Goal: Transaction & Acquisition: Purchase product/service

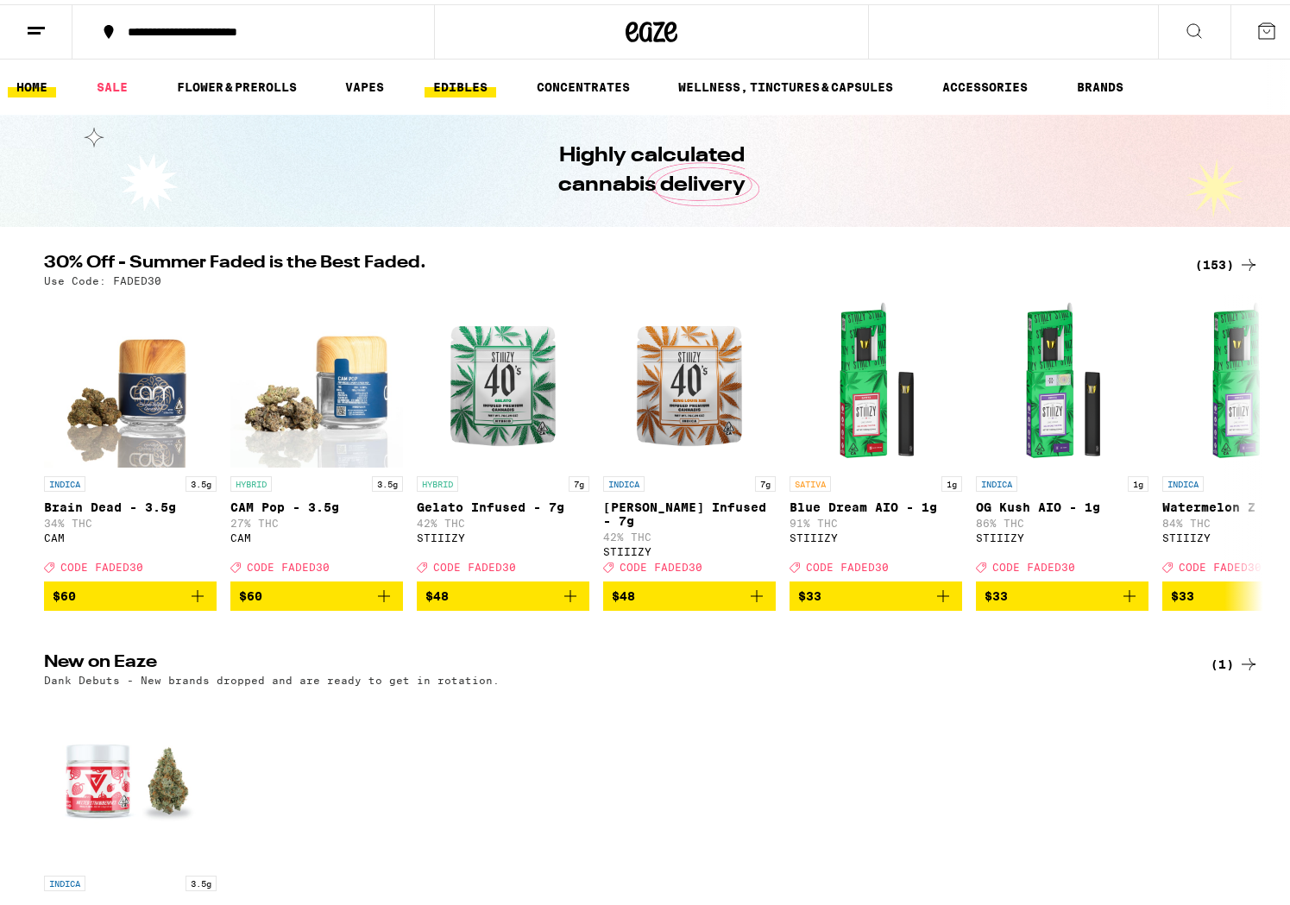
click at [466, 78] on link "EDIBLES" at bounding box center [460, 82] width 72 height 21
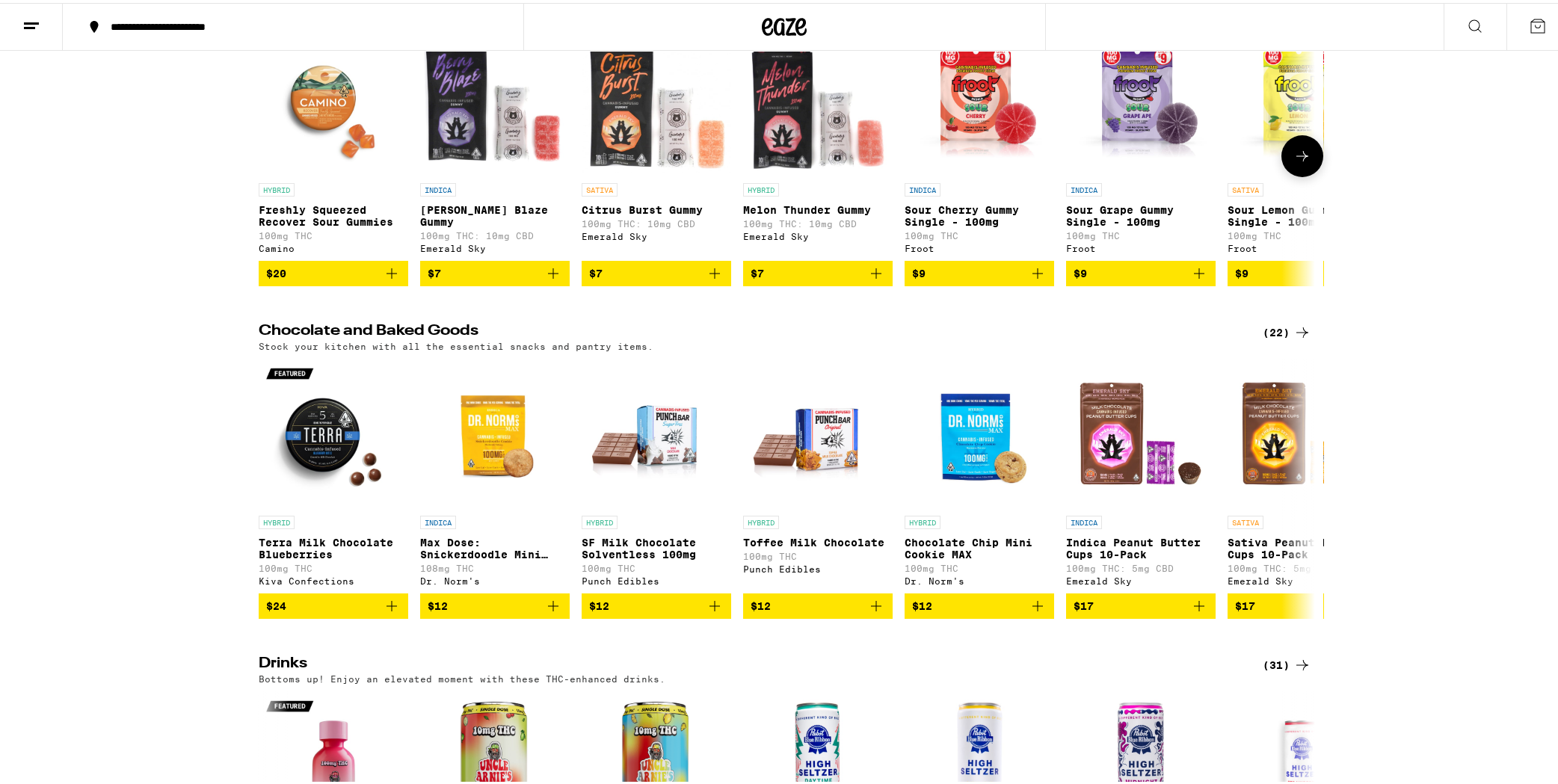
scroll to position [102, 0]
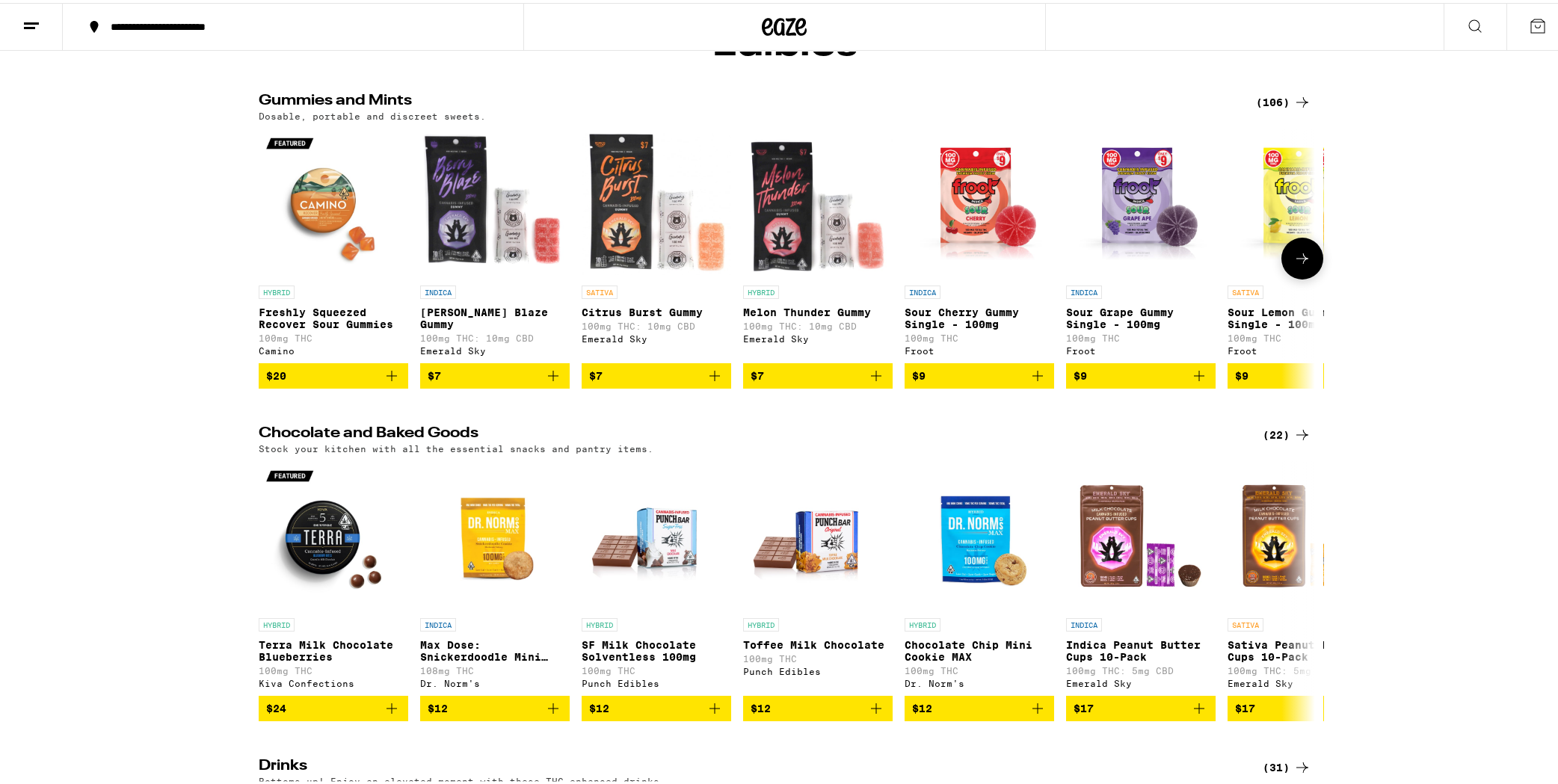
click at [1117, 264] on icon at bounding box center [1302, 256] width 18 height 18
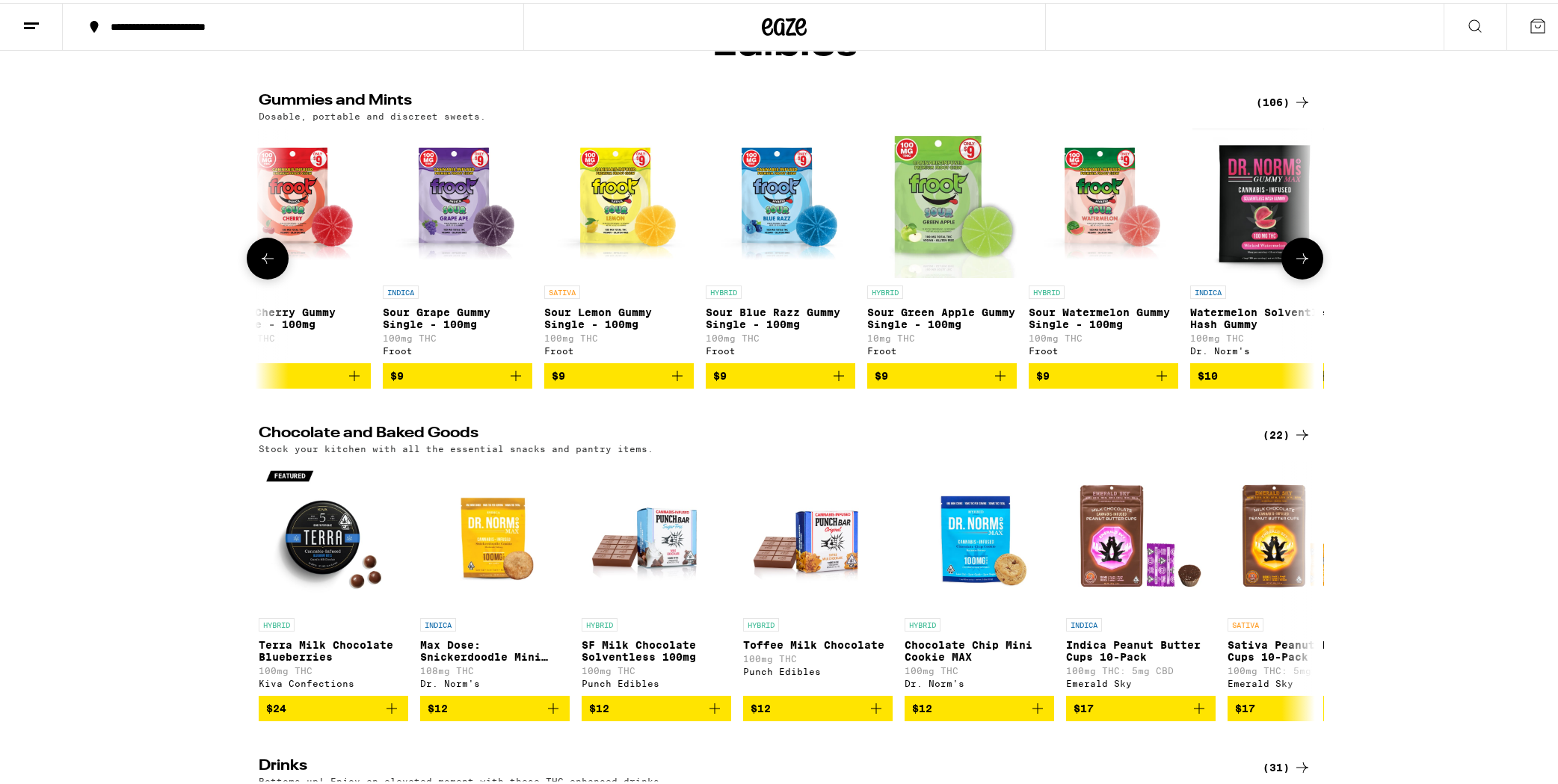
scroll to position [0, 890]
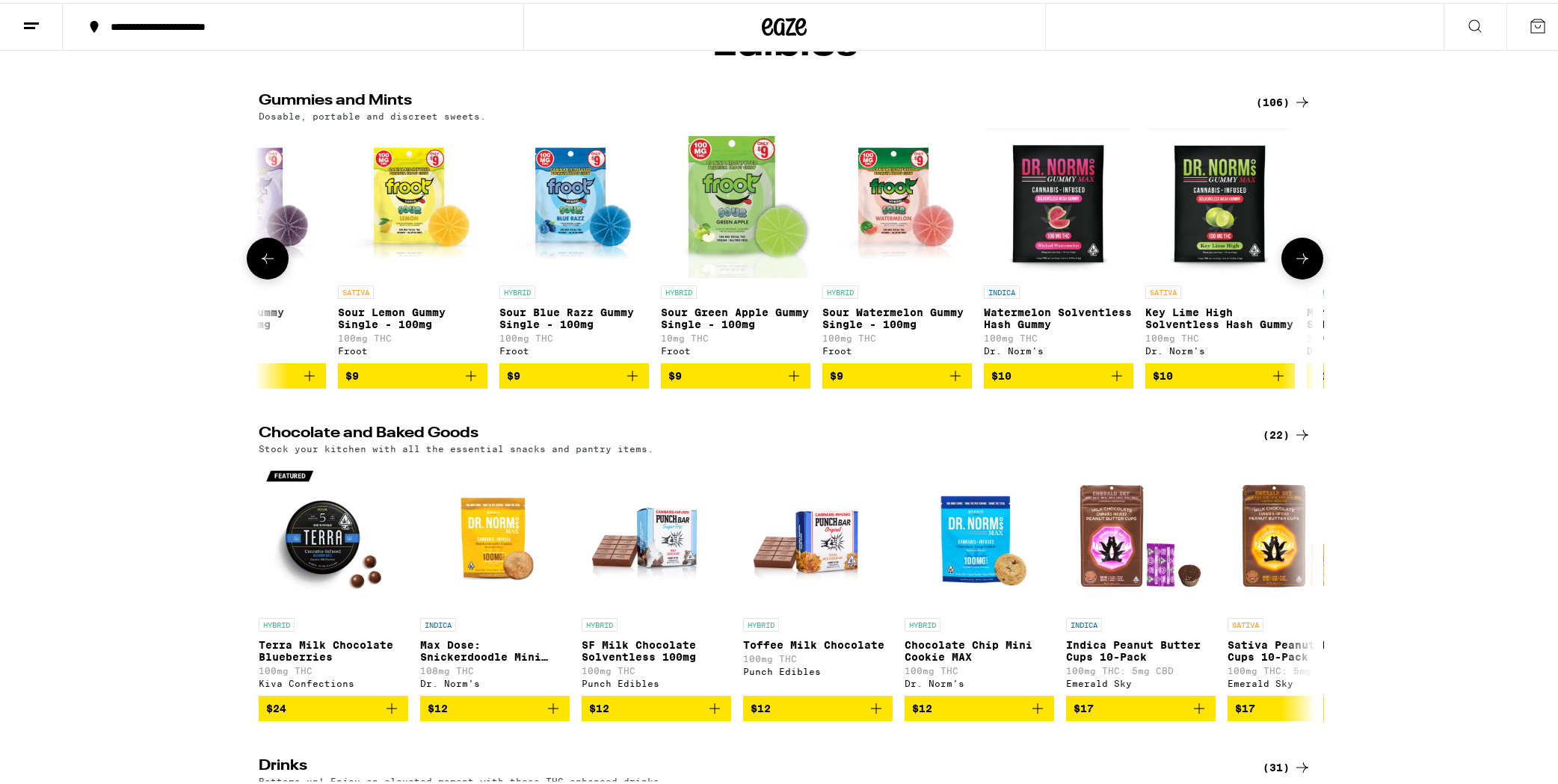
click at [1117, 264] on icon at bounding box center [1302, 256] width 18 height 18
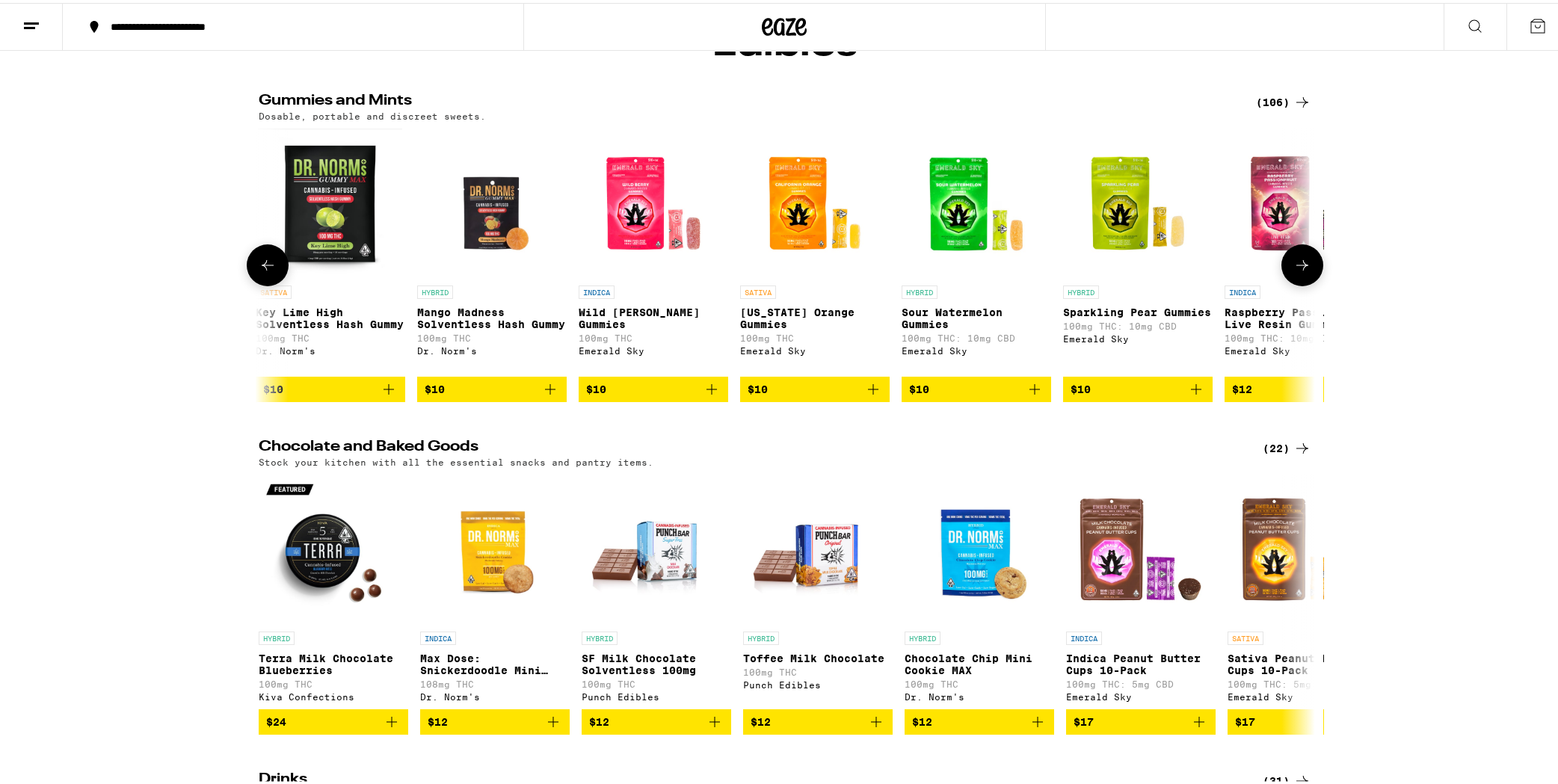
click at [1117, 271] on icon at bounding box center [1302, 262] width 18 height 18
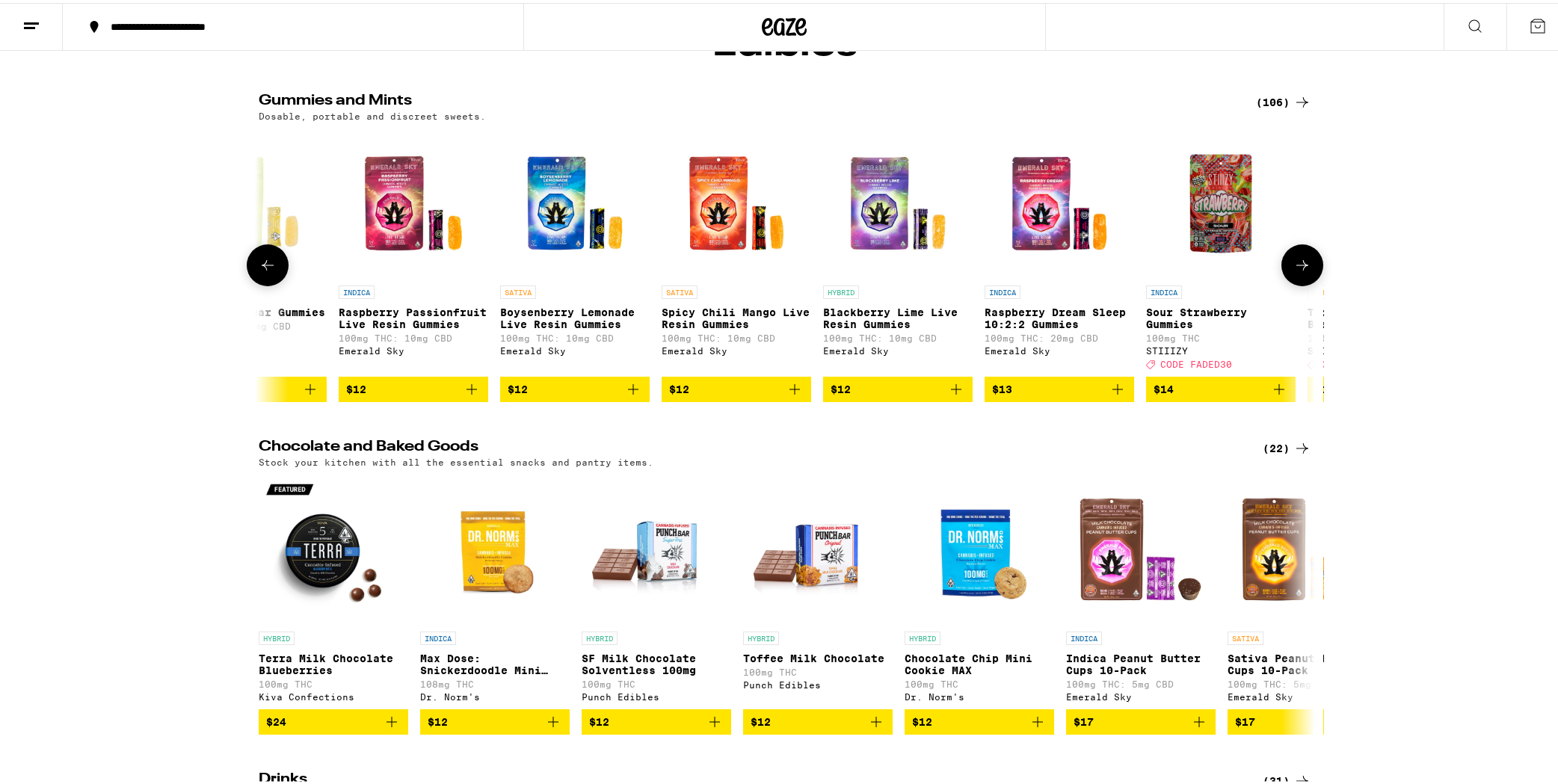
scroll to position [0, 2669]
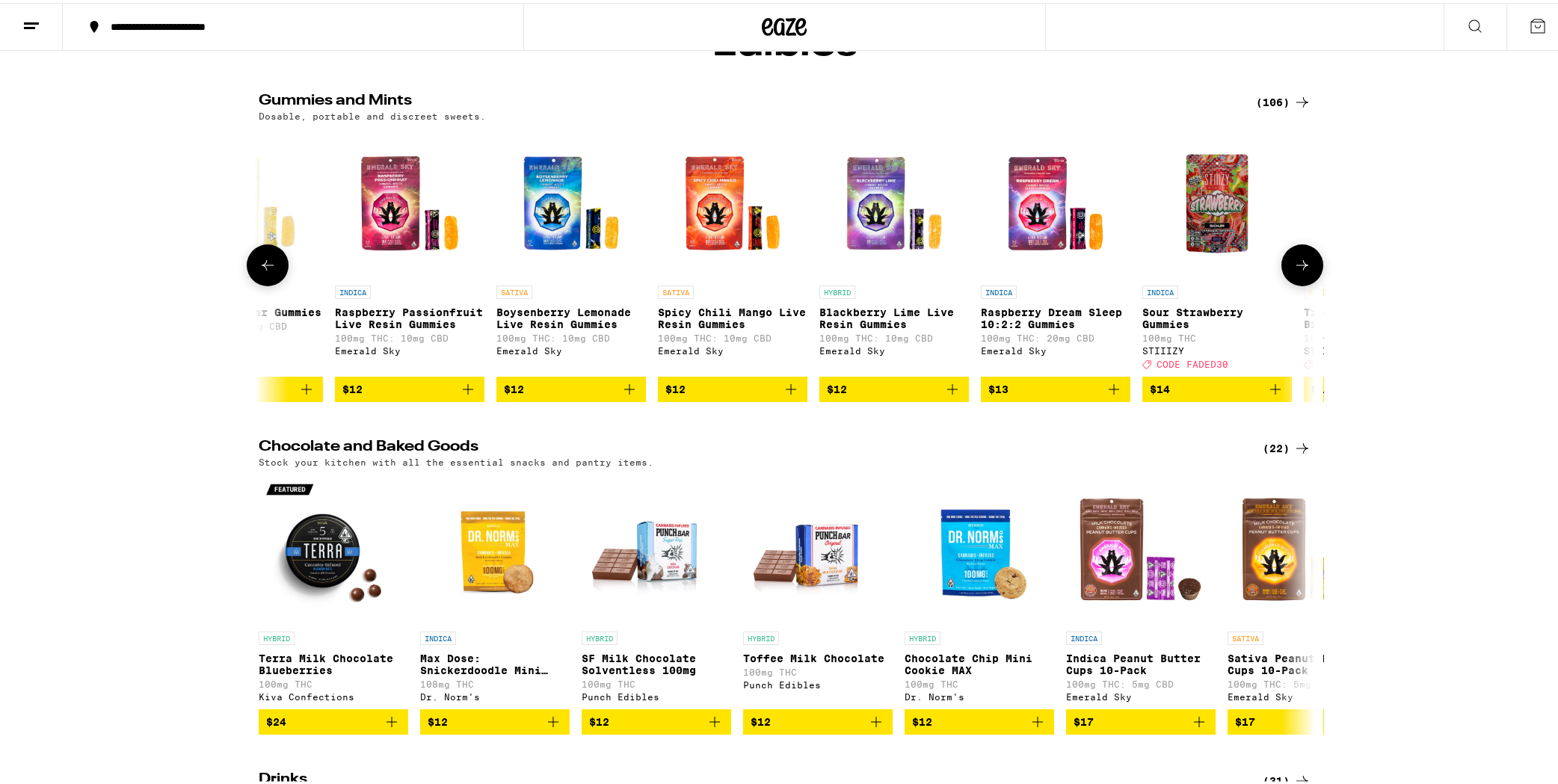
click at [1117, 271] on icon at bounding box center [1302, 262] width 18 height 18
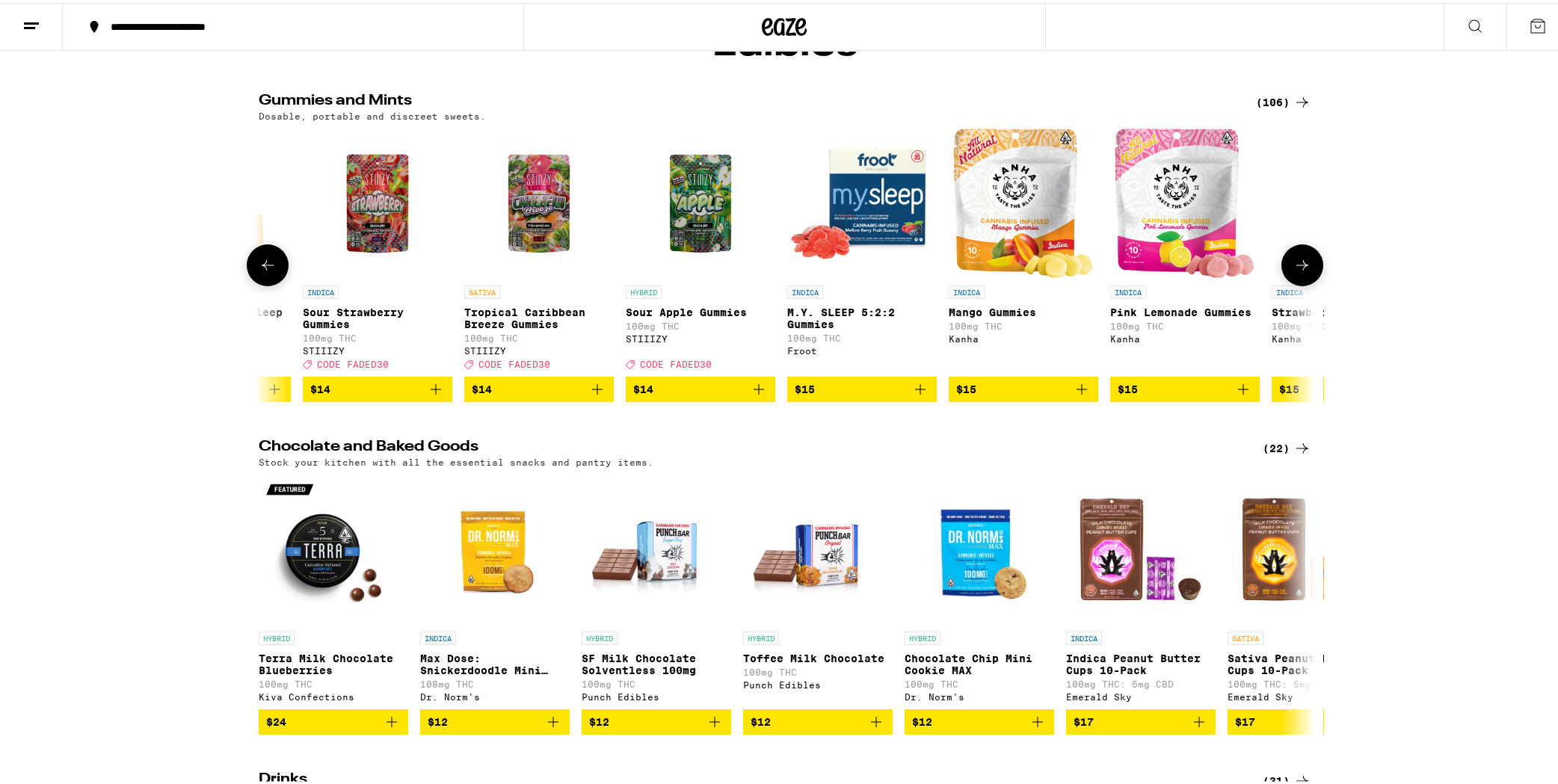
scroll to position [0, 3558]
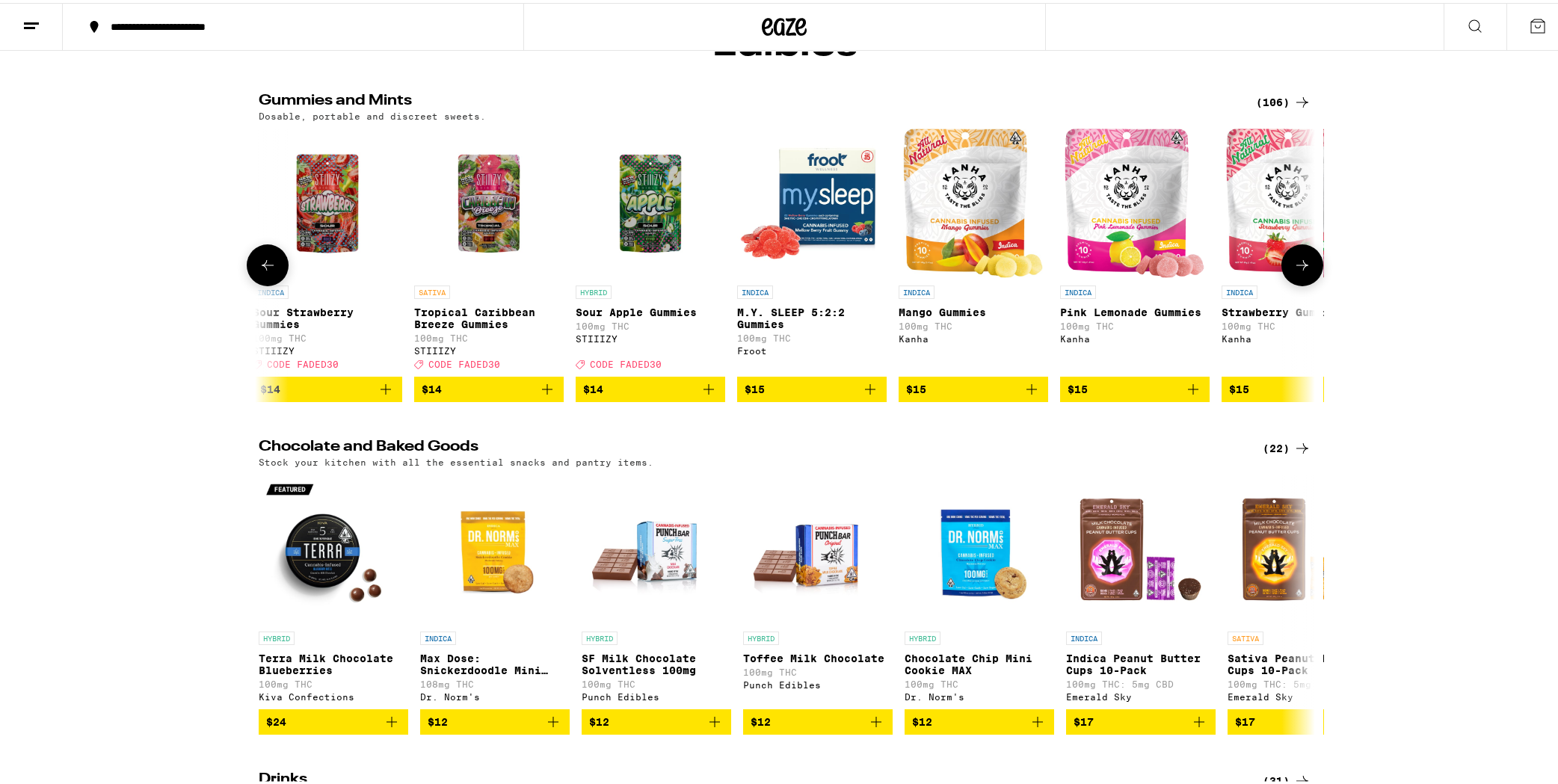
click at [1117, 271] on icon at bounding box center [1302, 262] width 18 height 18
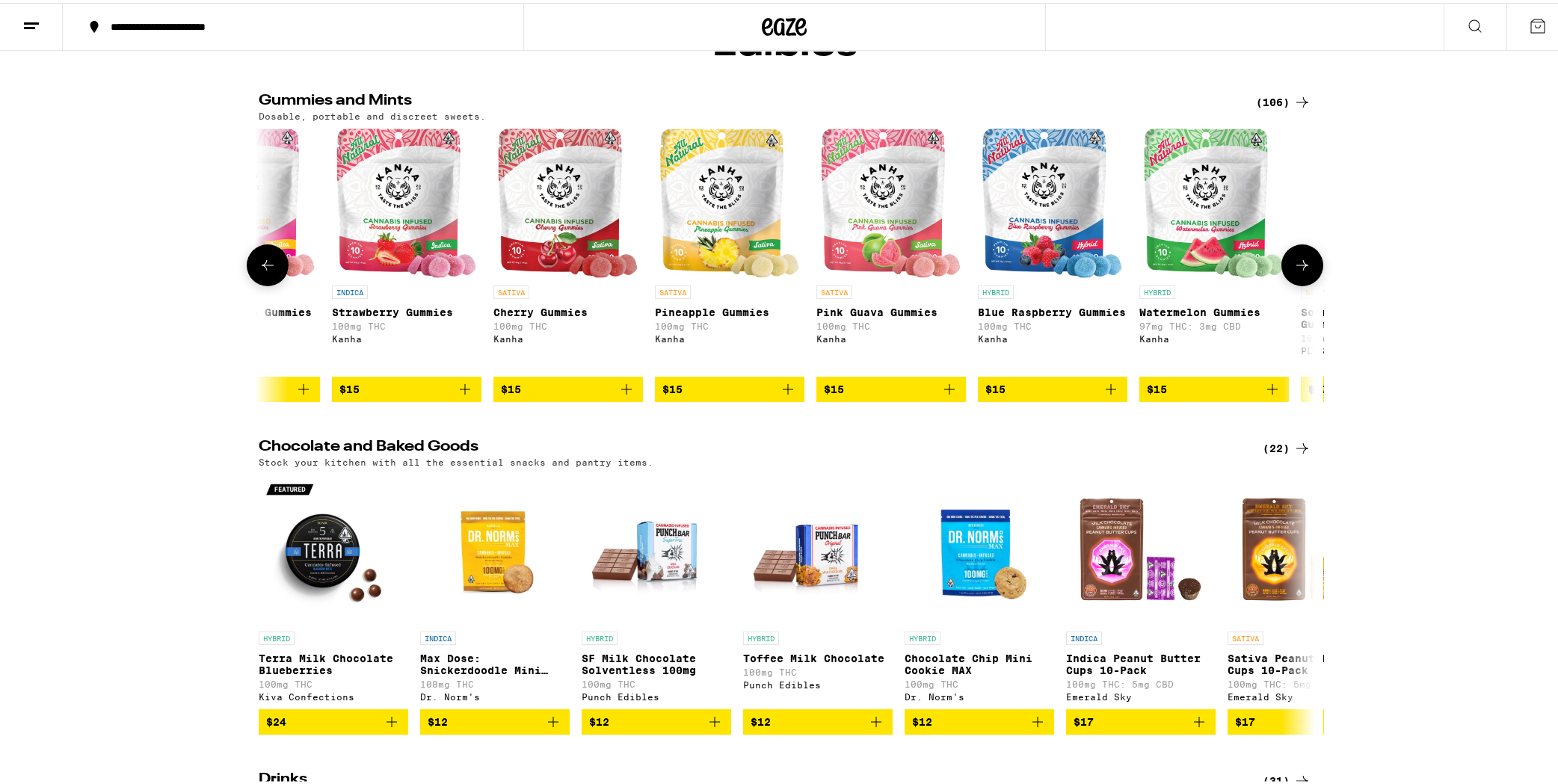
click at [1117, 271] on icon at bounding box center [1302, 262] width 18 height 18
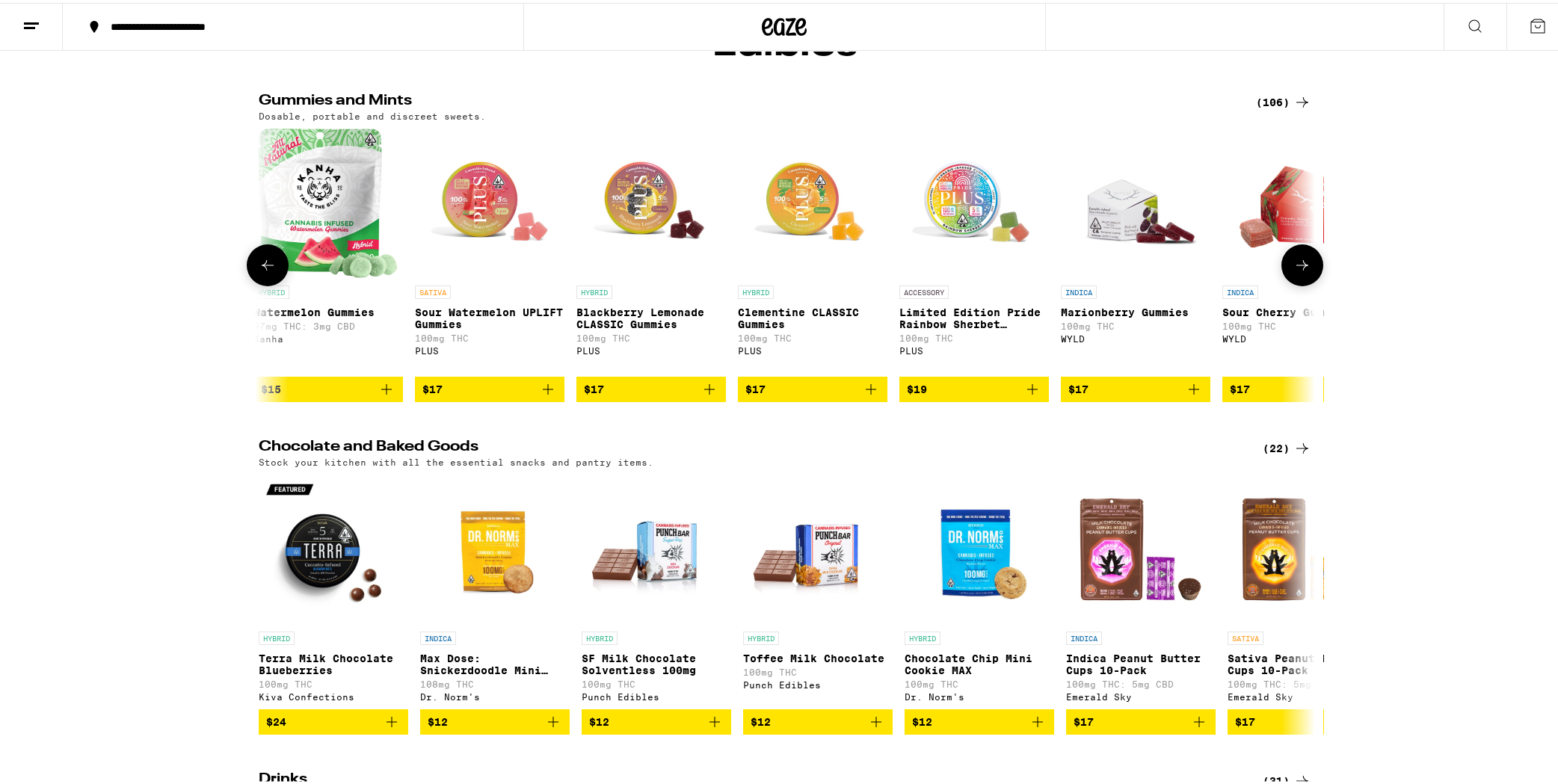
scroll to position [0, 5337]
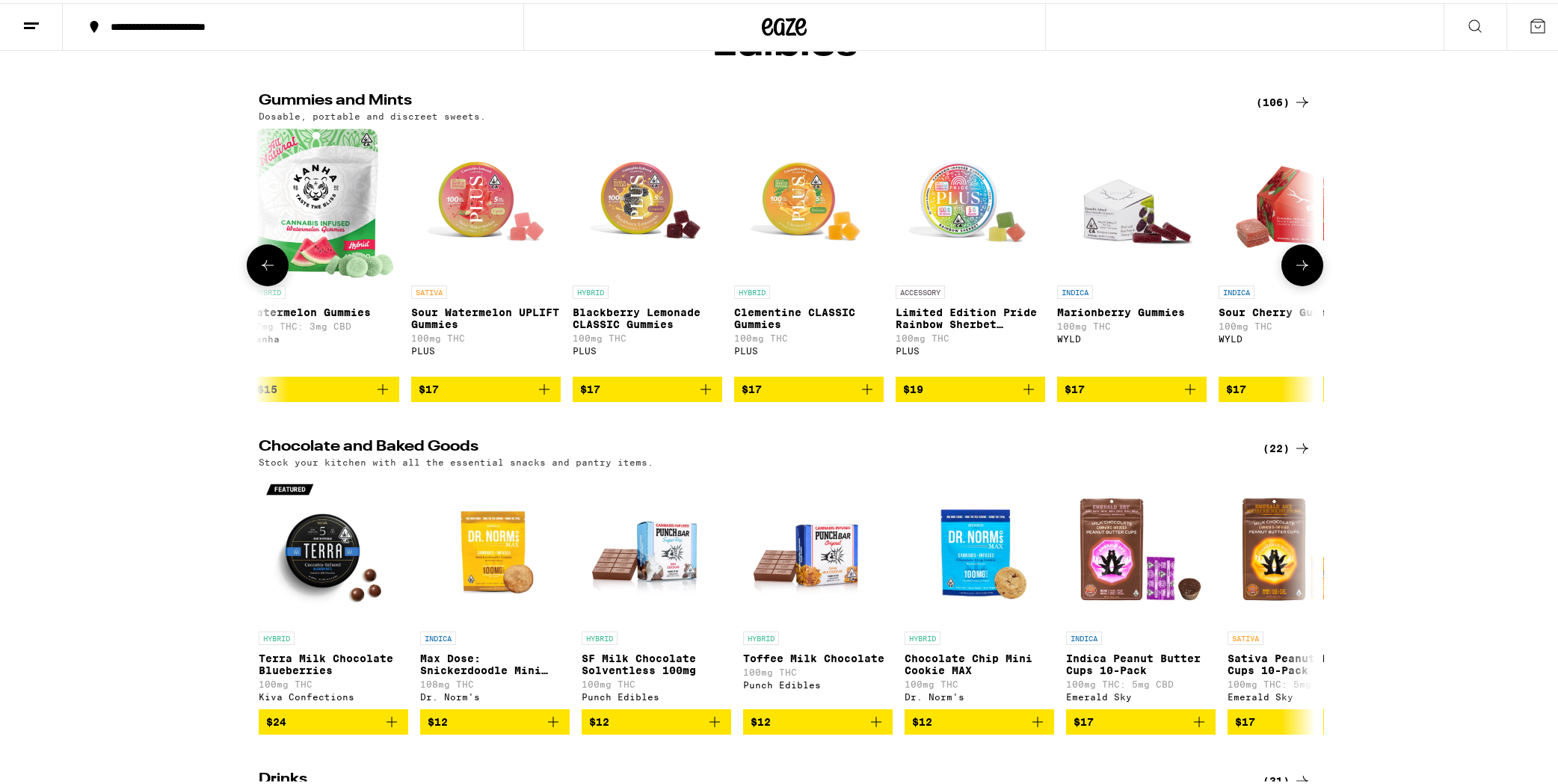
drag, startPoint x: 1292, startPoint y: 275, endPoint x: 1140, endPoint y: 205, distance: 167.3
click at [1117, 207] on div "HYBRID Freshly Squeezed Recover Sour Gummies 100mg THC Camino $20 INDICA [PERSO…" at bounding box center [785, 262] width 1076 height 274
click at [1100, 395] on span "$17" at bounding box center [1131, 386] width 134 height 18
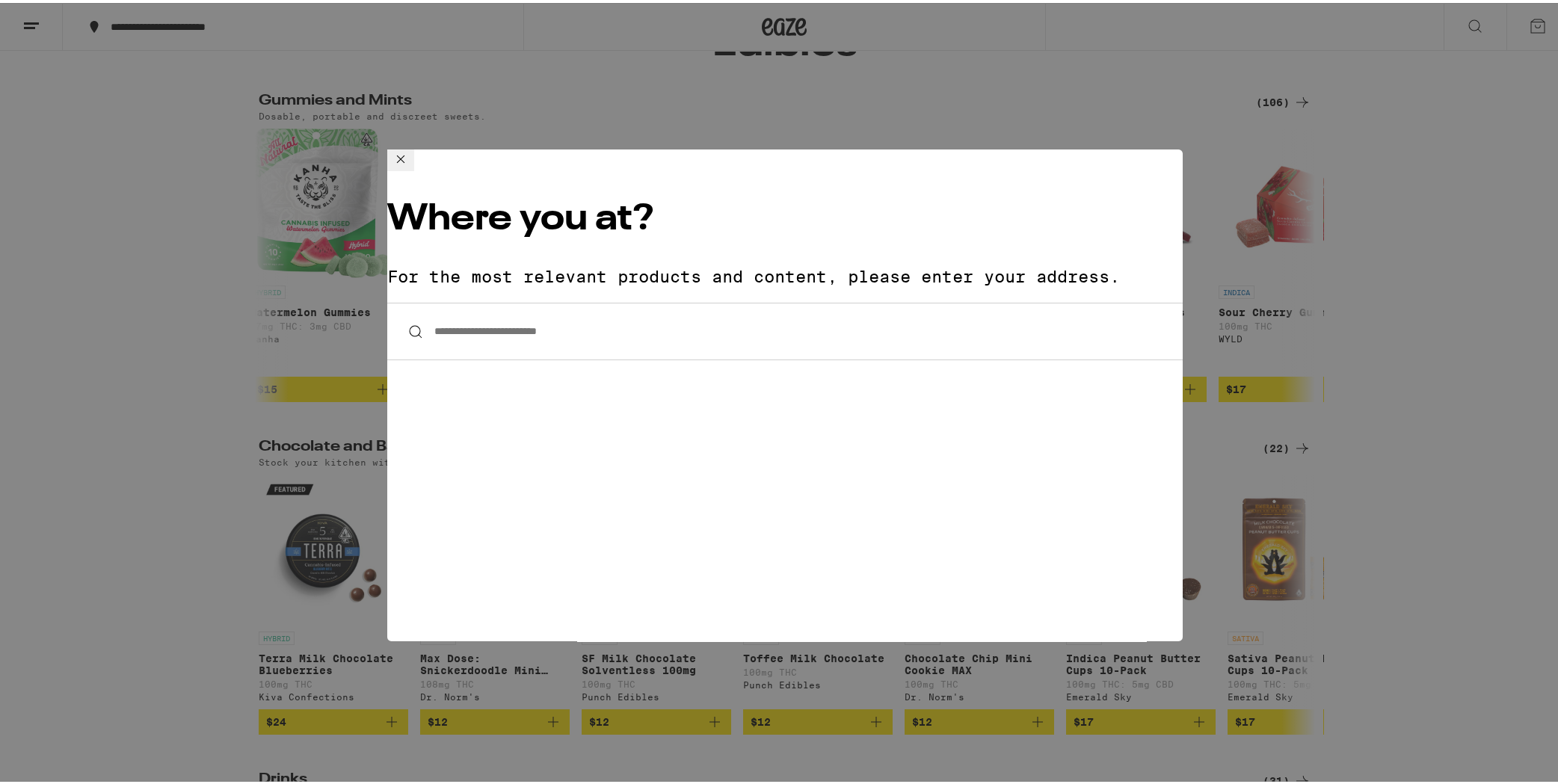
click at [645, 300] on input "**********" at bounding box center [785, 328] width 795 height 57
click at [405, 160] on icon at bounding box center [400, 156] width 8 height 8
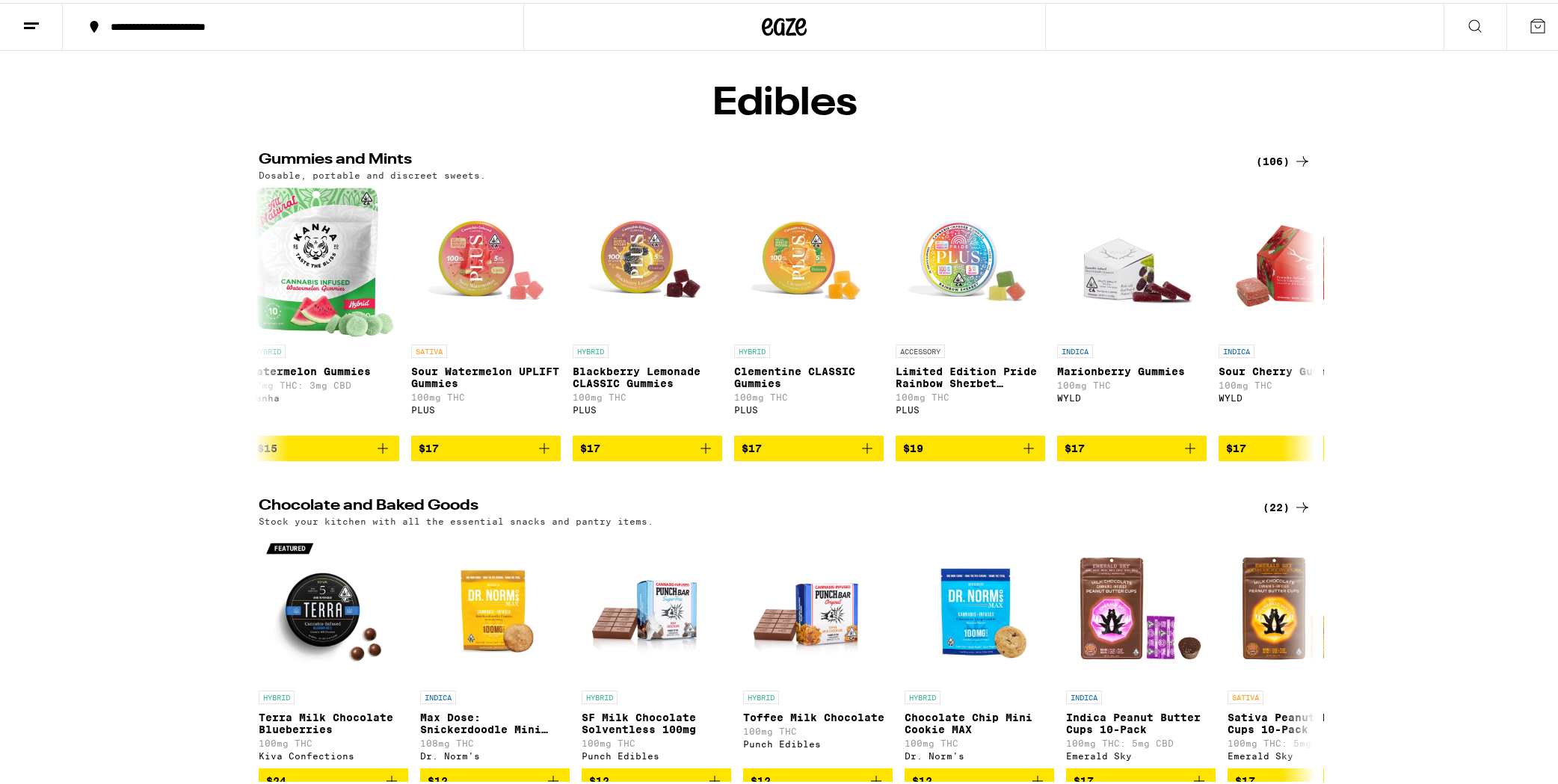
scroll to position [0, 0]
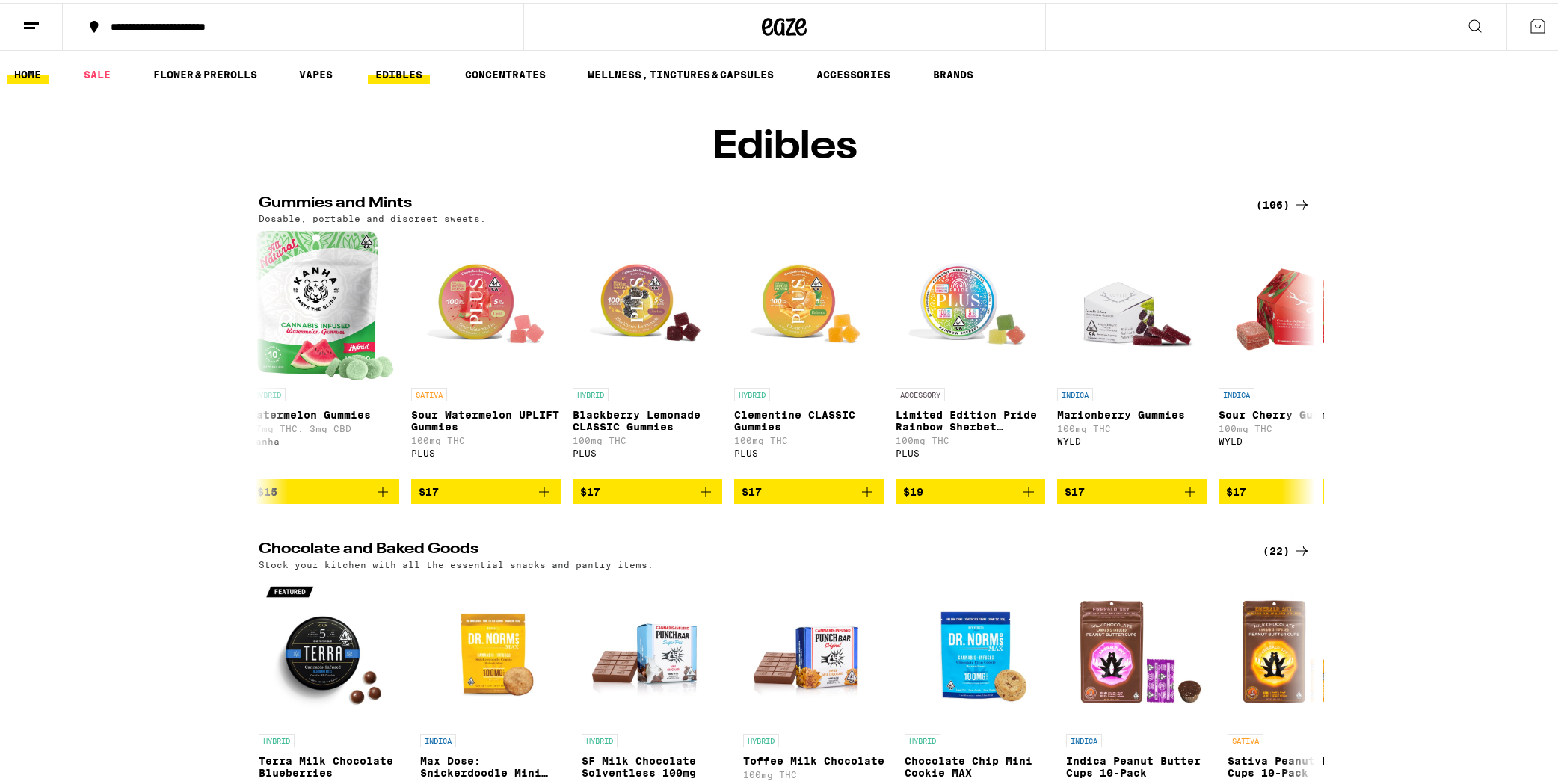
click at [23, 68] on link "HOME" at bounding box center [28, 71] width 42 height 18
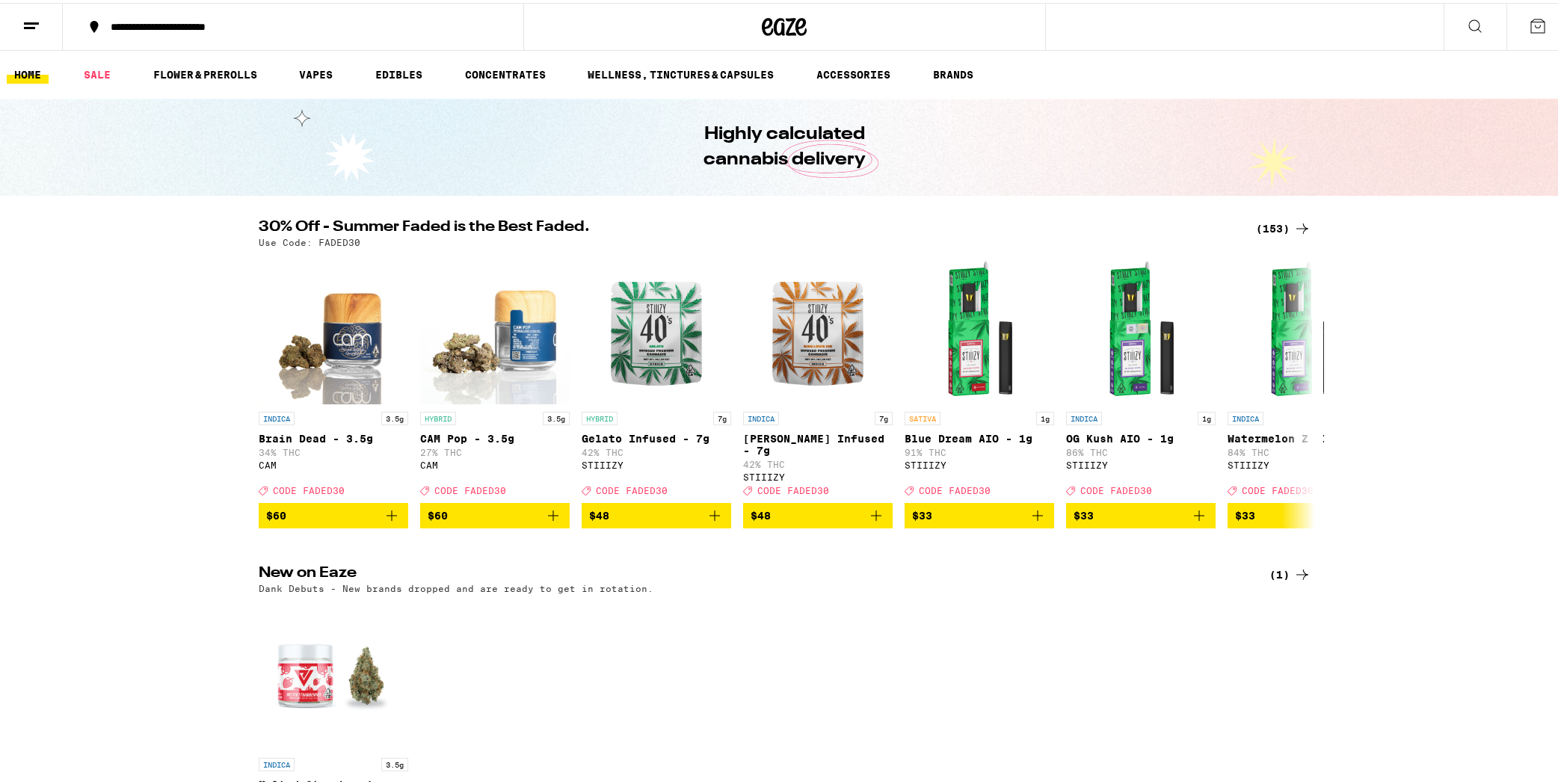
click at [1117, 24] on icon at bounding box center [1537, 23] width 18 height 18
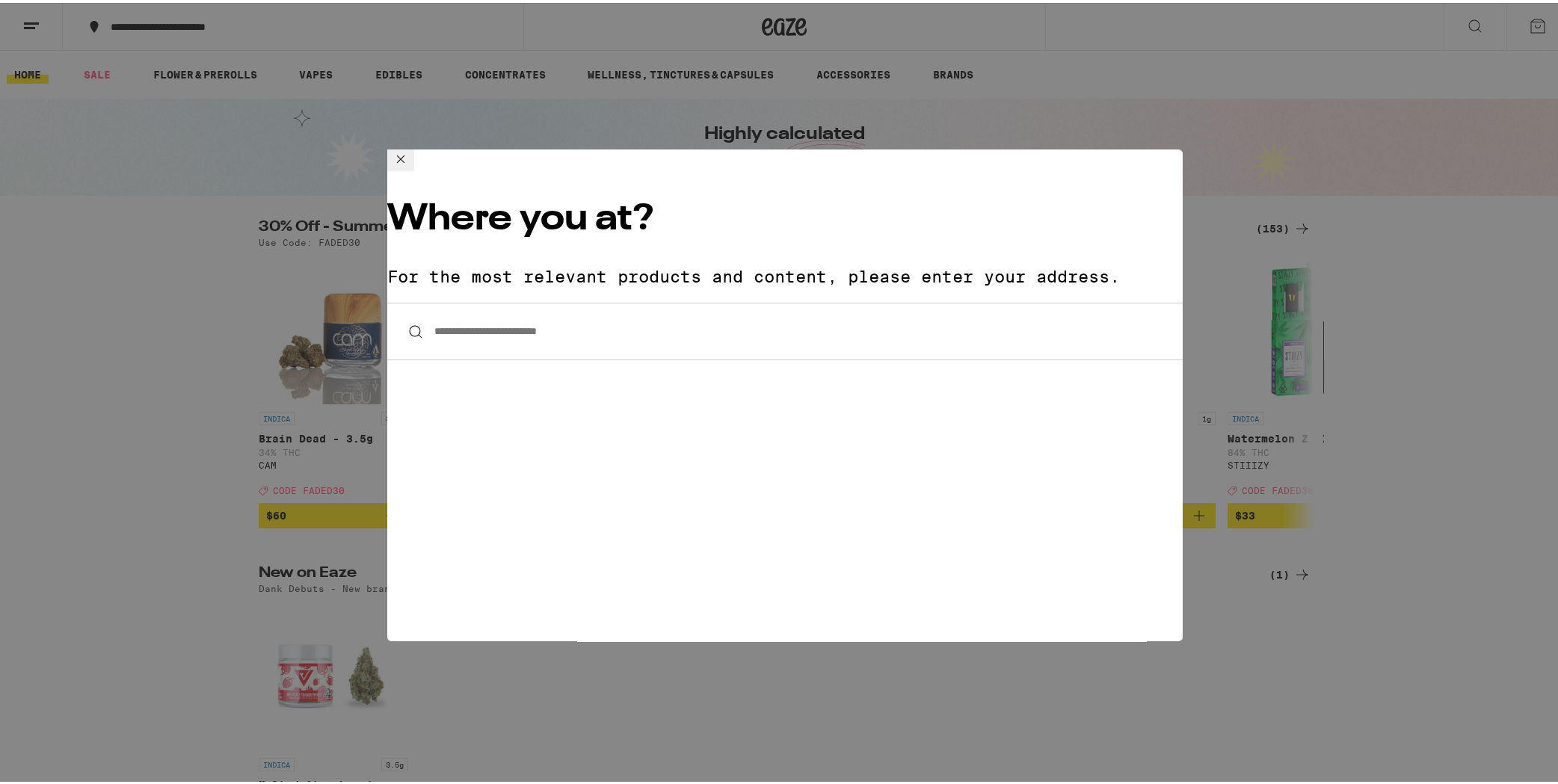
click at [578, 300] on input "**********" at bounding box center [785, 328] width 795 height 57
click at [410, 165] on icon at bounding box center [400, 156] width 18 height 18
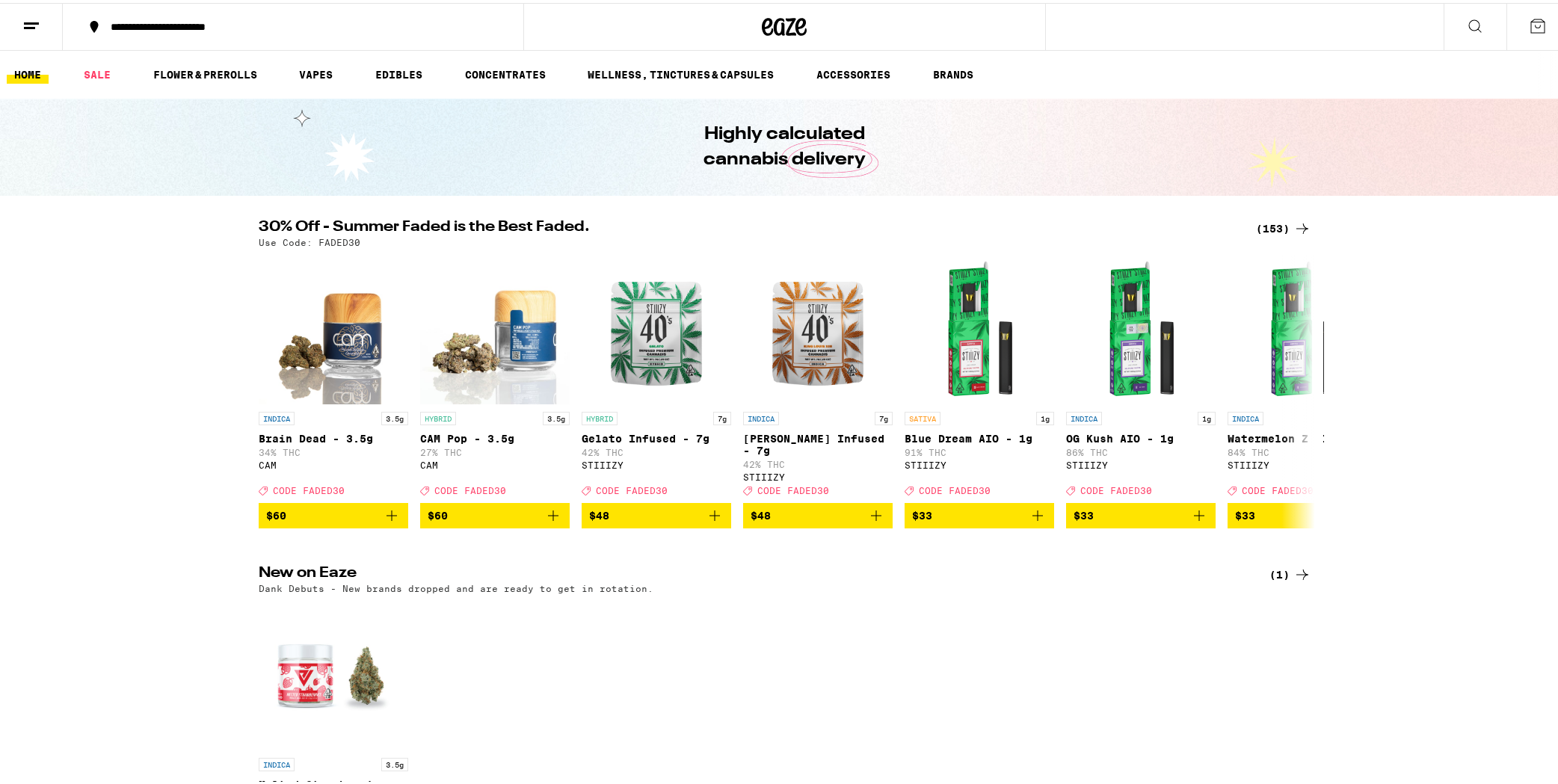
click at [790, 28] on icon at bounding box center [784, 23] width 45 height 27
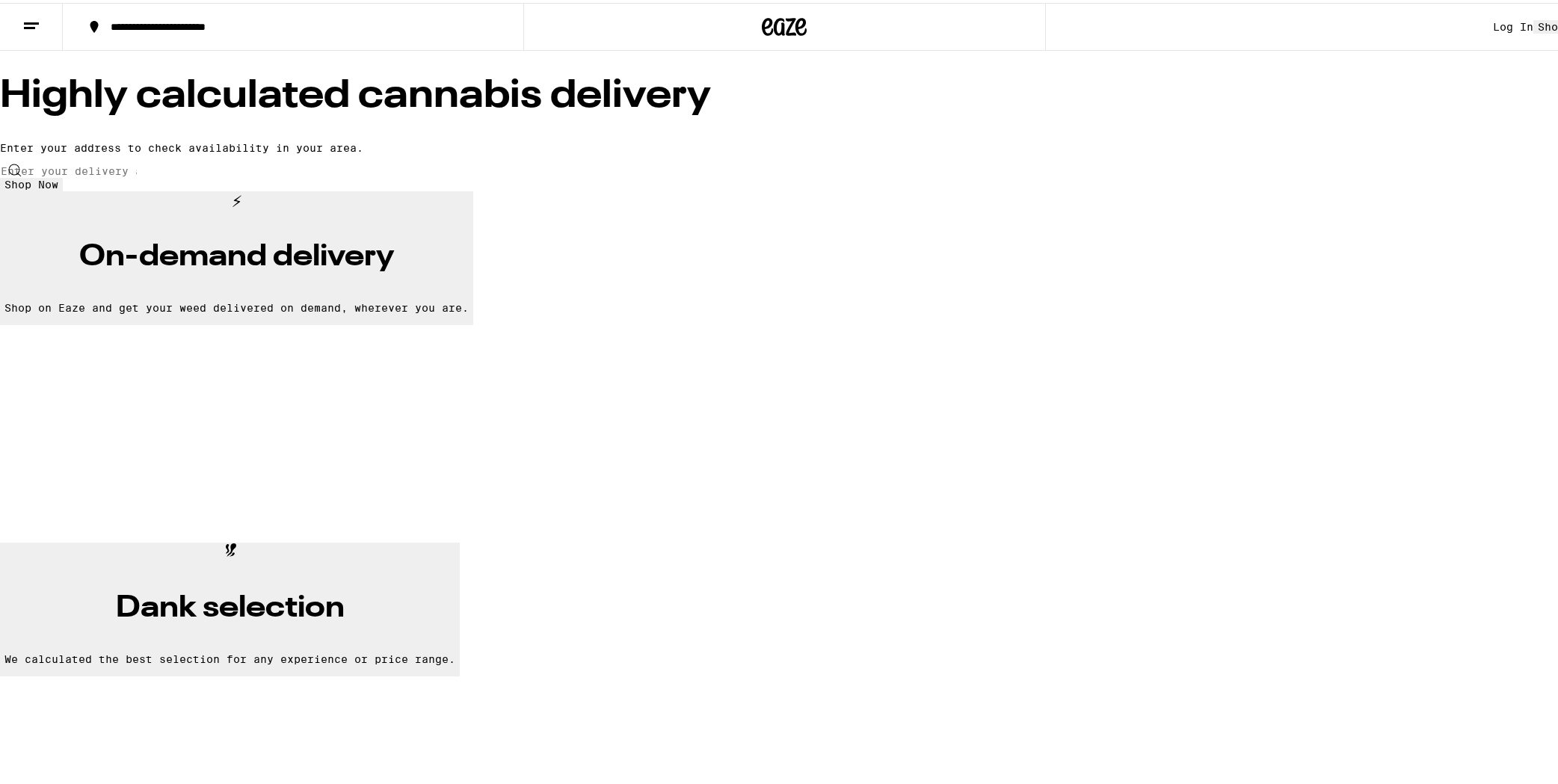
click at [138, 175] on input "Enter your delivery address" at bounding box center [68, 168] width 138 height 14
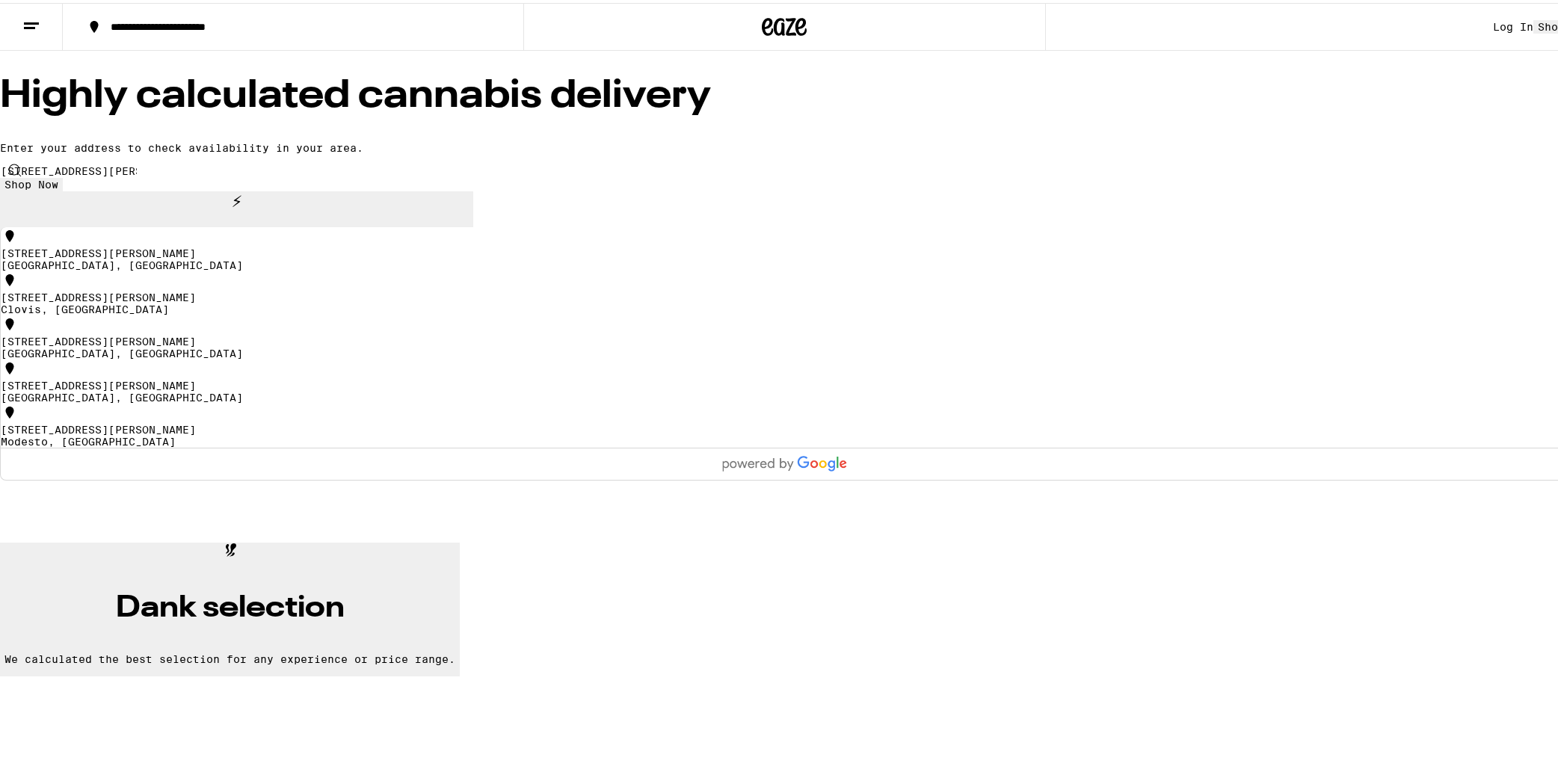
click at [764, 269] on div "[GEOGRAPHIC_DATA], [GEOGRAPHIC_DATA]" at bounding box center [784, 262] width 1568 height 12
type input "[STREET_ADDRESS][PERSON_NAME]"
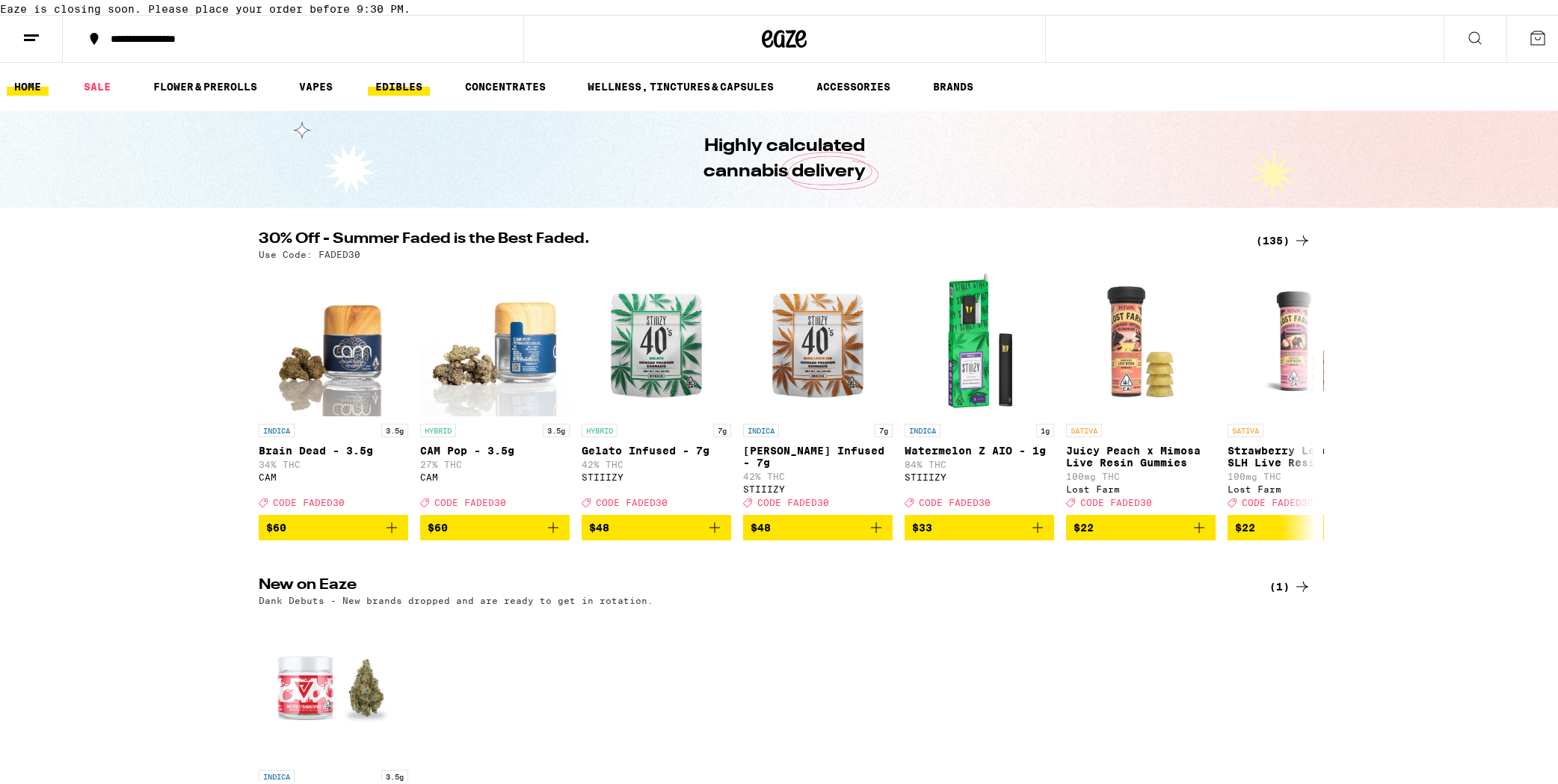
click at [393, 93] on link "EDIBLES" at bounding box center [399, 83] width 62 height 18
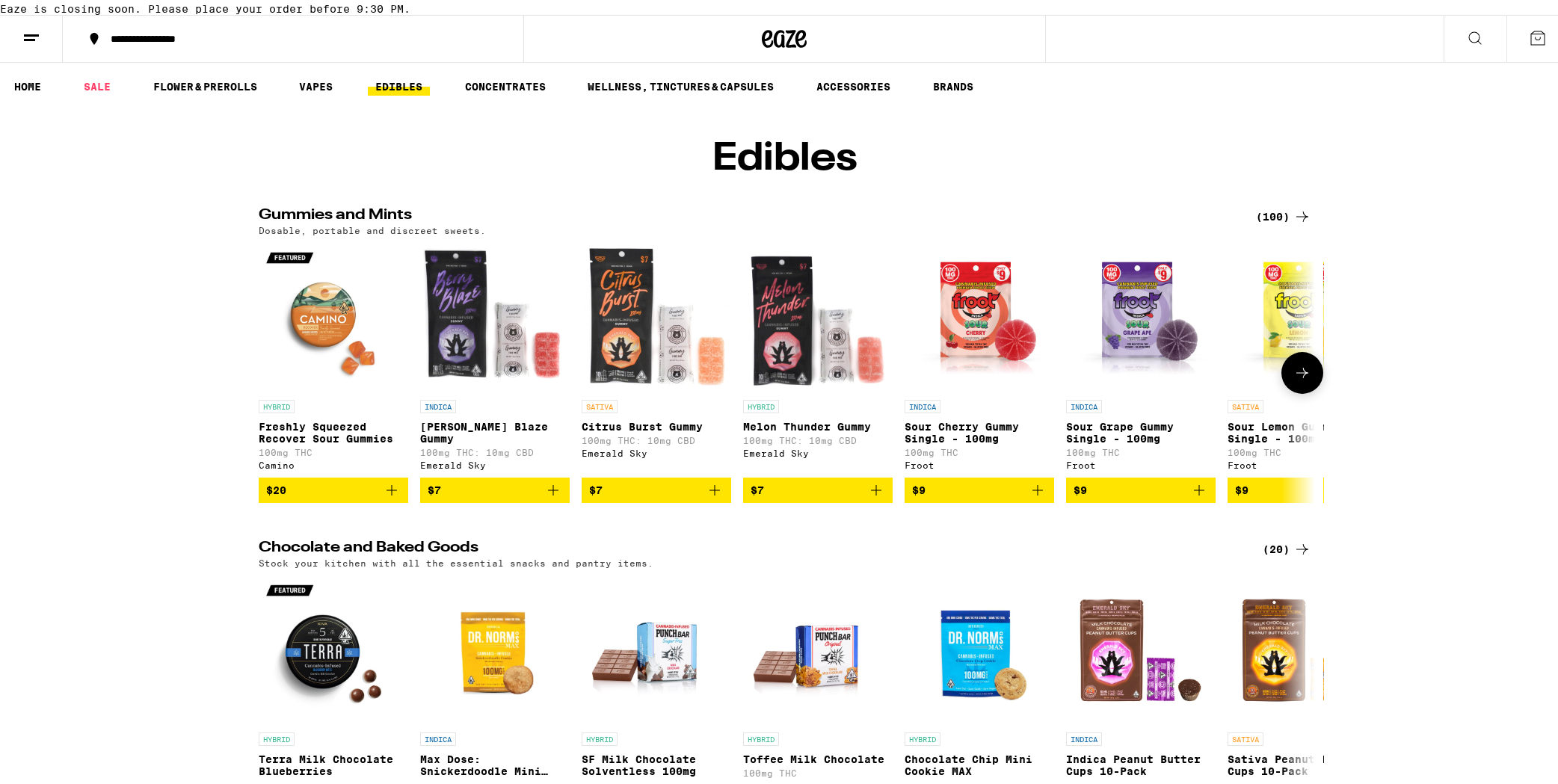
click at [1117, 391] on button at bounding box center [1302, 370] width 42 height 42
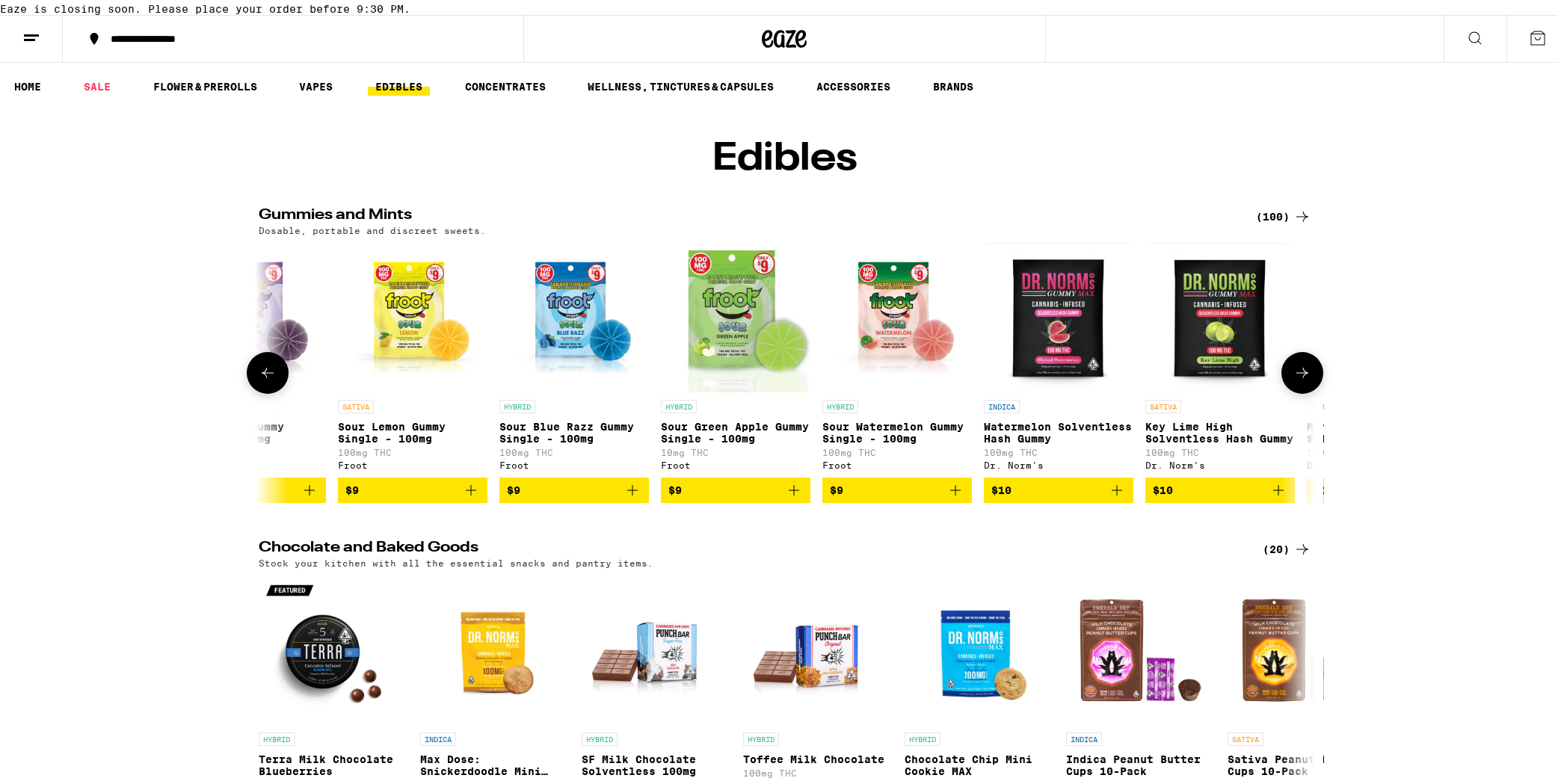
click at [1117, 391] on button at bounding box center [1302, 370] width 42 height 42
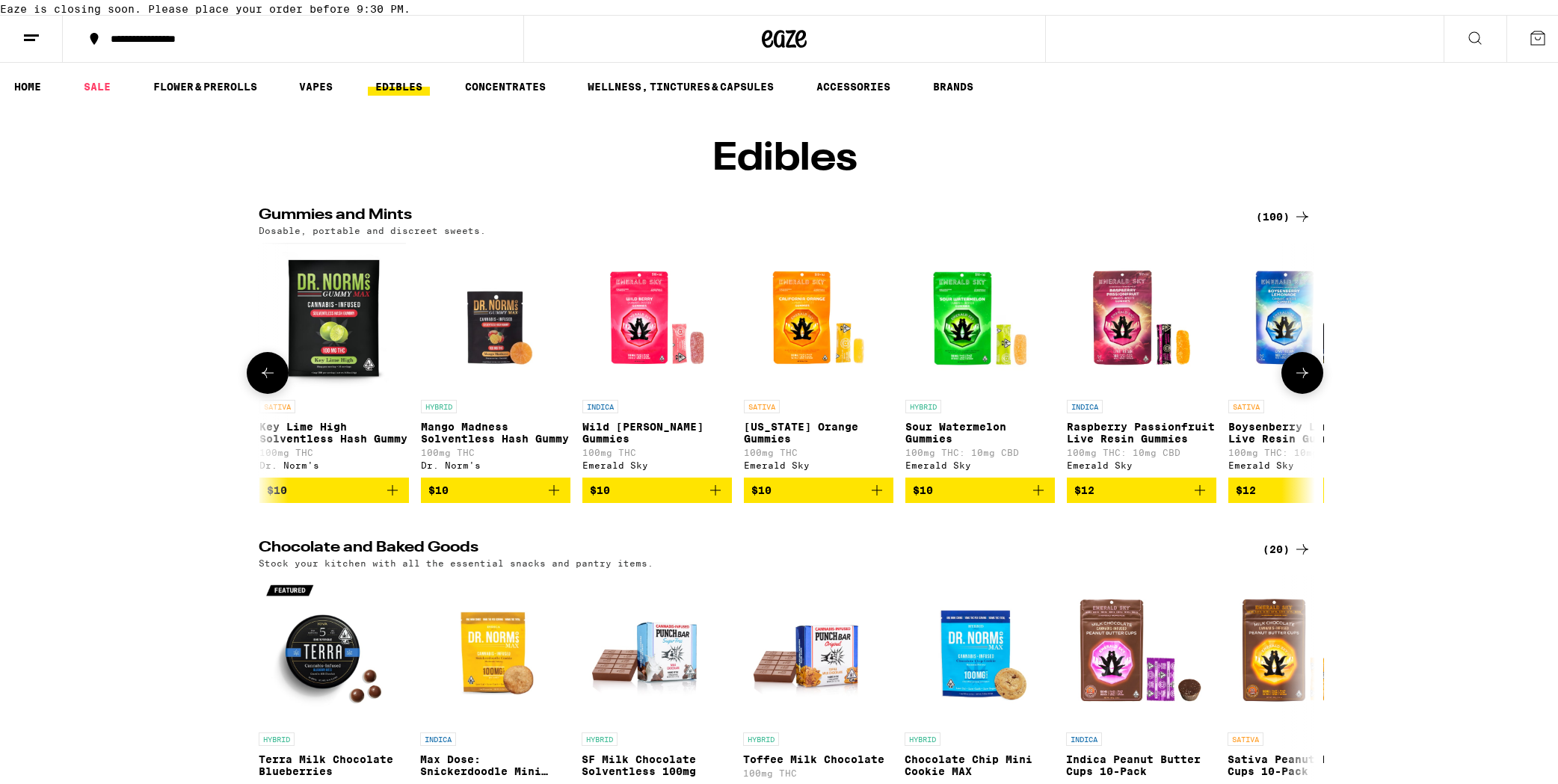
click at [1117, 391] on button at bounding box center [1302, 370] width 42 height 42
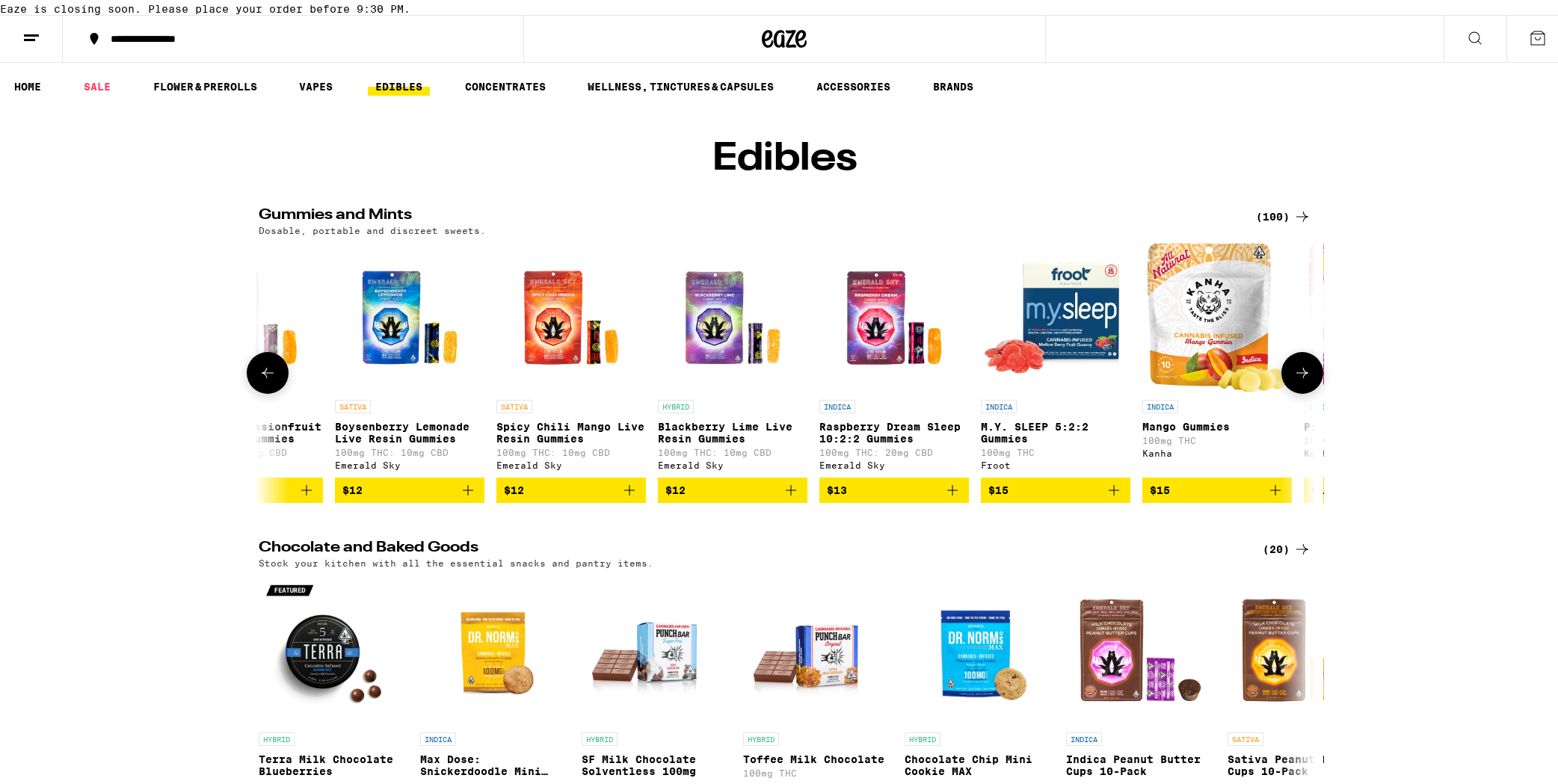
click at [1117, 391] on button at bounding box center [1302, 370] width 42 height 42
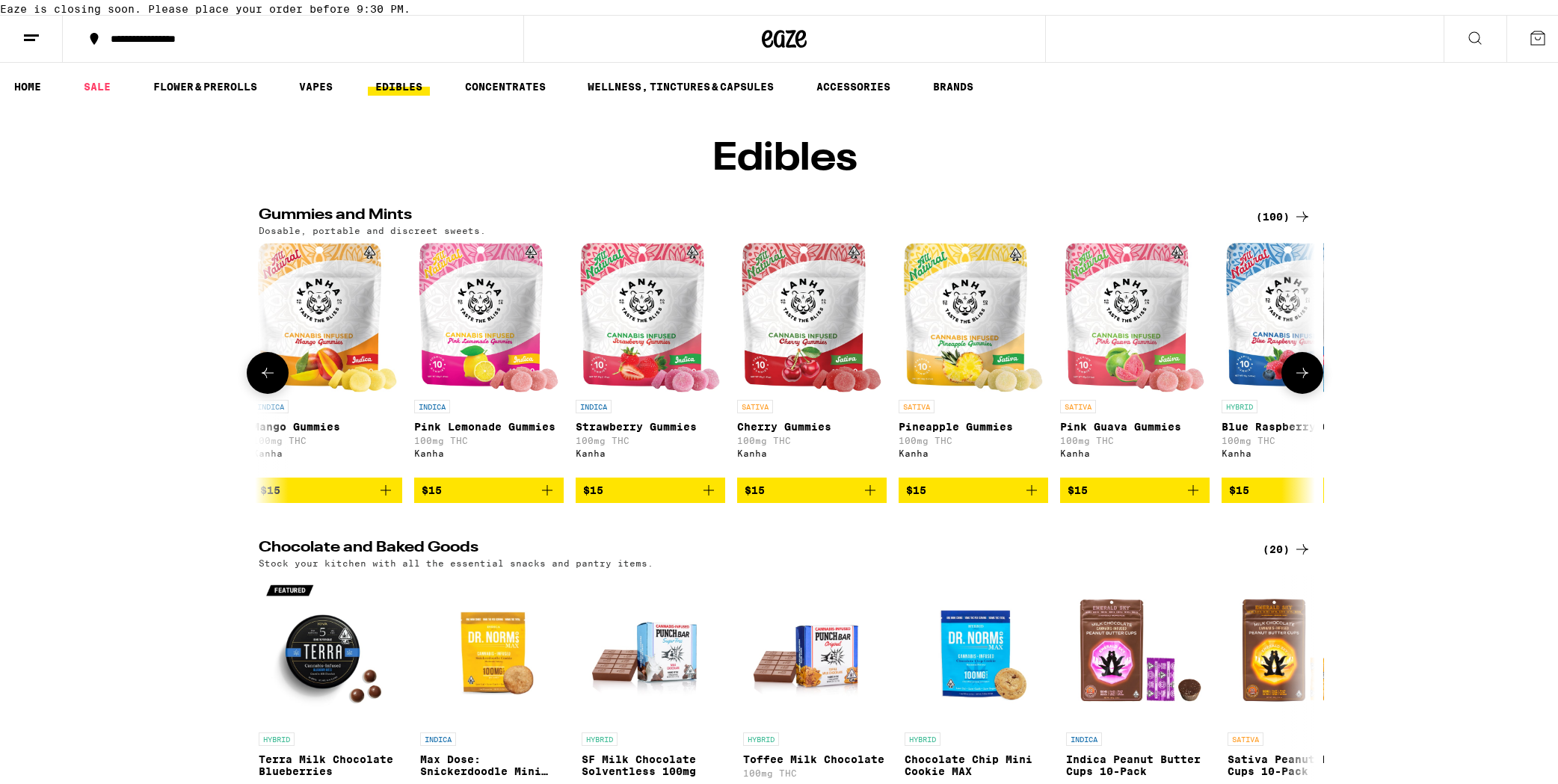
click at [1117, 391] on button at bounding box center [1302, 370] width 42 height 42
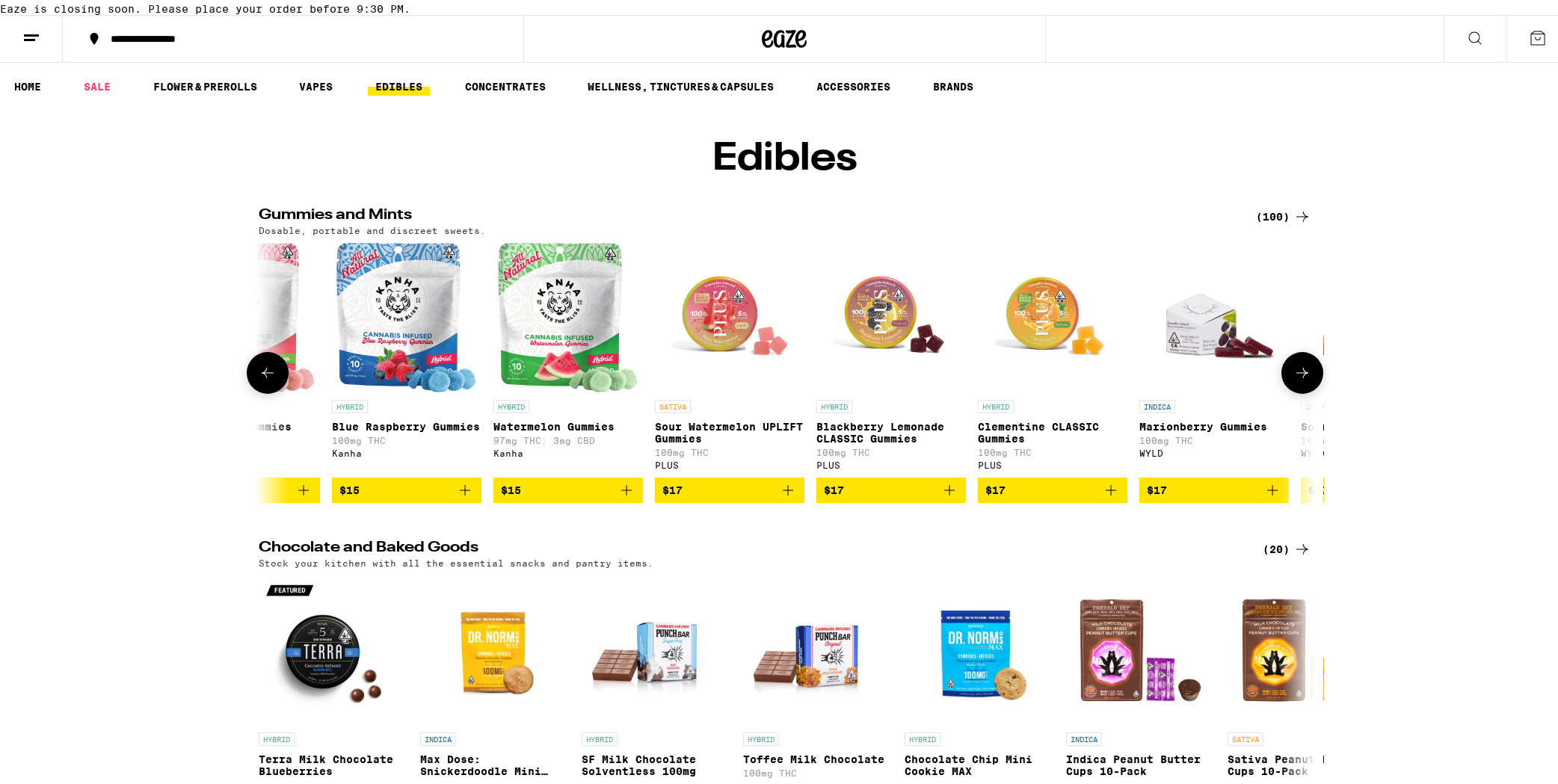
click at [1117, 391] on button at bounding box center [1302, 370] width 42 height 42
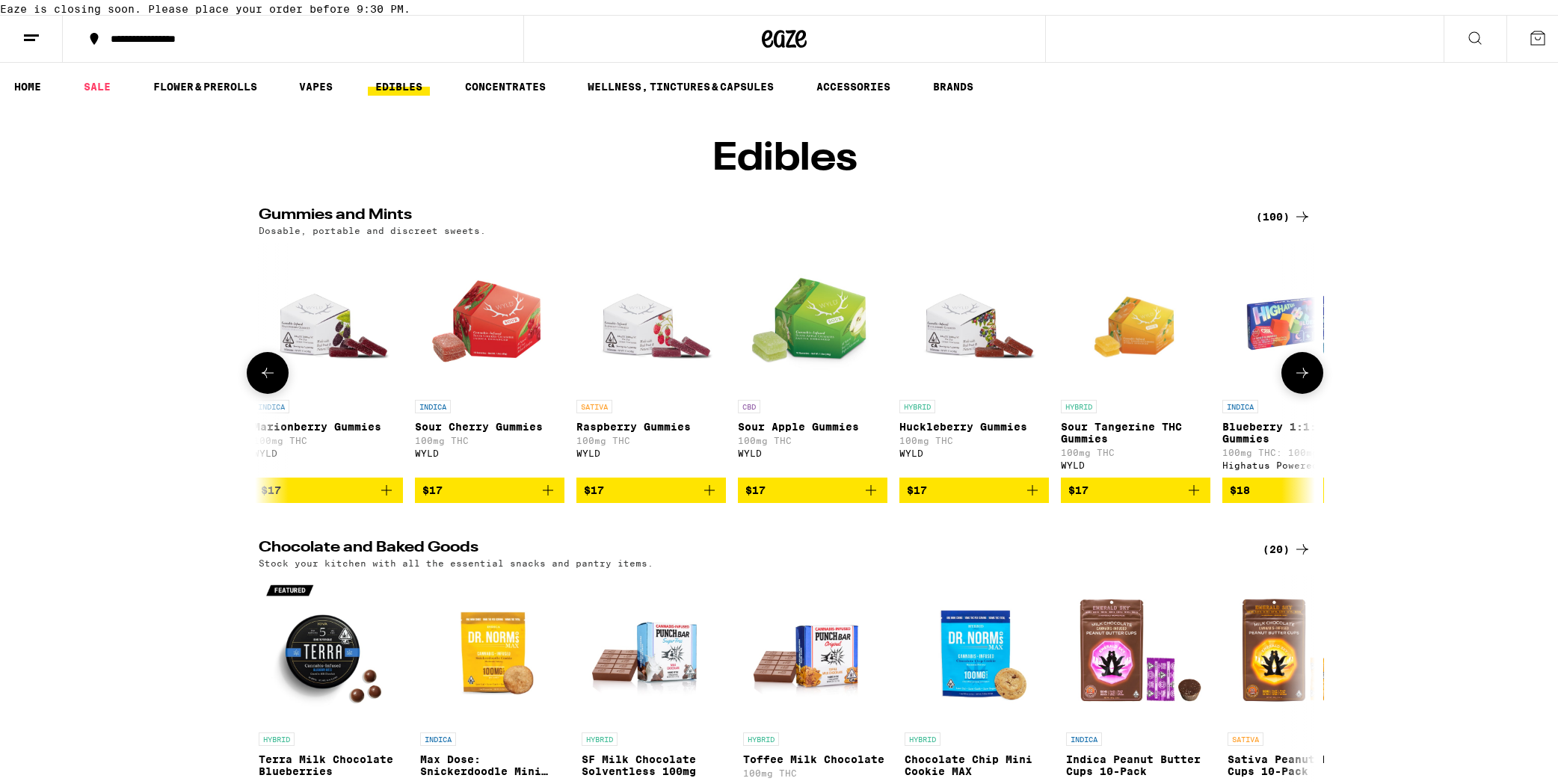
scroll to position [0, 5337]
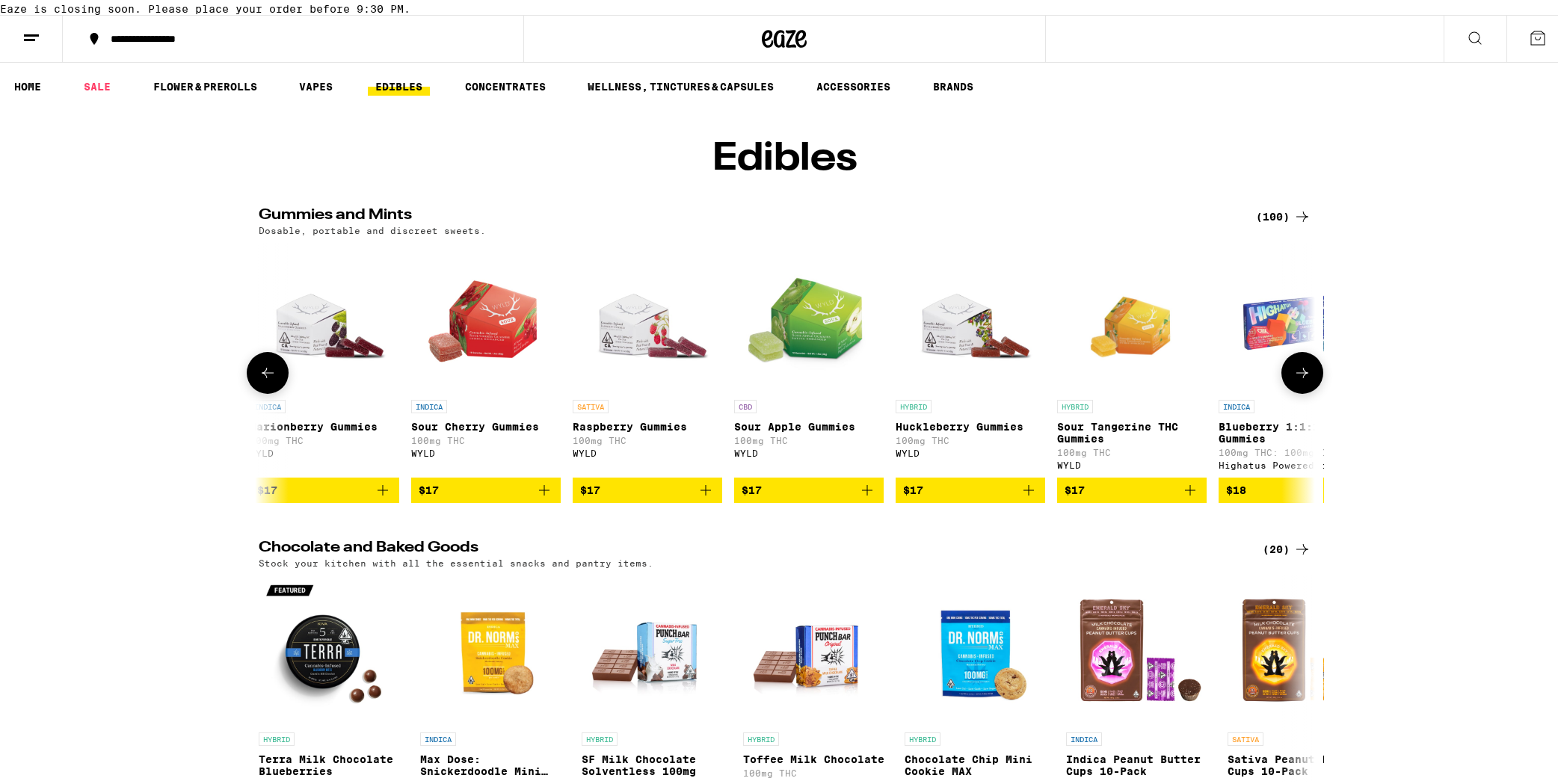
click at [321, 496] on span "$17" at bounding box center [324, 487] width 134 height 18
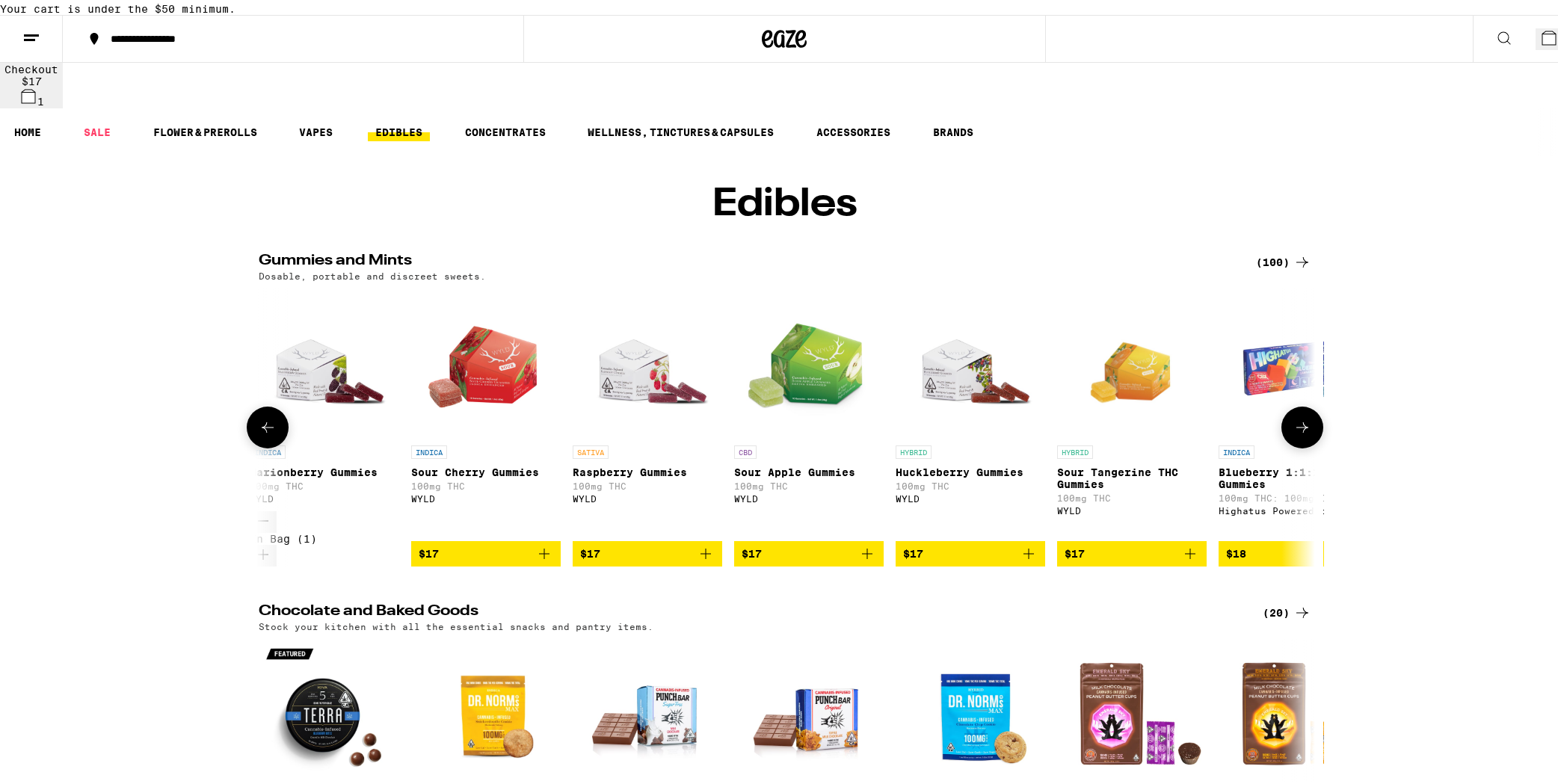
click at [272, 548] on icon "Increment" at bounding box center [263, 551] width 18 height 18
click at [542, 549] on icon "Add to bag" at bounding box center [544, 550] width 18 height 18
click at [433, 548] on icon "Increment" at bounding box center [425, 551] width 18 height 18
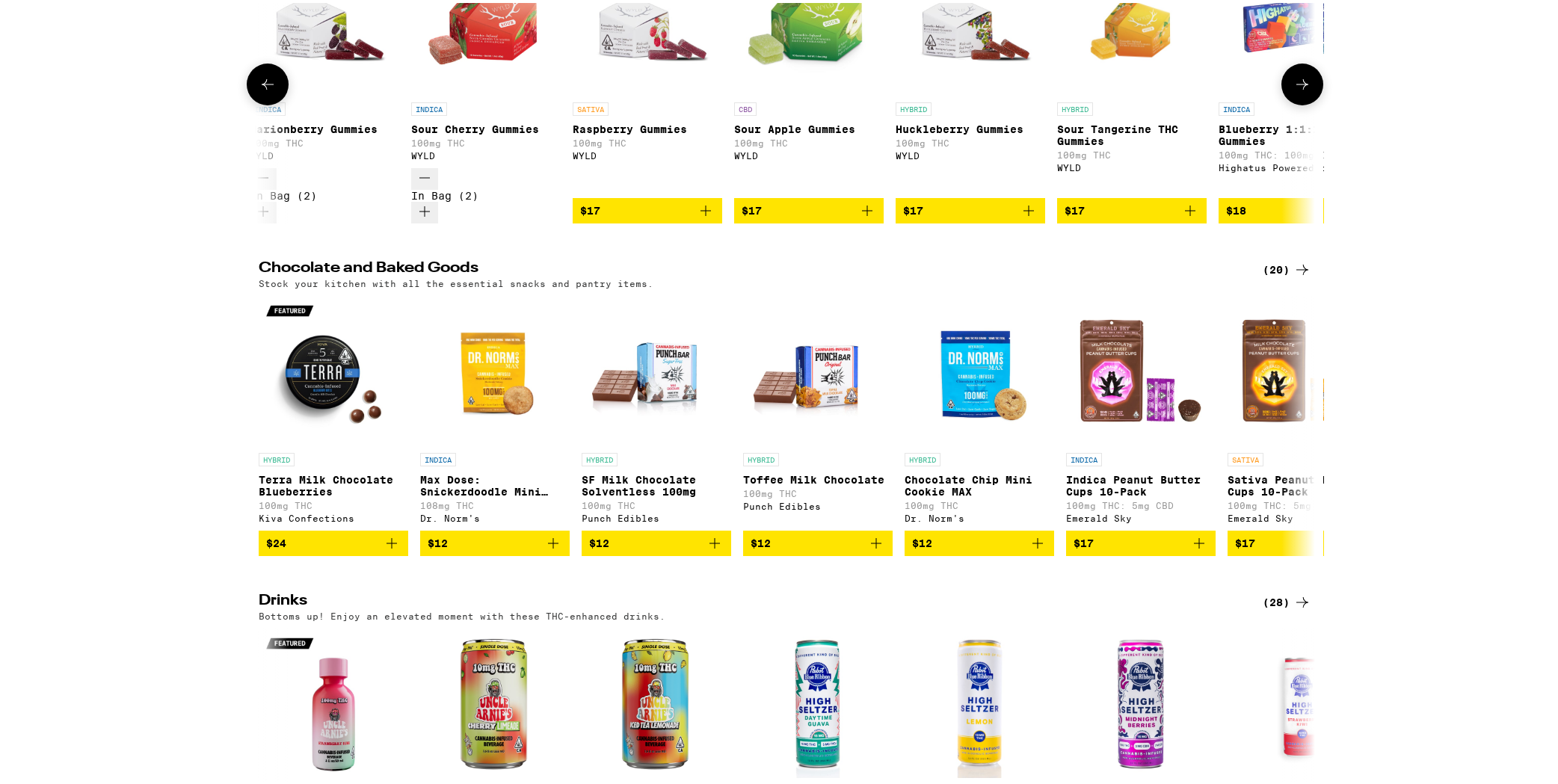
scroll to position [0, 0]
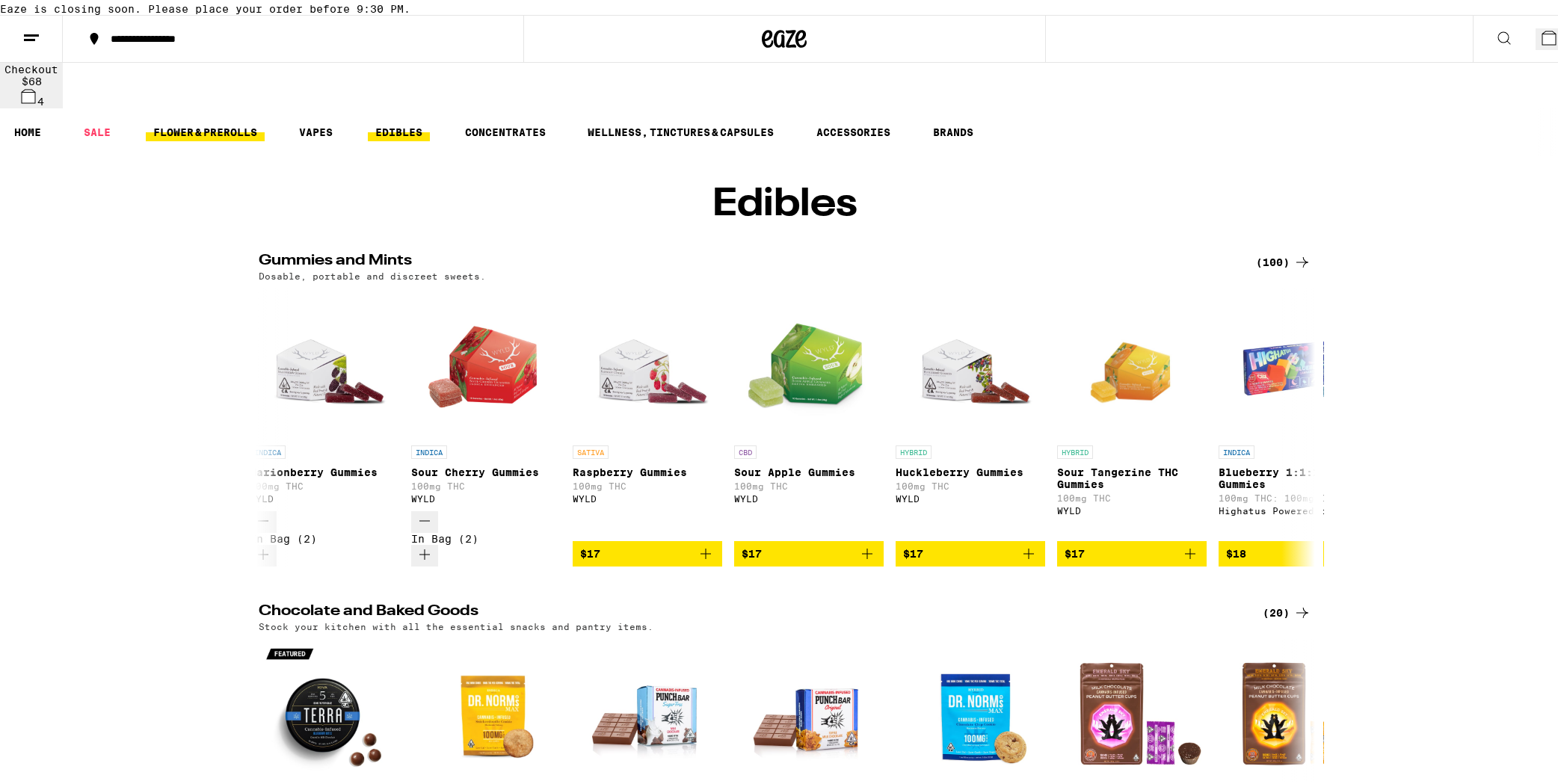
click at [237, 122] on link "FLOWER & PREROLLS" at bounding box center [204, 129] width 119 height 18
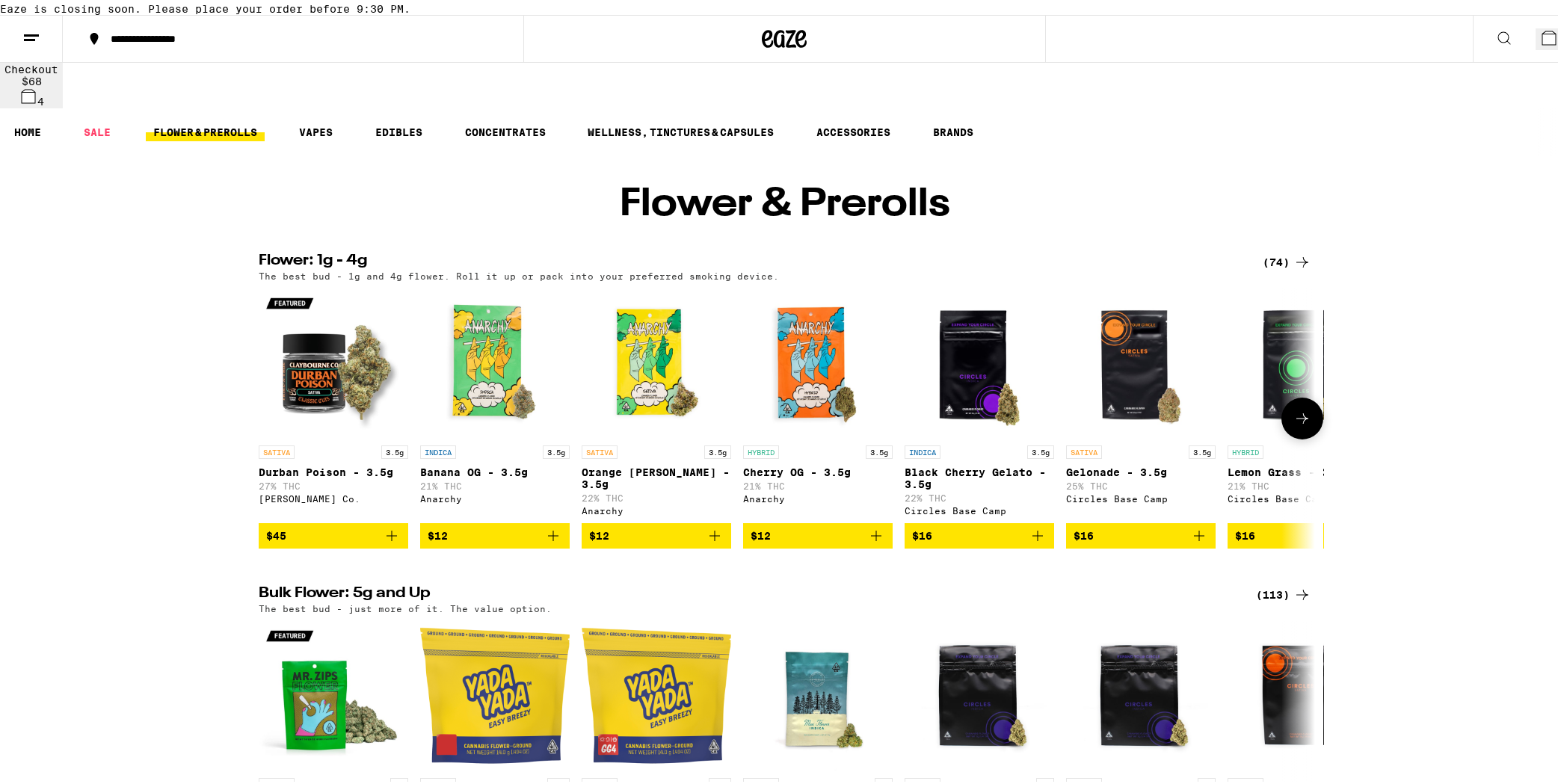
click at [1117, 419] on icon at bounding box center [1302, 415] width 18 height 18
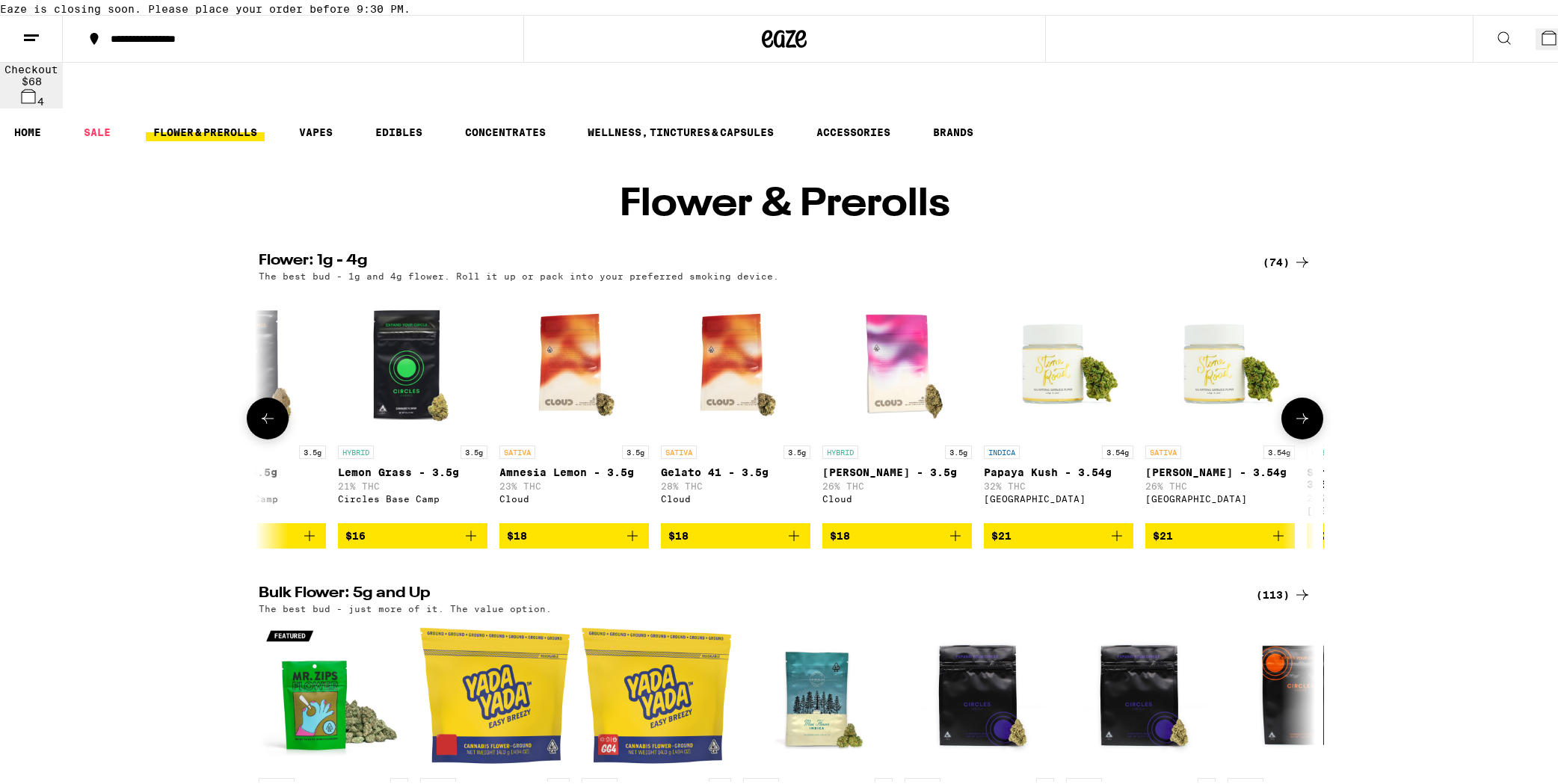
click at [1117, 419] on icon at bounding box center [1302, 415] width 18 height 18
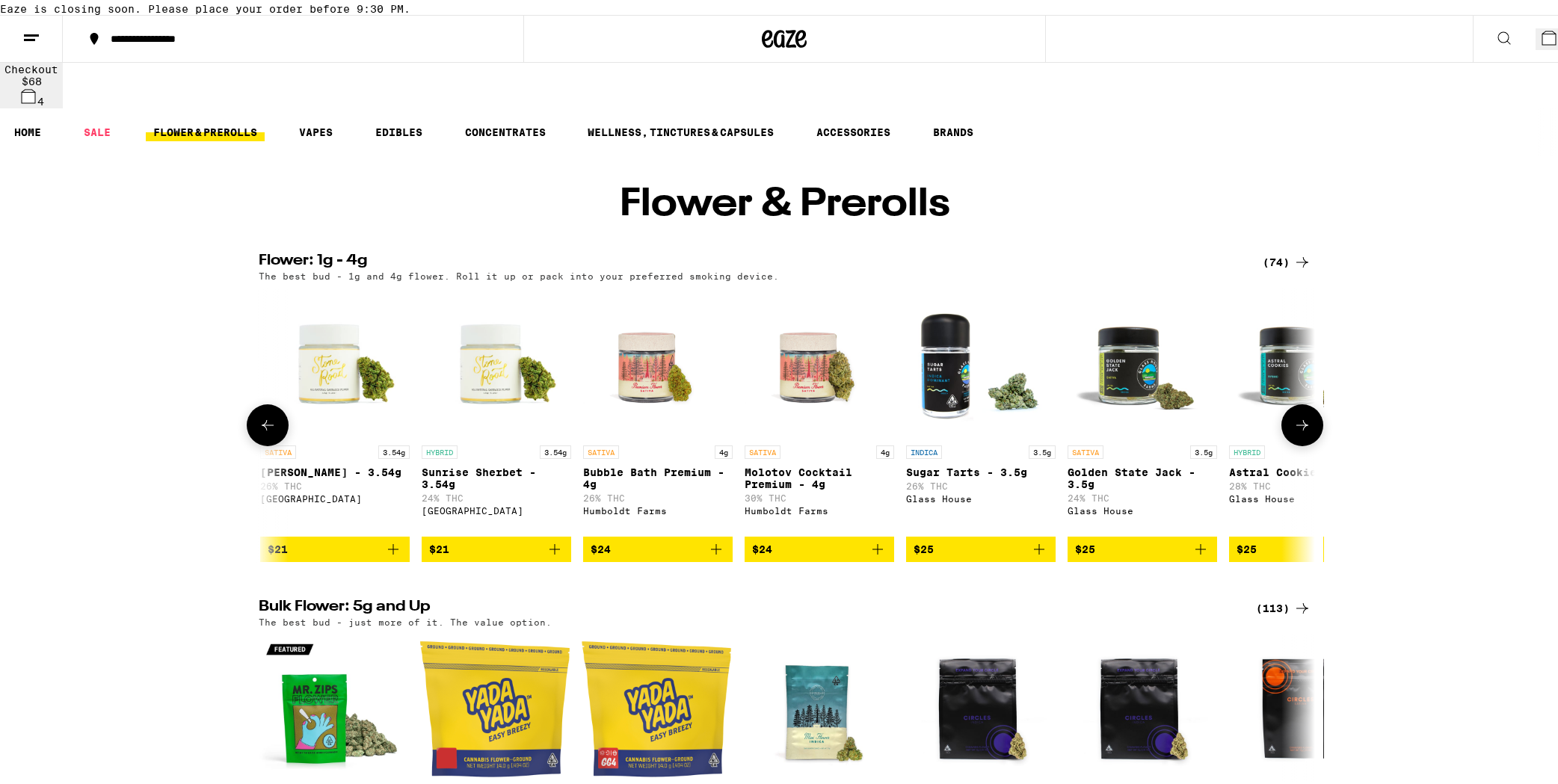
scroll to position [0, 1779]
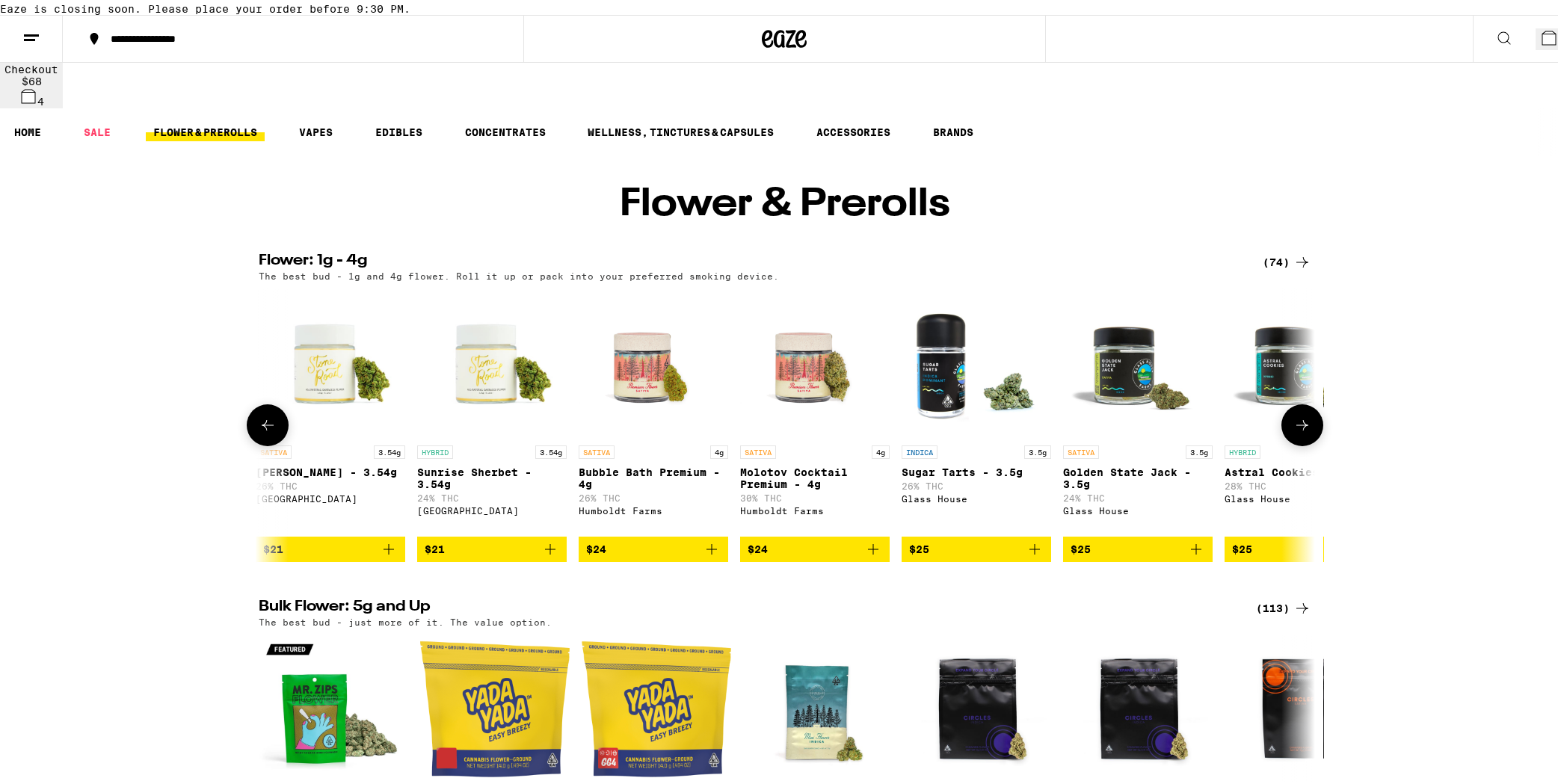
click at [274, 420] on button at bounding box center [268, 422] width 42 height 42
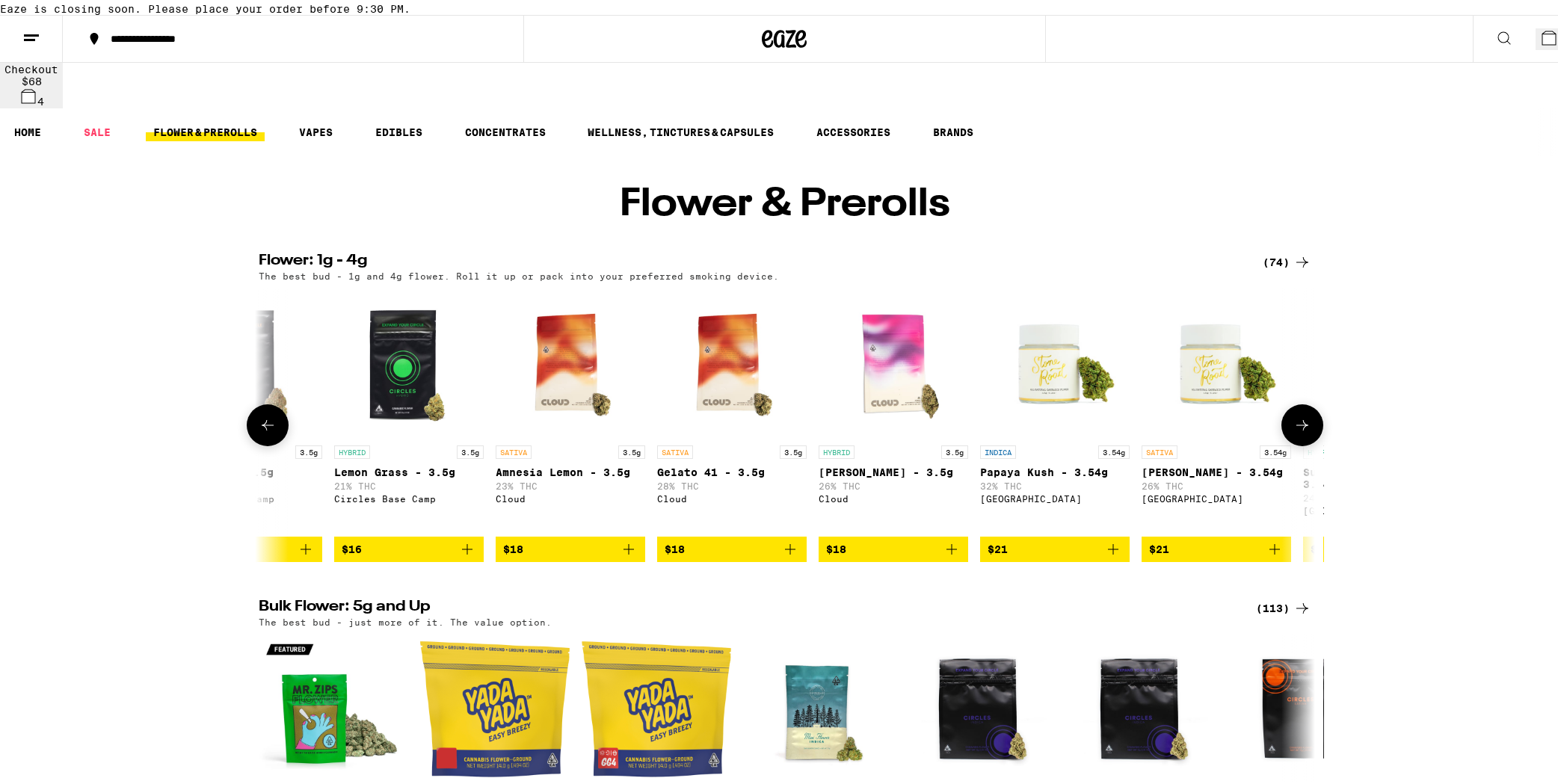
scroll to position [0, 890]
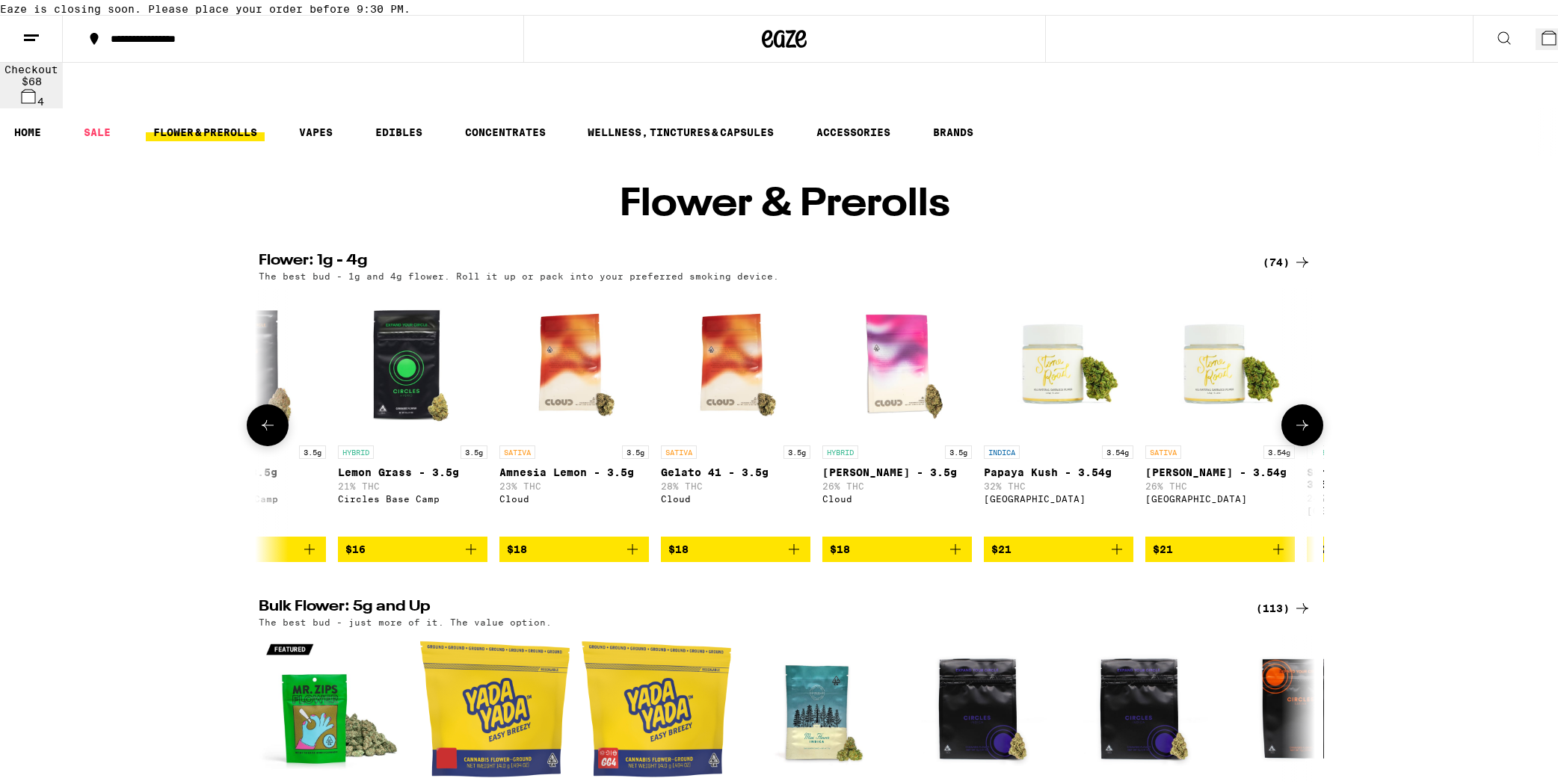
click at [1107, 555] on icon "Add to bag" at bounding box center [1116, 546] width 18 height 18
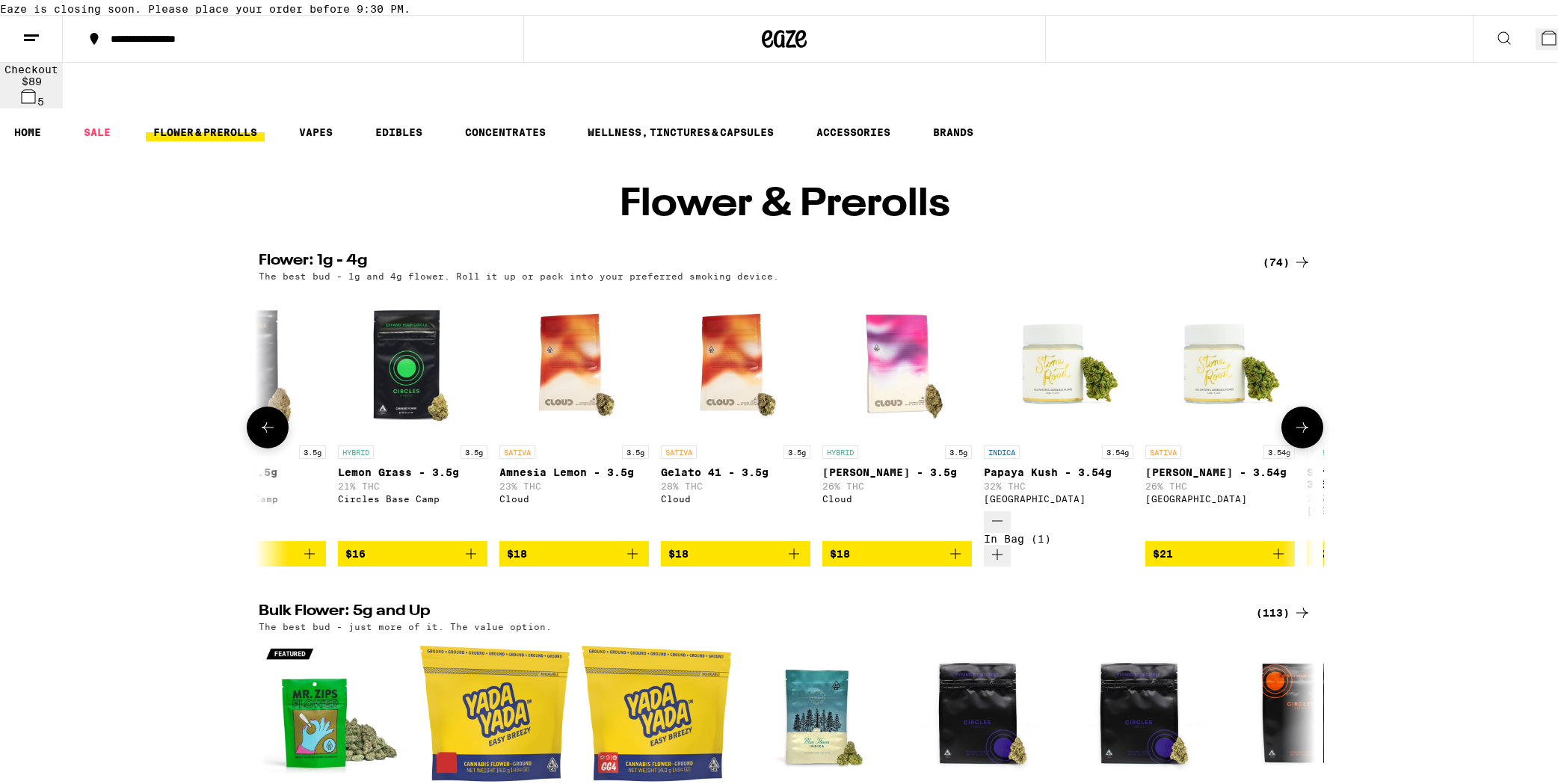
click at [1117, 433] on icon at bounding box center [1302, 424] width 18 height 18
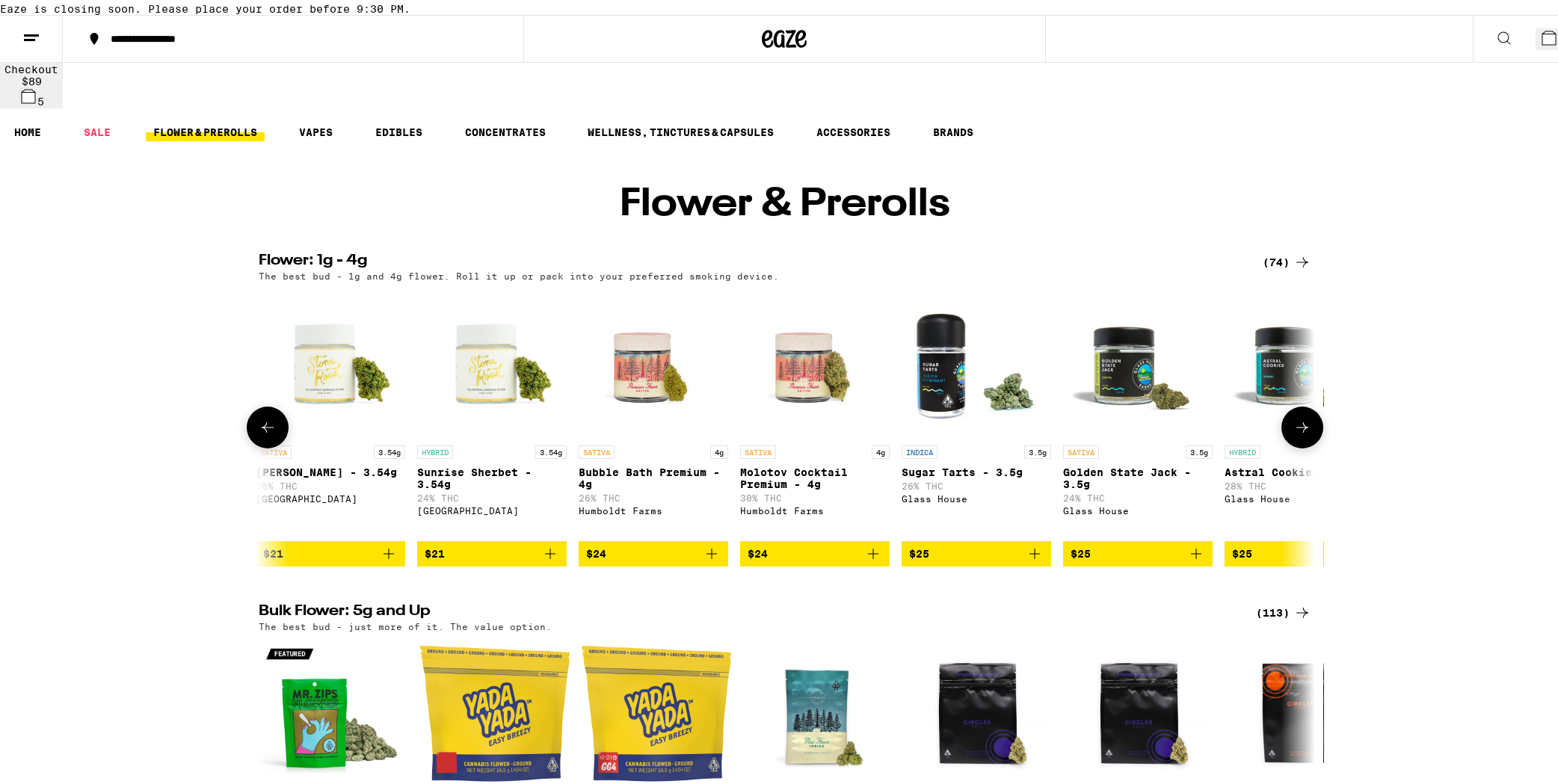
click at [1117, 433] on icon at bounding box center [1302, 424] width 18 height 18
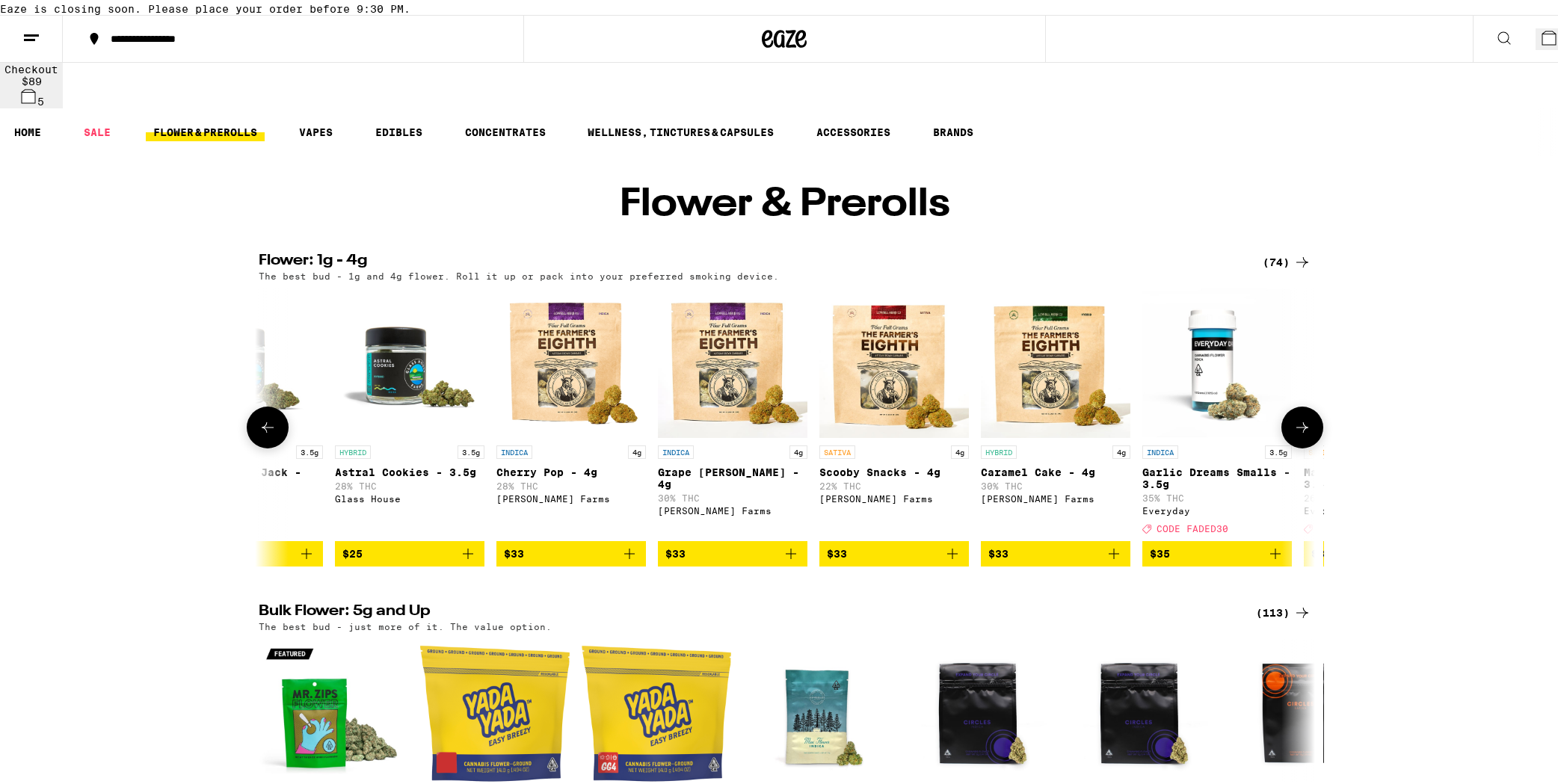
click at [1117, 433] on icon at bounding box center [1302, 424] width 18 height 18
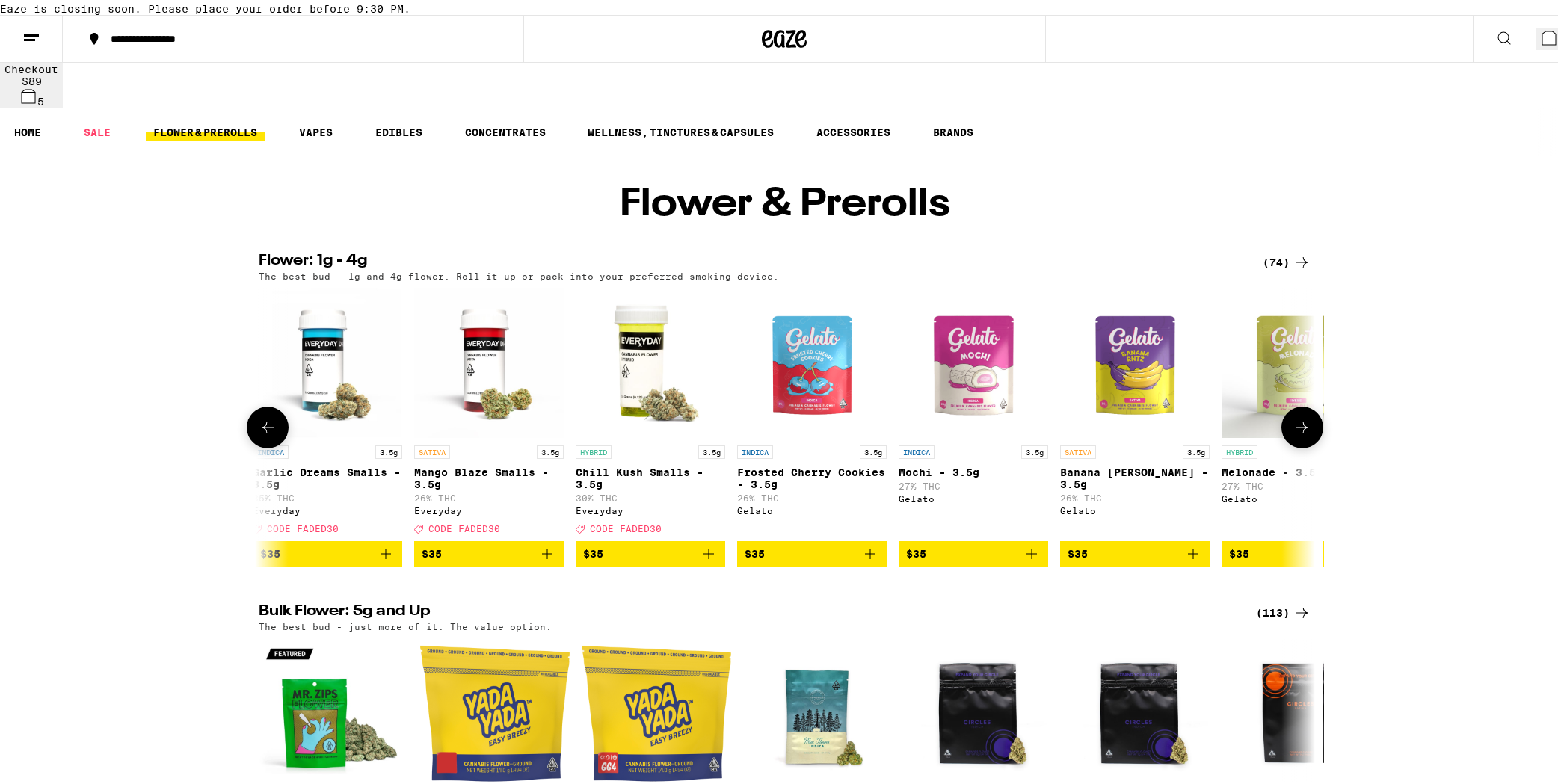
click at [1117, 433] on icon at bounding box center [1302, 424] width 18 height 18
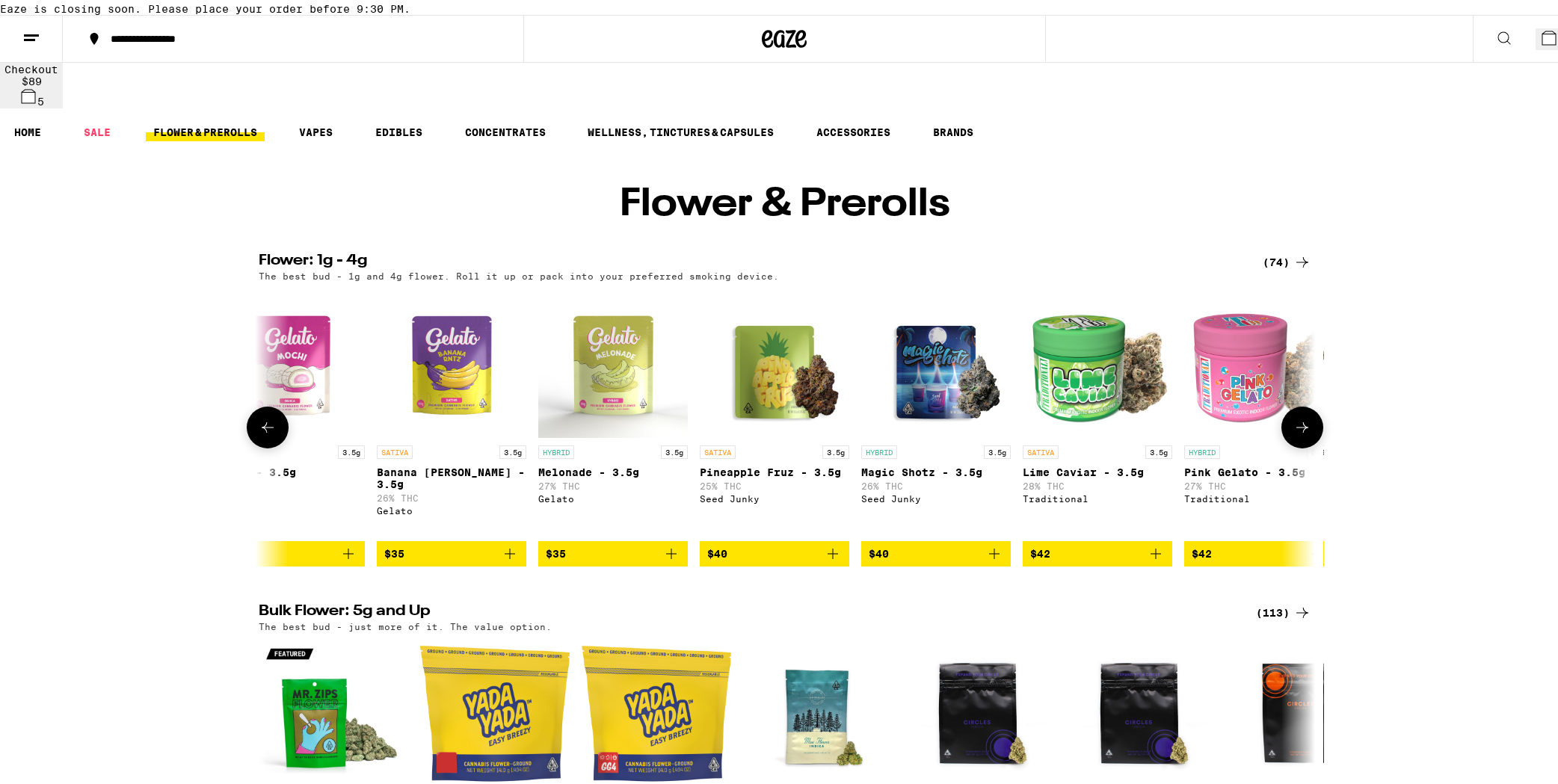
scroll to position [0, 4448]
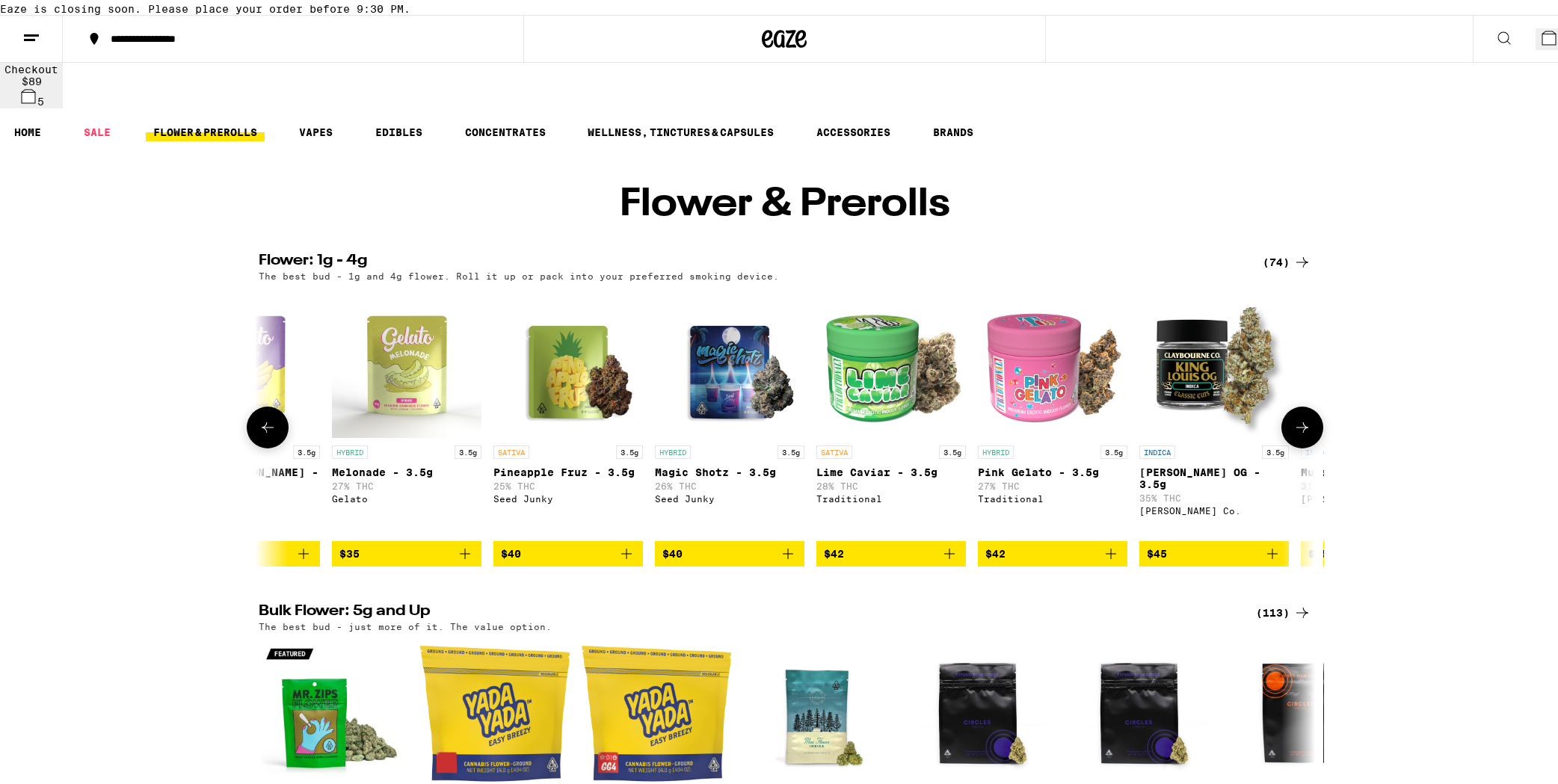
click at [1117, 433] on icon at bounding box center [1302, 424] width 18 height 18
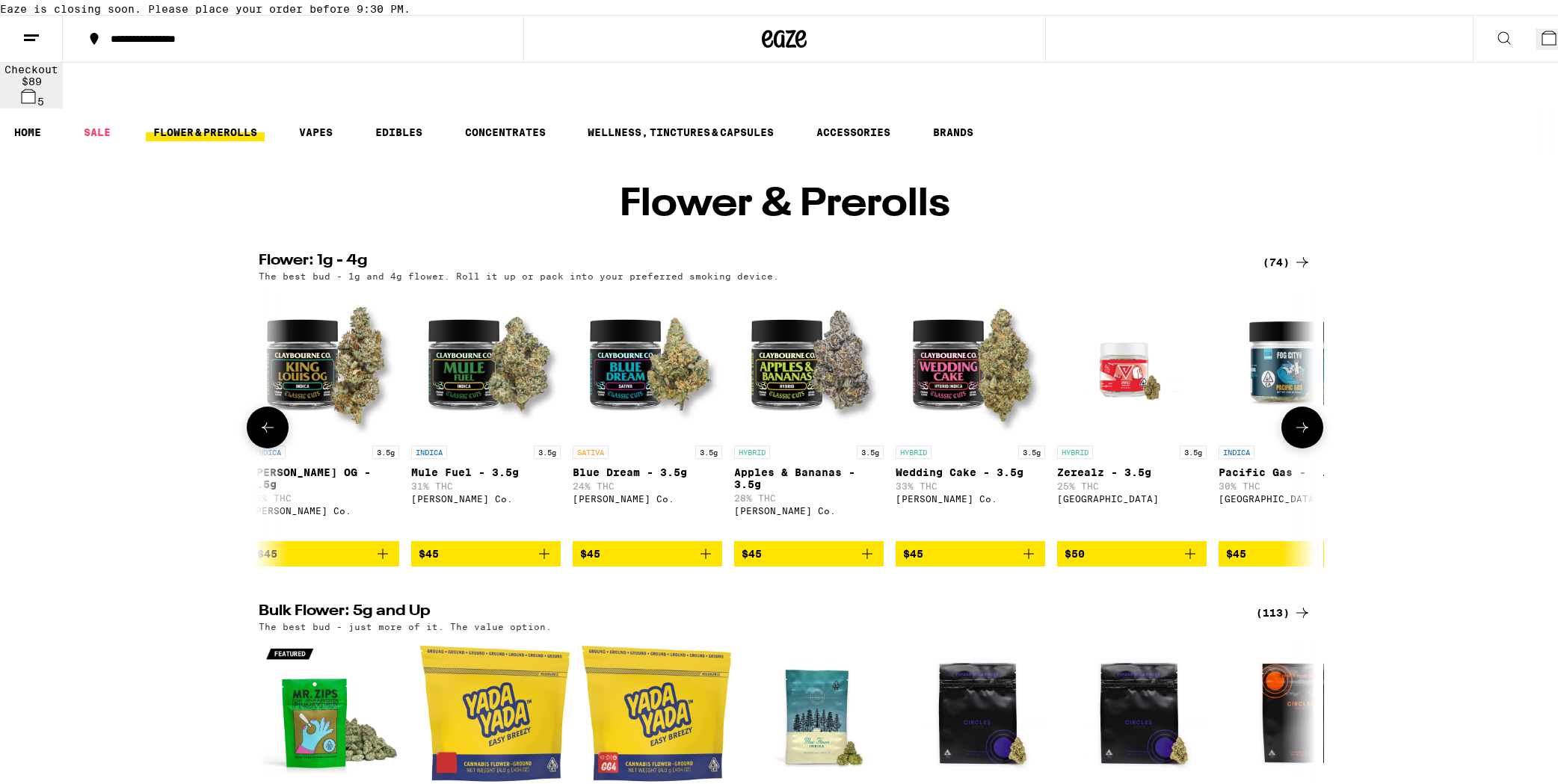
click at [1117, 433] on icon at bounding box center [1302, 424] width 18 height 18
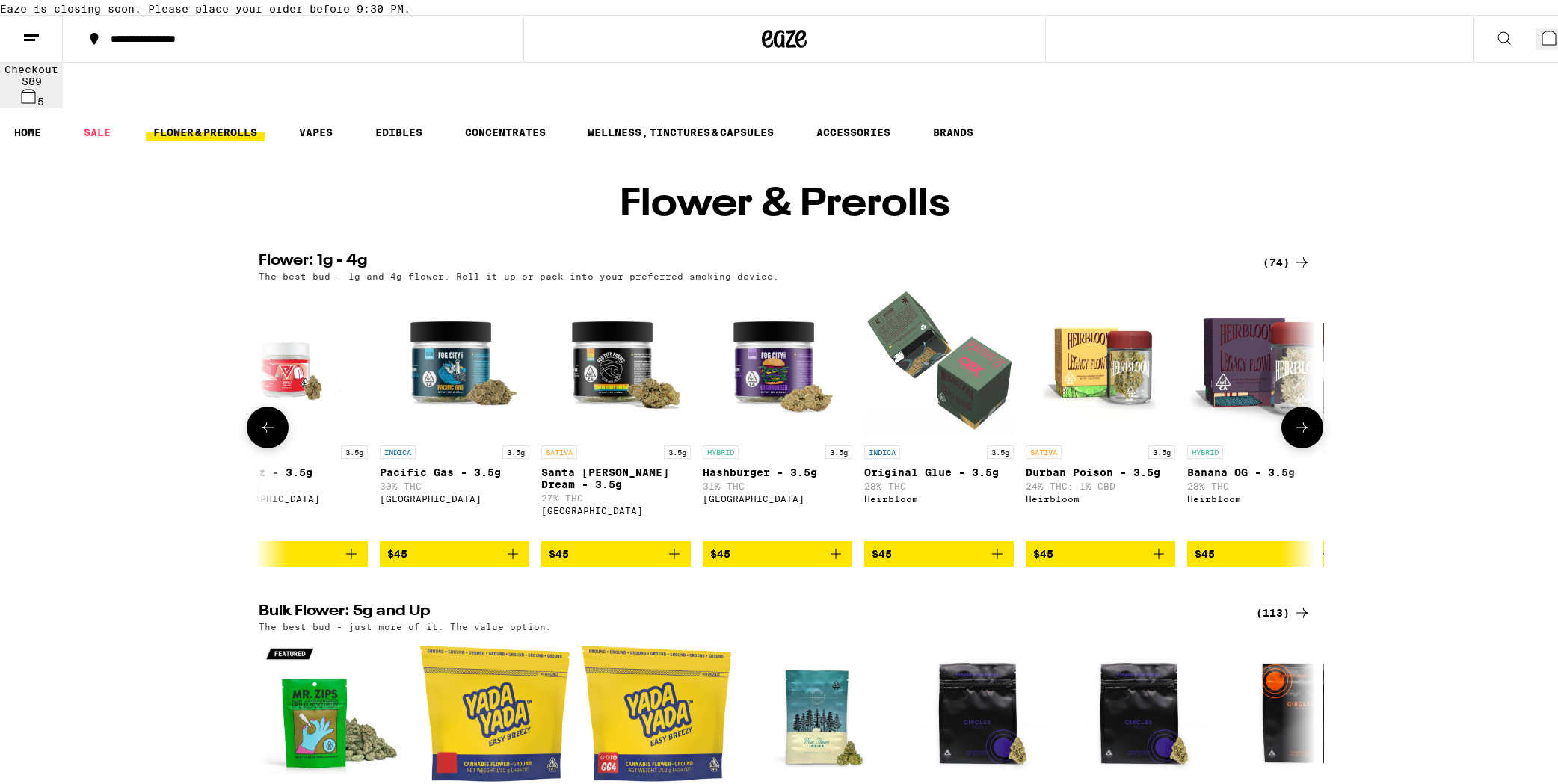
scroll to position [0, 6227]
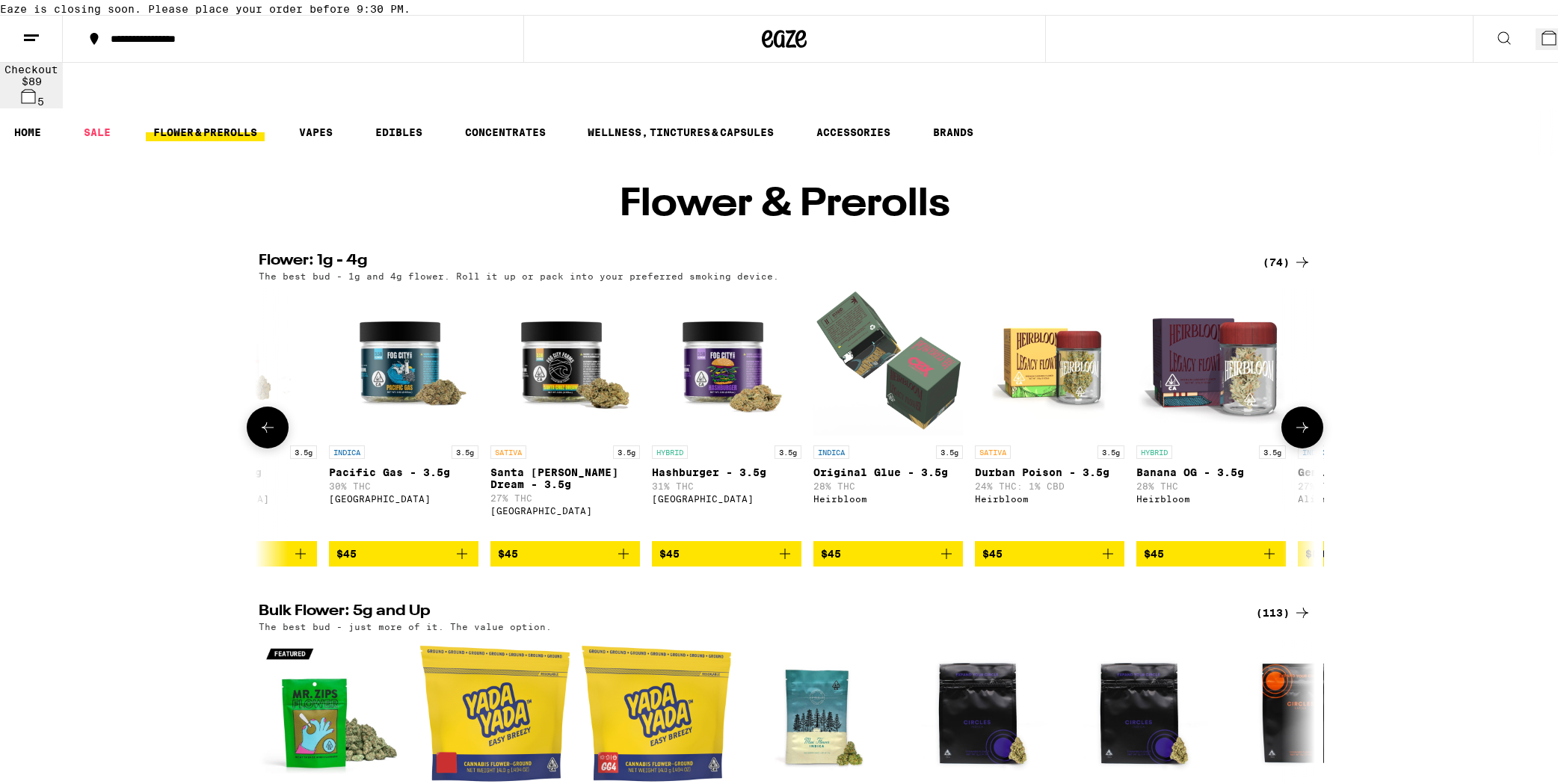
click at [1117, 433] on icon at bounding box center [1302, 424] width 18 height 18
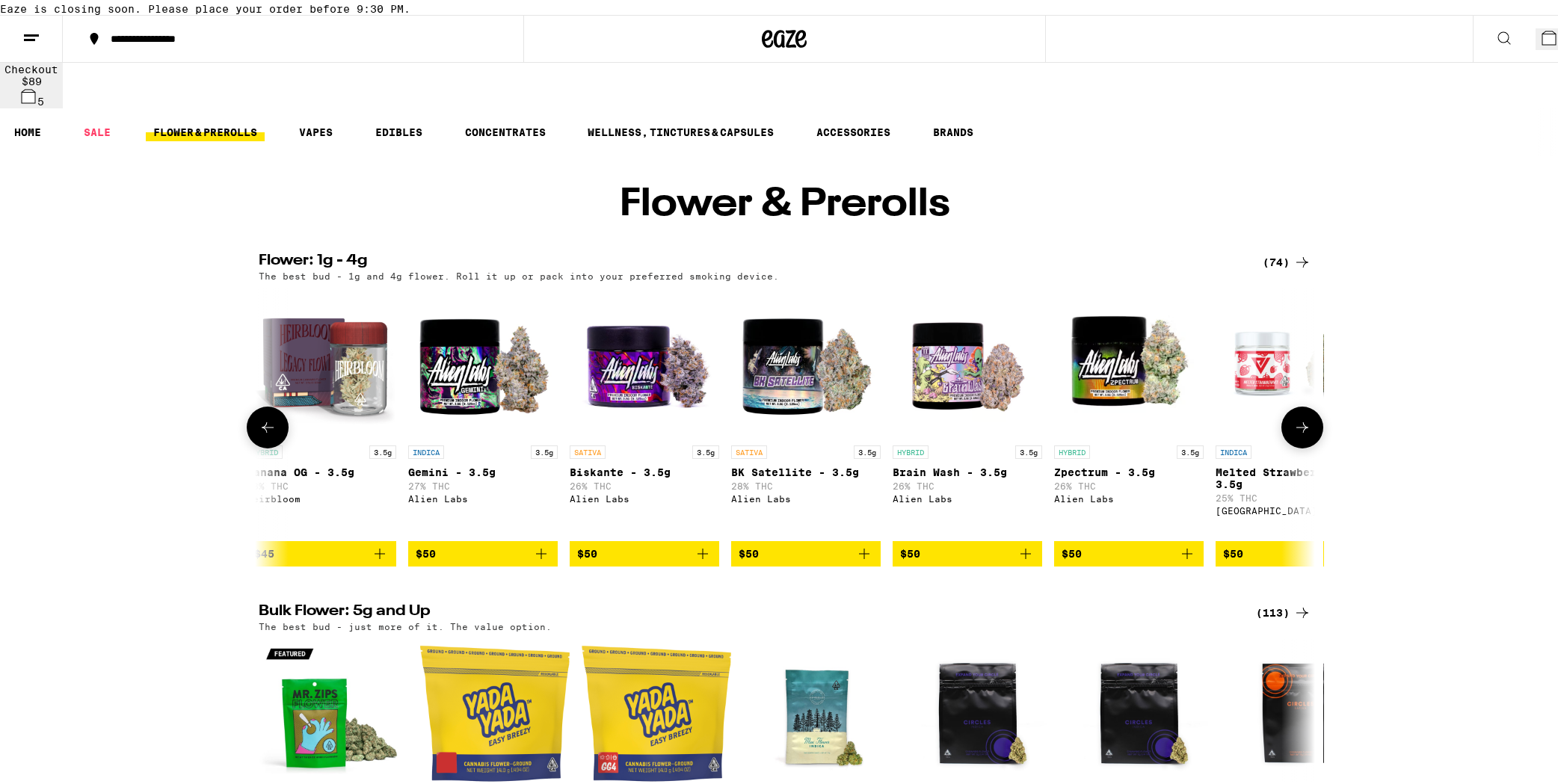
click at [1117, 433] on icon at bounding box center [1302, 424] width 18 height 18
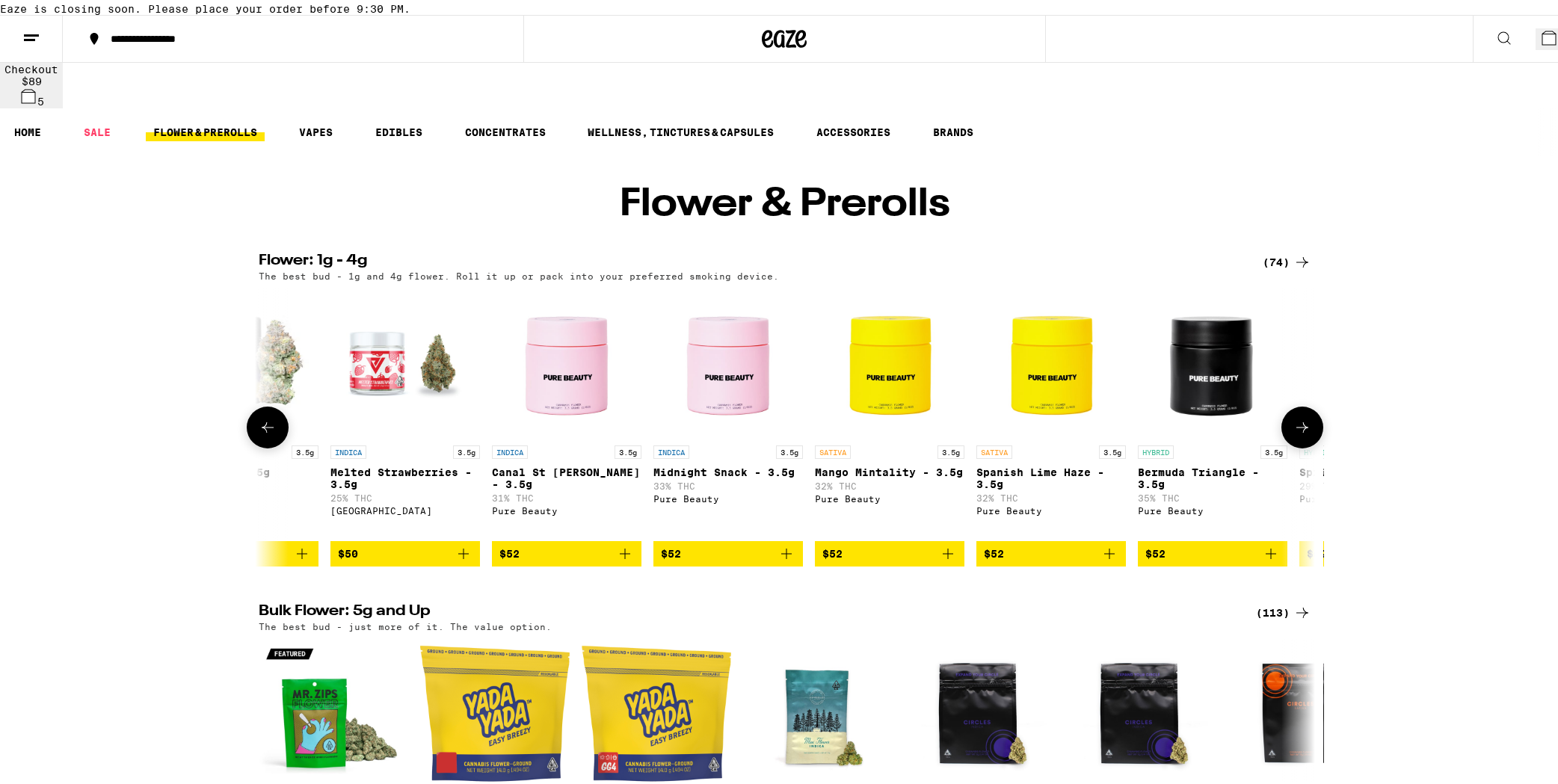
scroll to position [0, 8006]
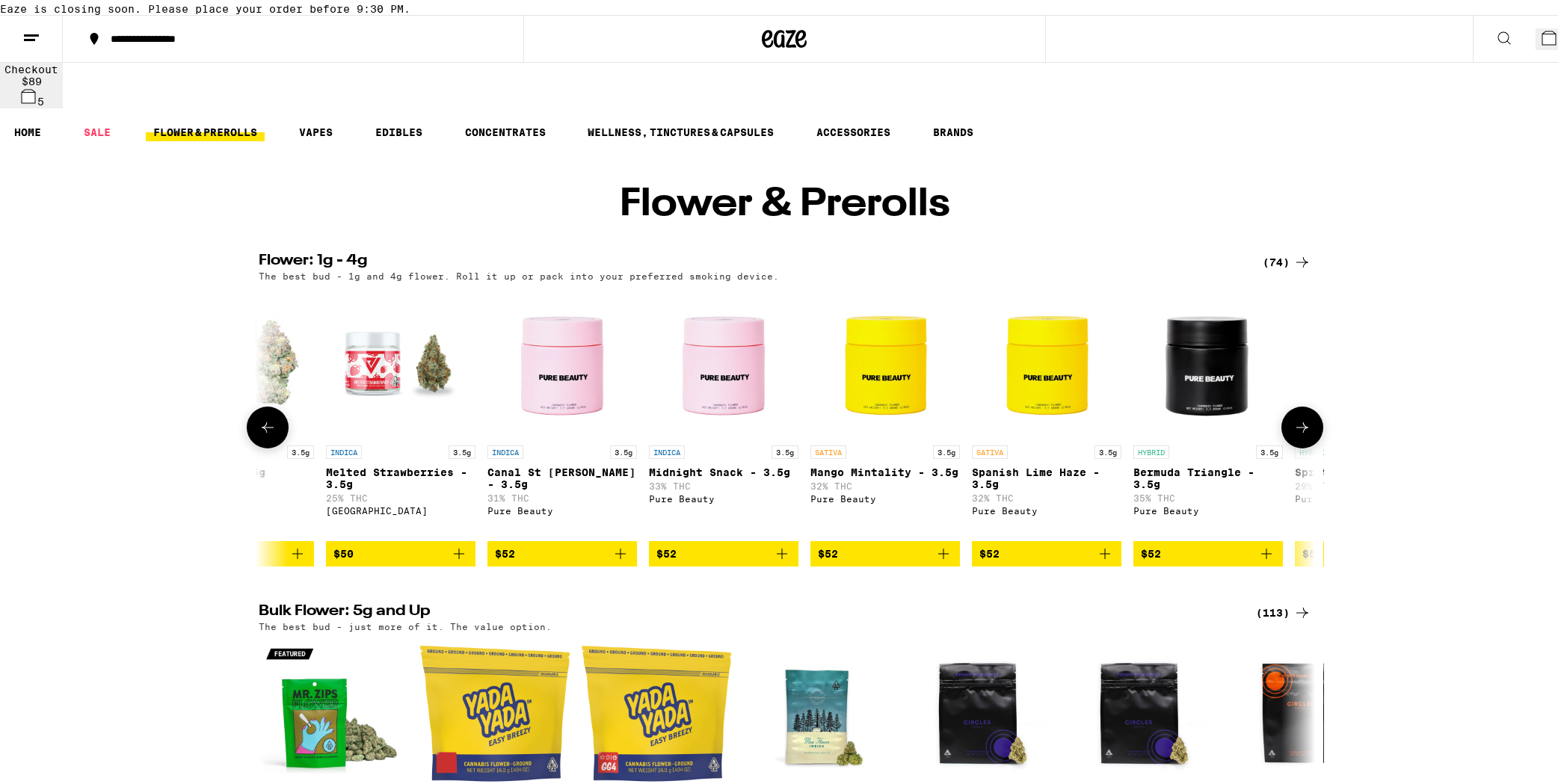
click at [704, 560] on span "$52" at bounding box center [723, 550] width 134 height 18
click at [1117, 431] on icon at bounding box center [1302, 424] width 18 height 18
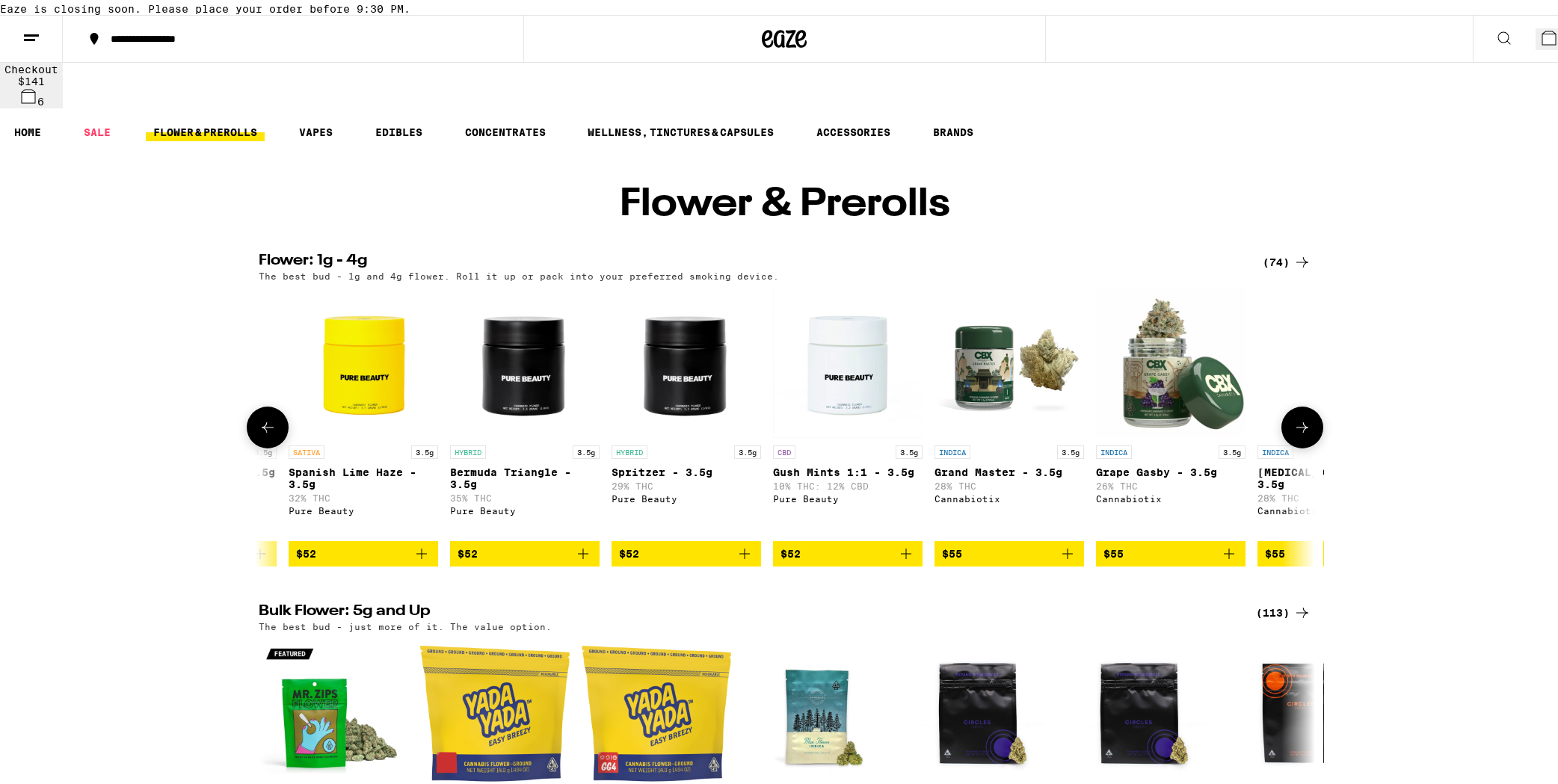
scroll to position [0, 8895]
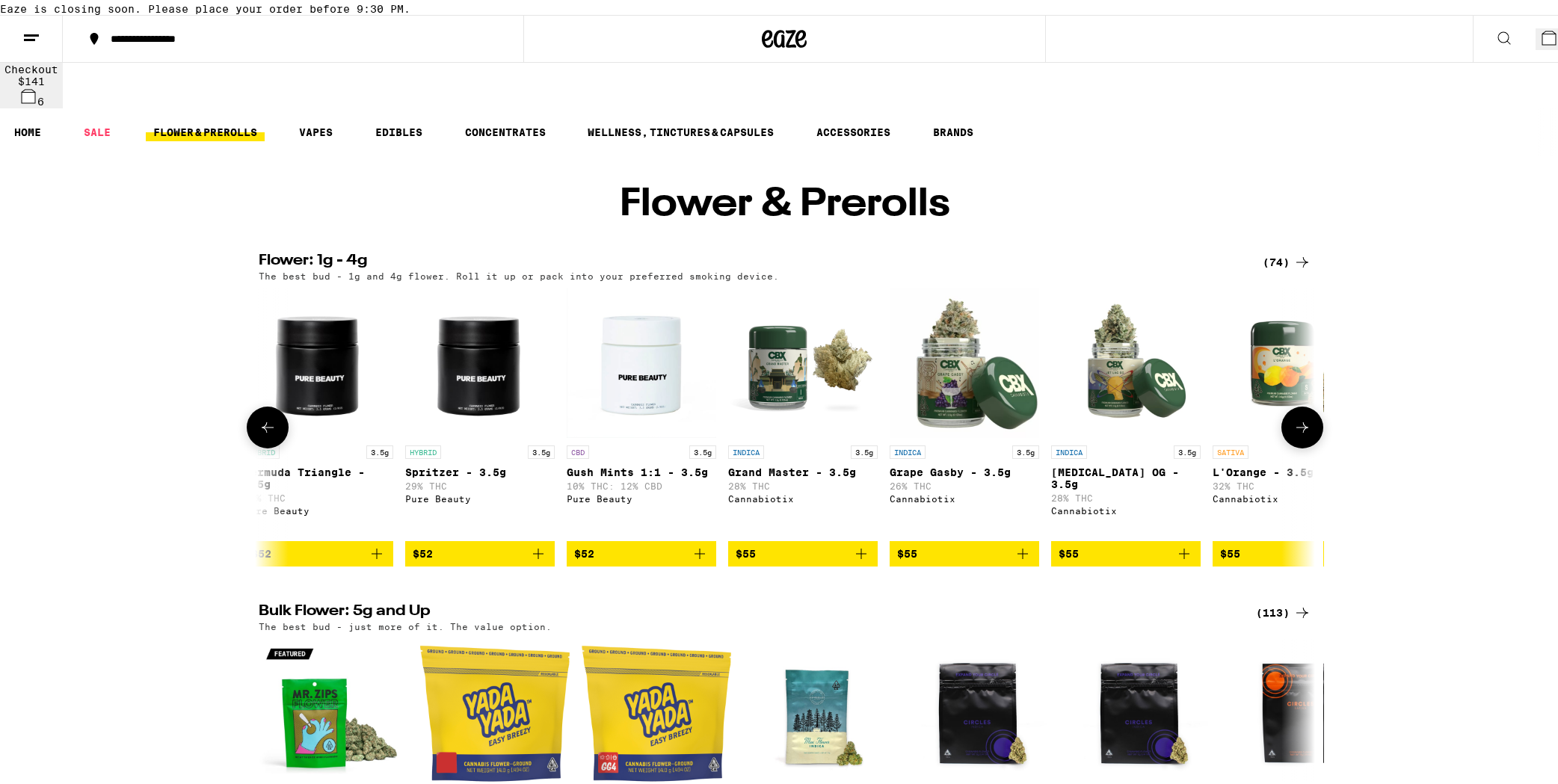
click at [1117, 431] on icon at bounding box center [1302, 424] width 18 height 18
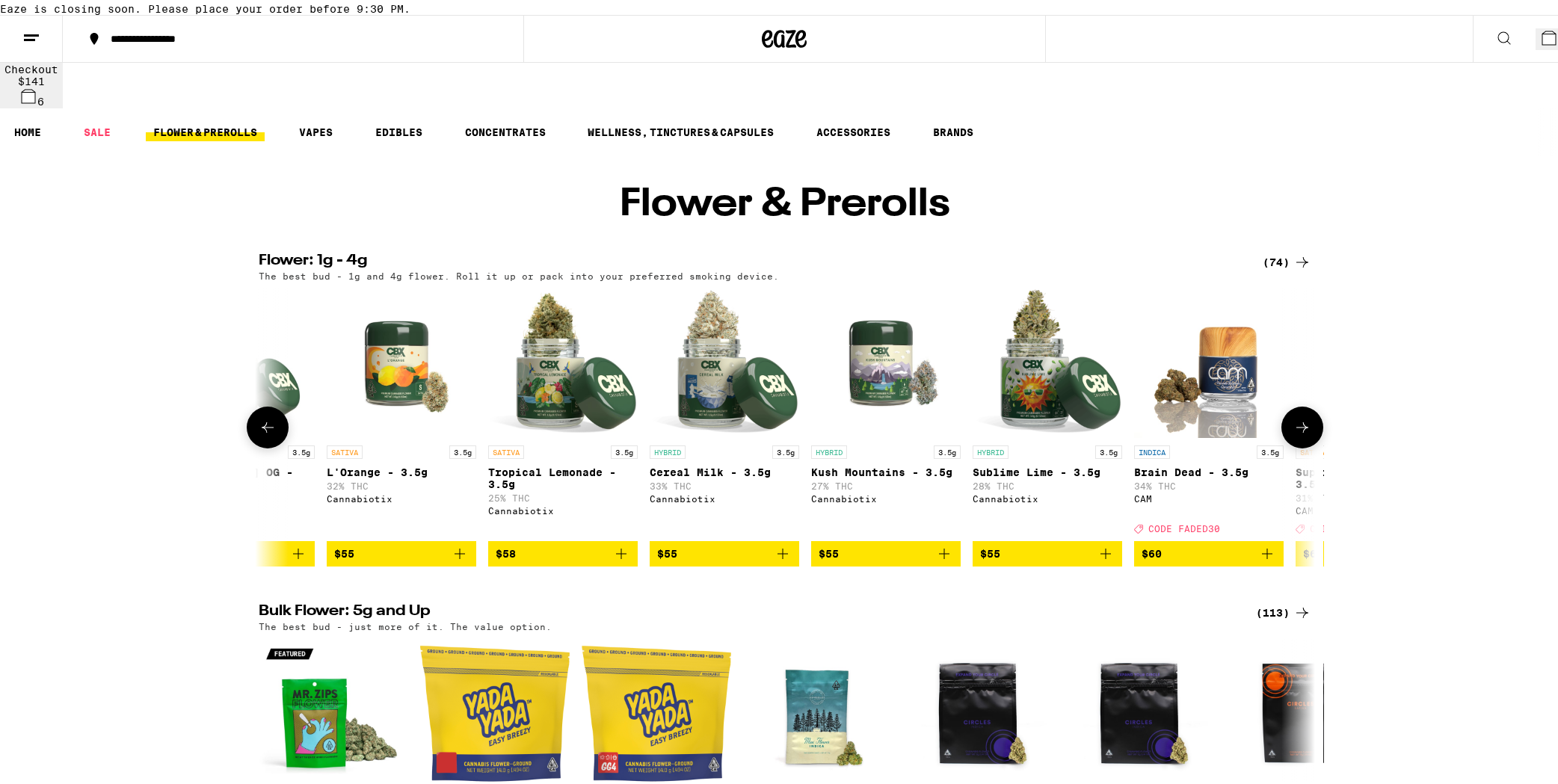
scroll to position [0, 9785]
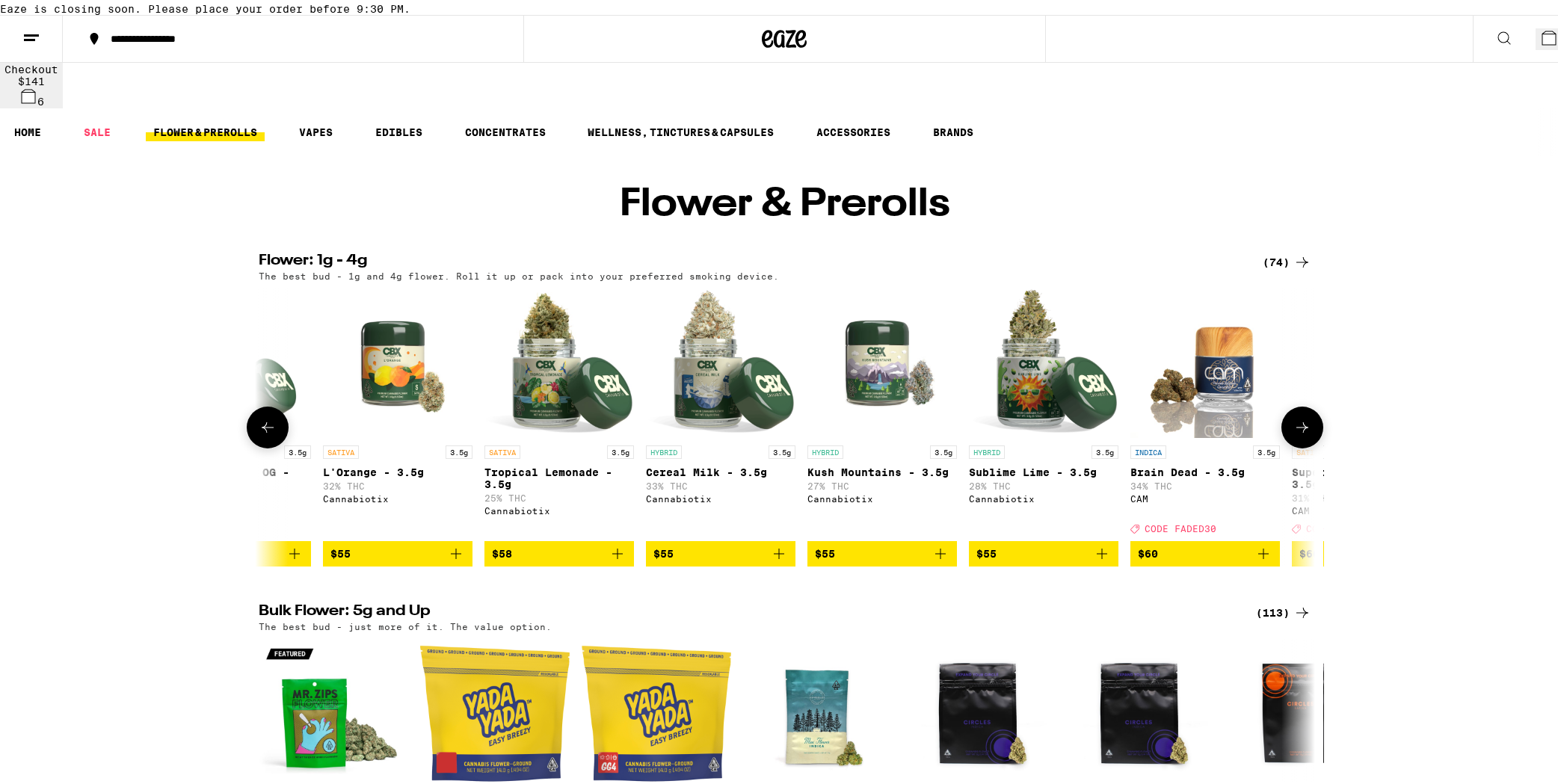
click at [1117, 431] on icon at bounding box center [1302, 424] width 18 height 18
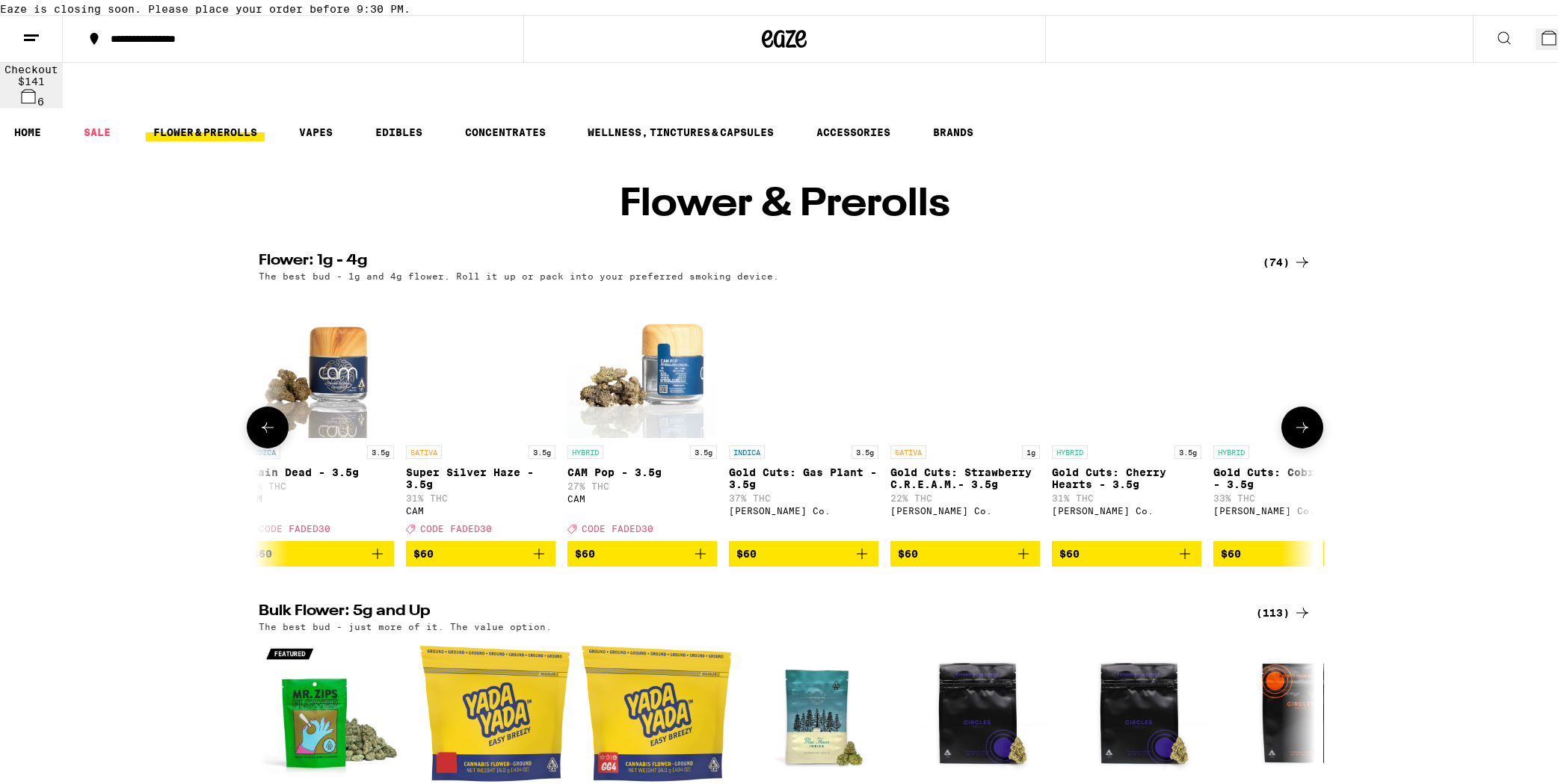
scroll to position [0, 10674]
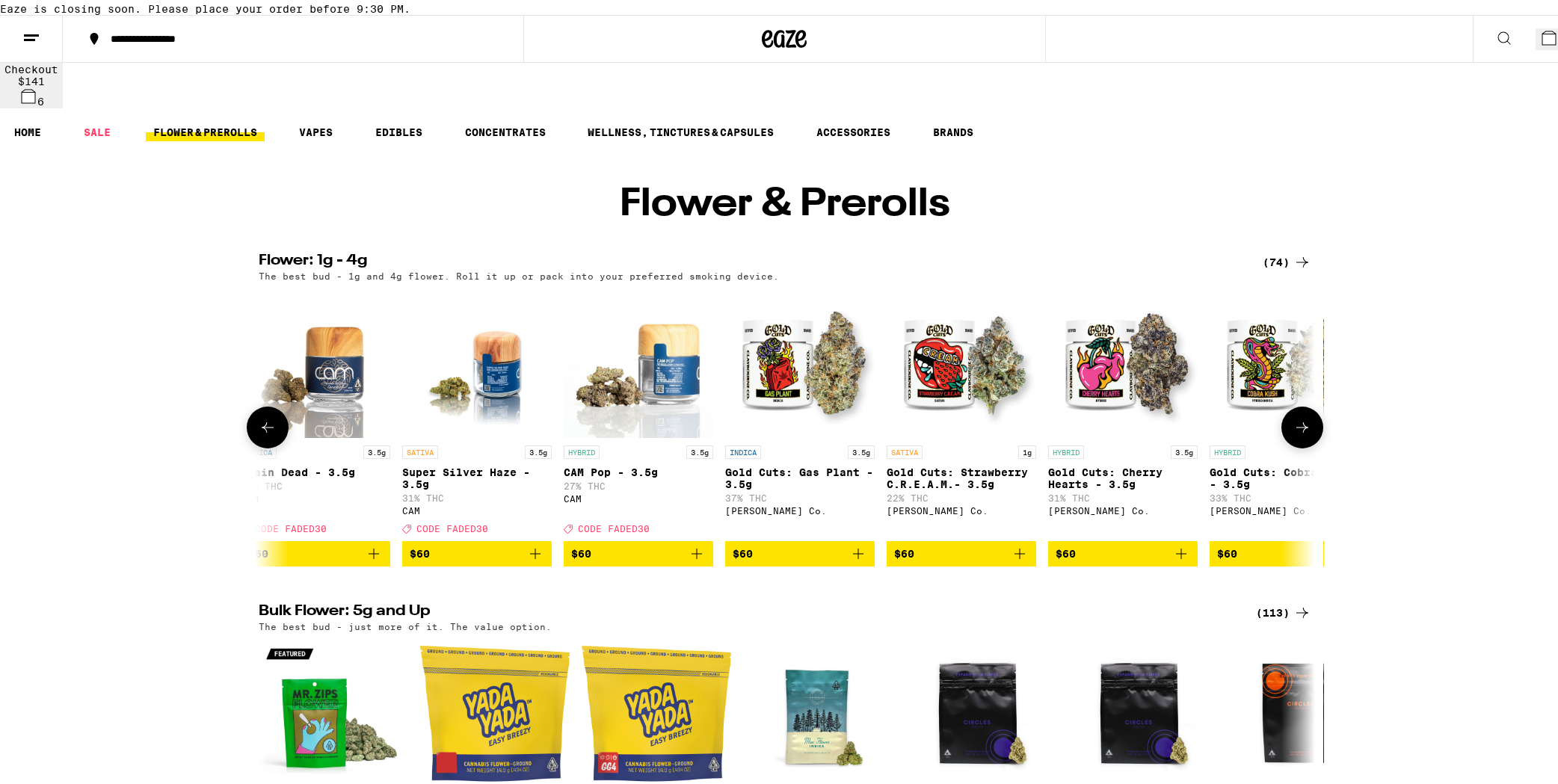
click at [1117, 433] on button at bounding box center [1302, 424] width 42 height 42
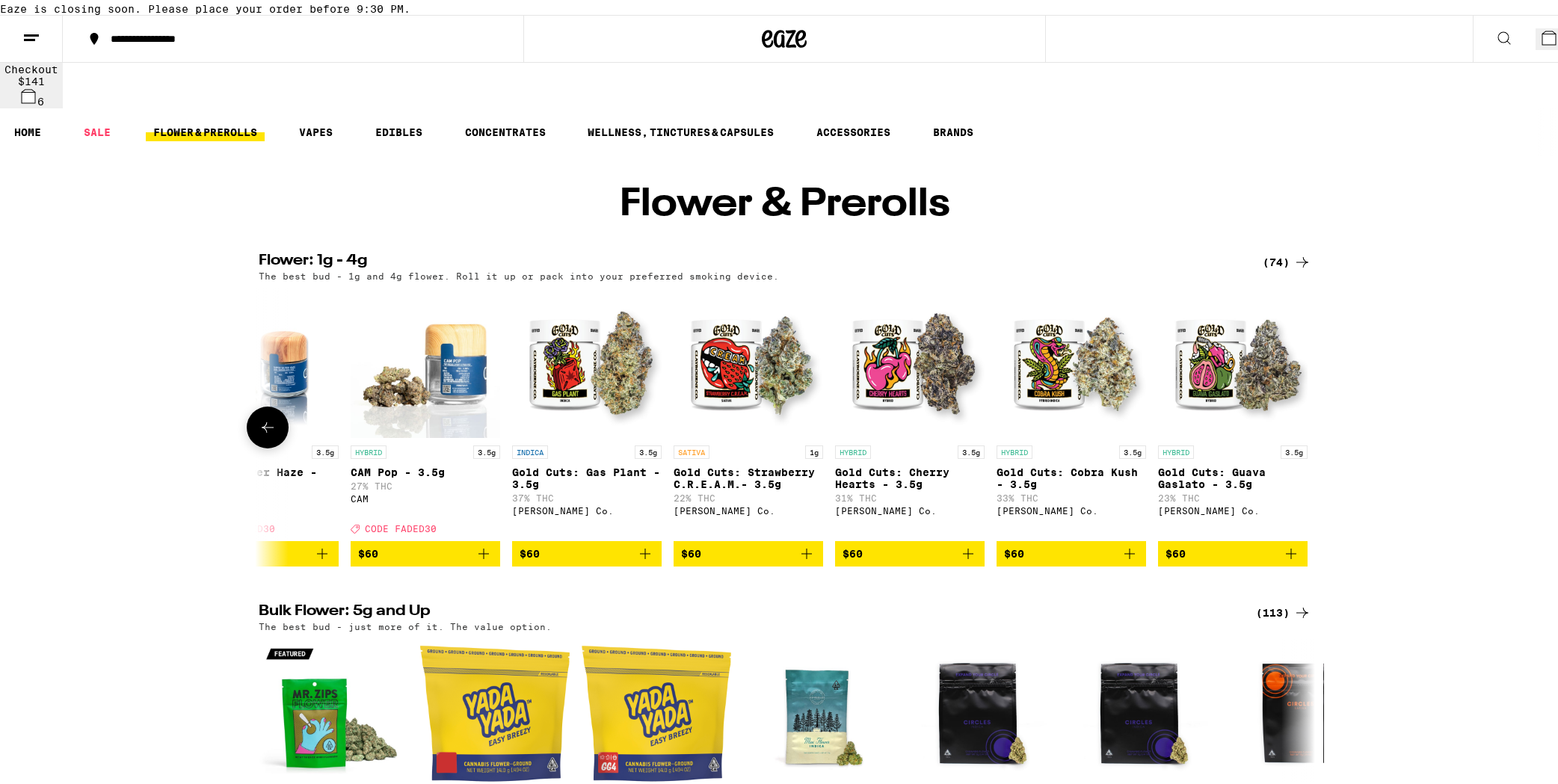
scroll to position [0, 10896]
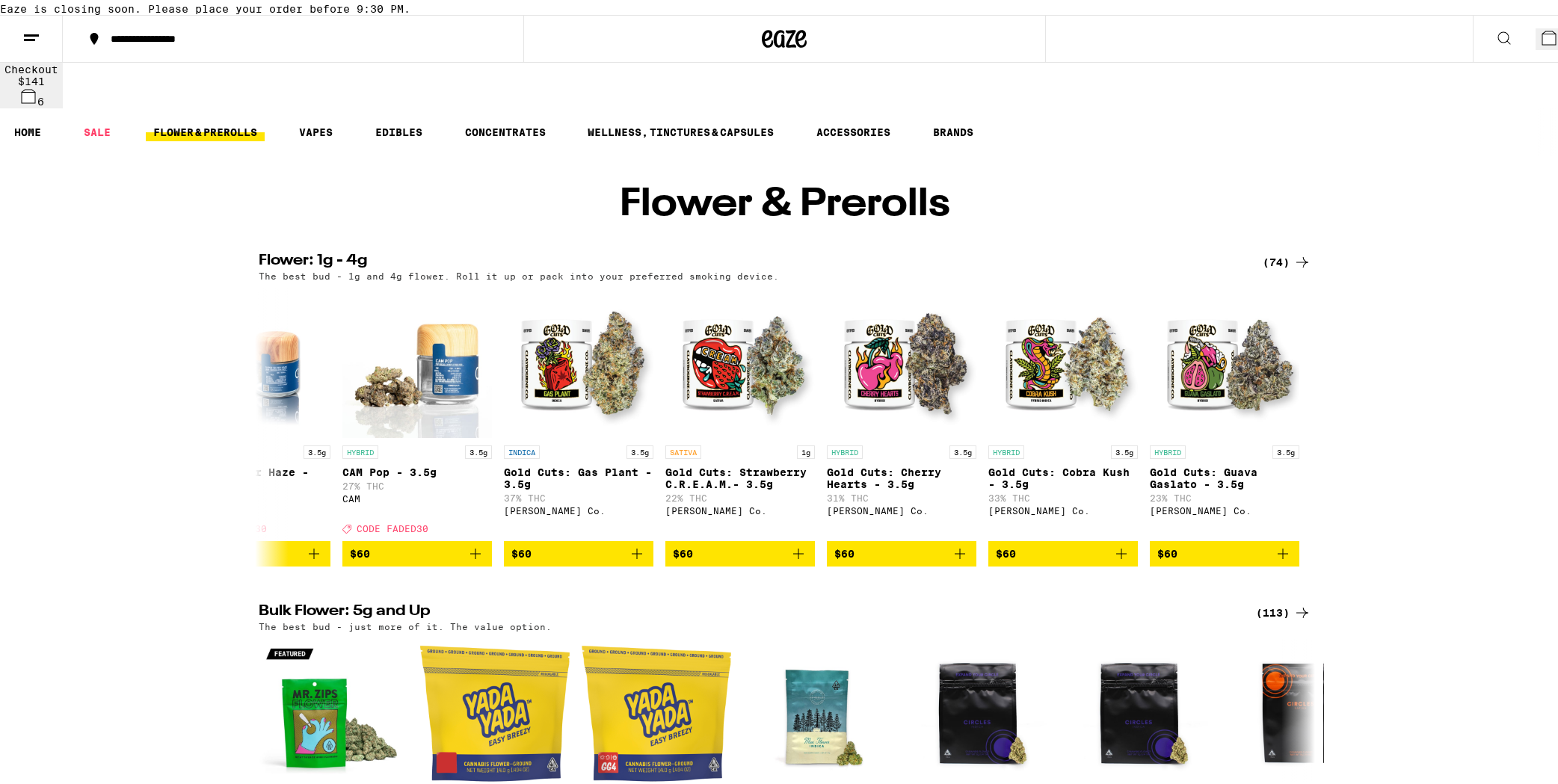
click at [1117, 42] on icon at bounding box center [1549, 36] width 14 height 14
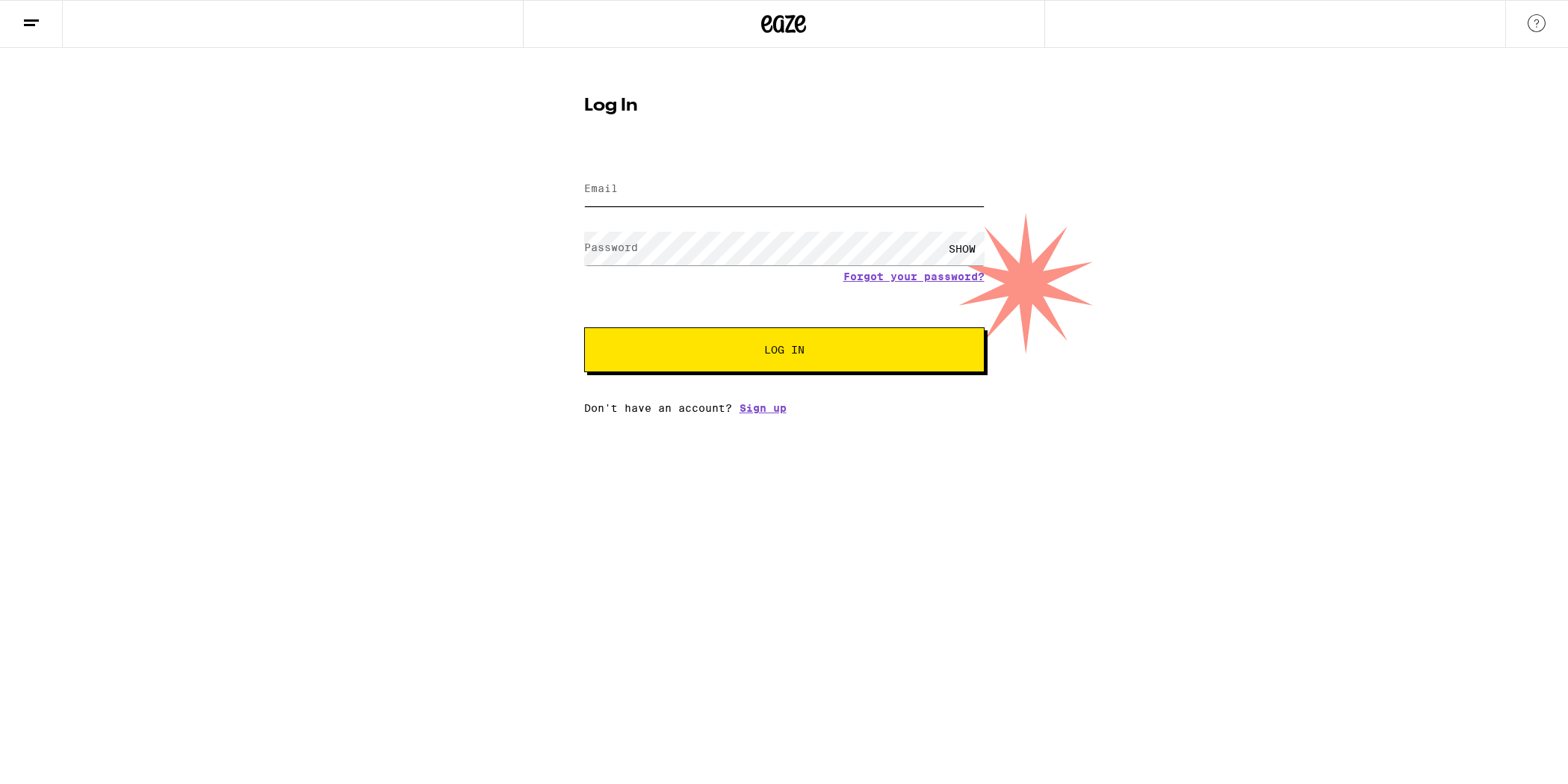
type input "[PERSON_NAME][EMAIL_ADDRESS][PERSON_NAME][DOMAIN_NAME]"
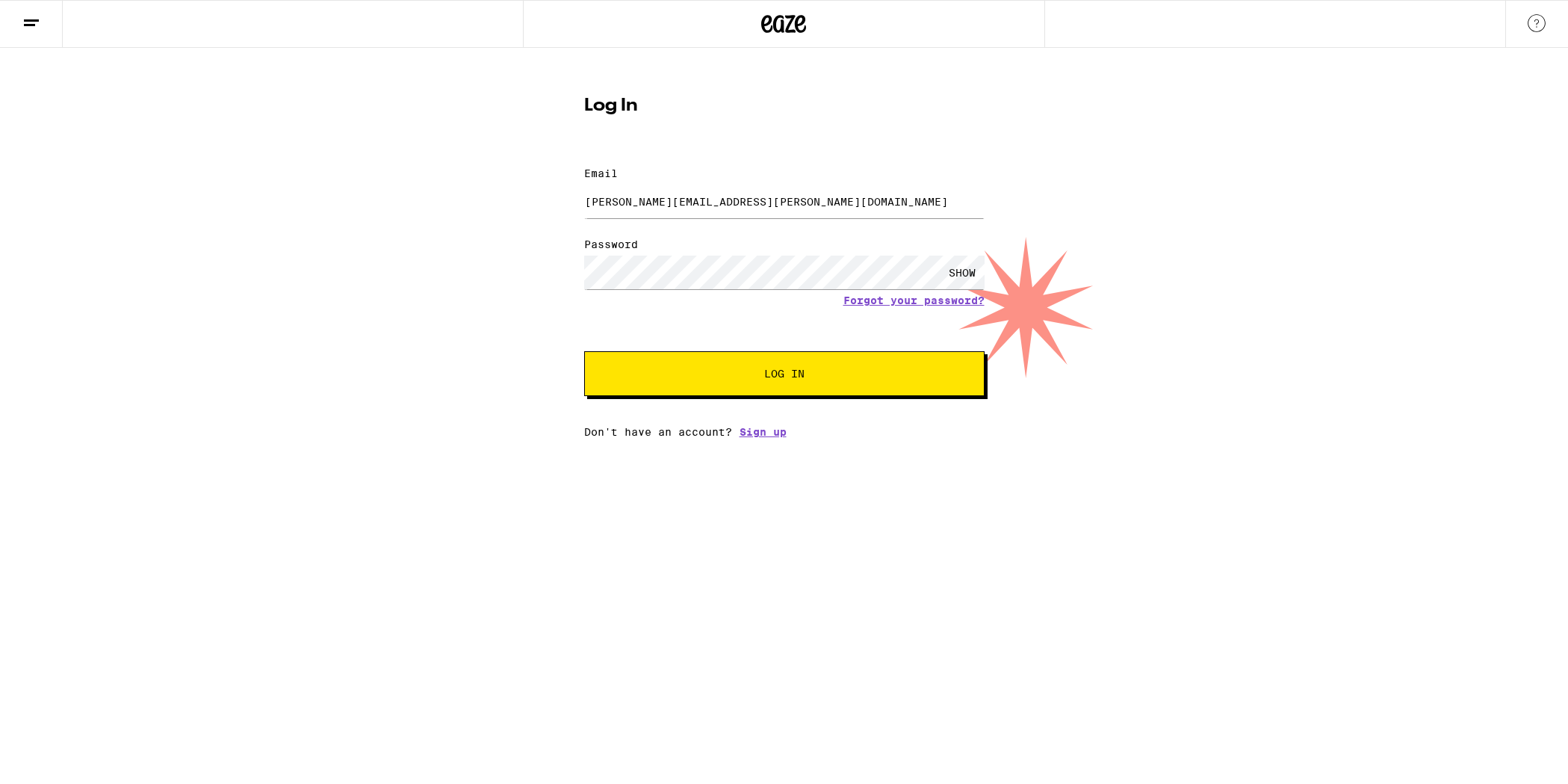
click at [784, 360] on button "Log In" at bounding box center [784, 373] width 400 height 45
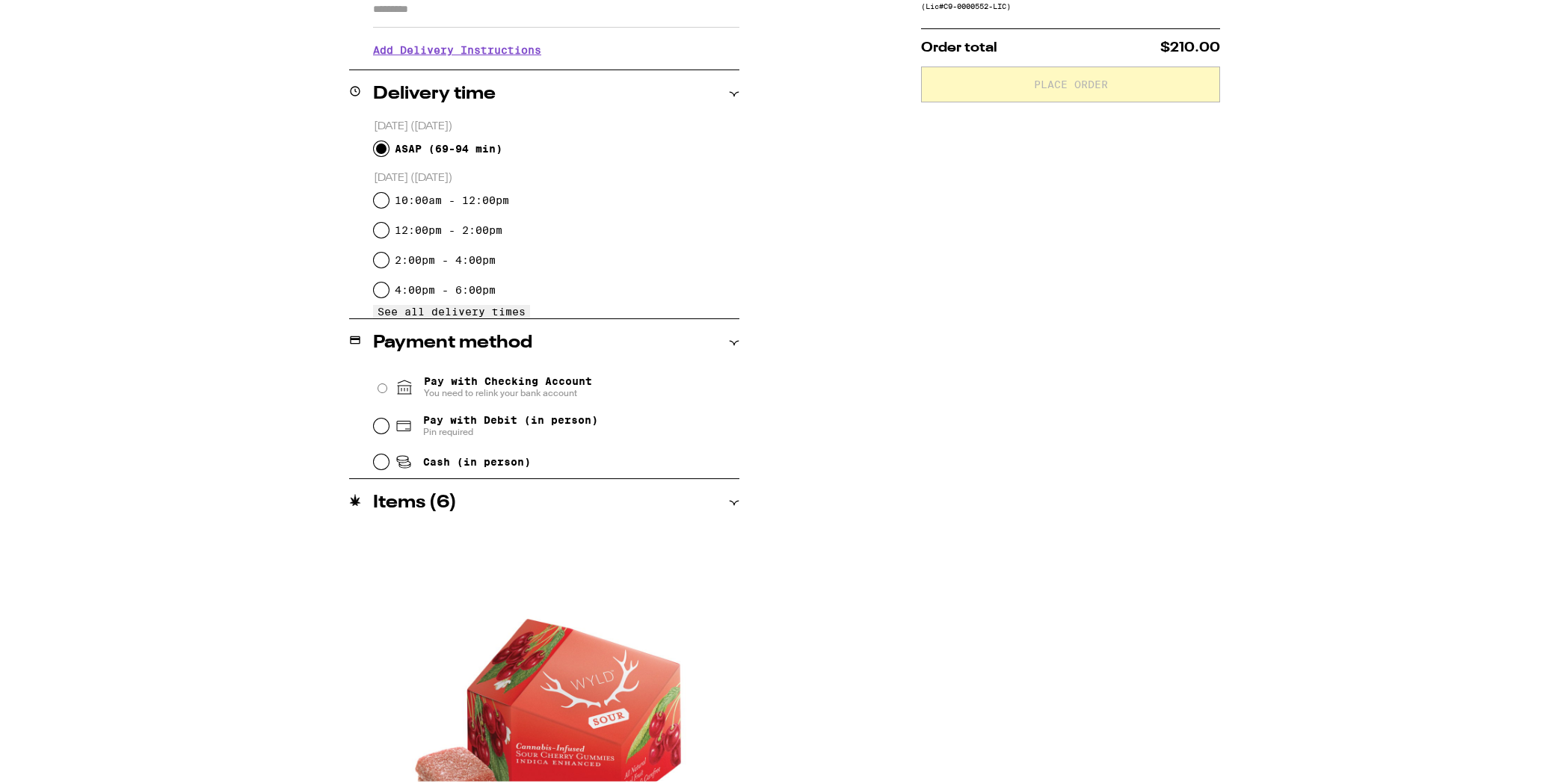
scroll to position [258, 0]
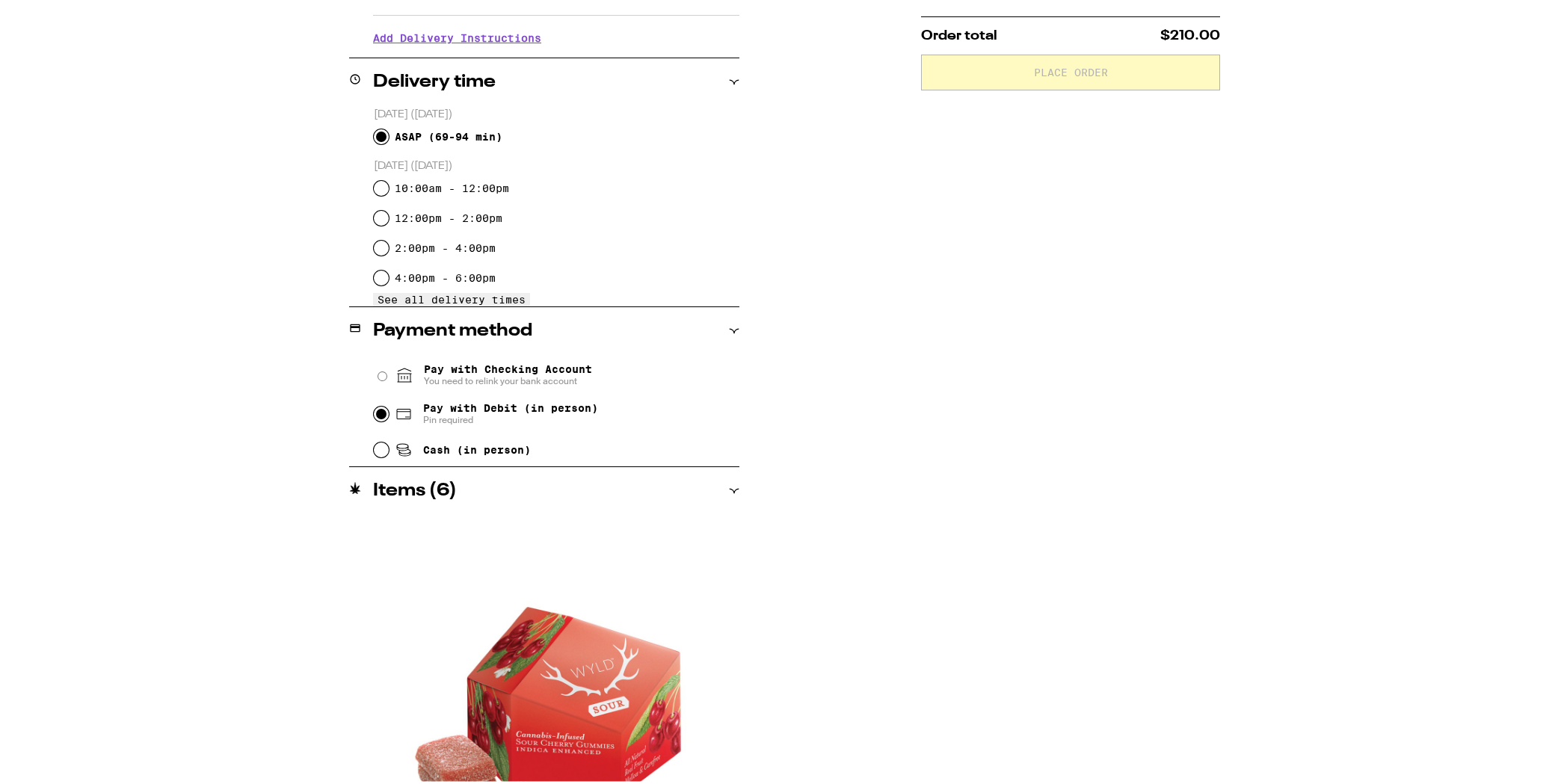
click at [380, 418] on input "Pay with Debit (in person) Pin required" at bounding box center [380, 411] width 15 height 15
radio input "true"
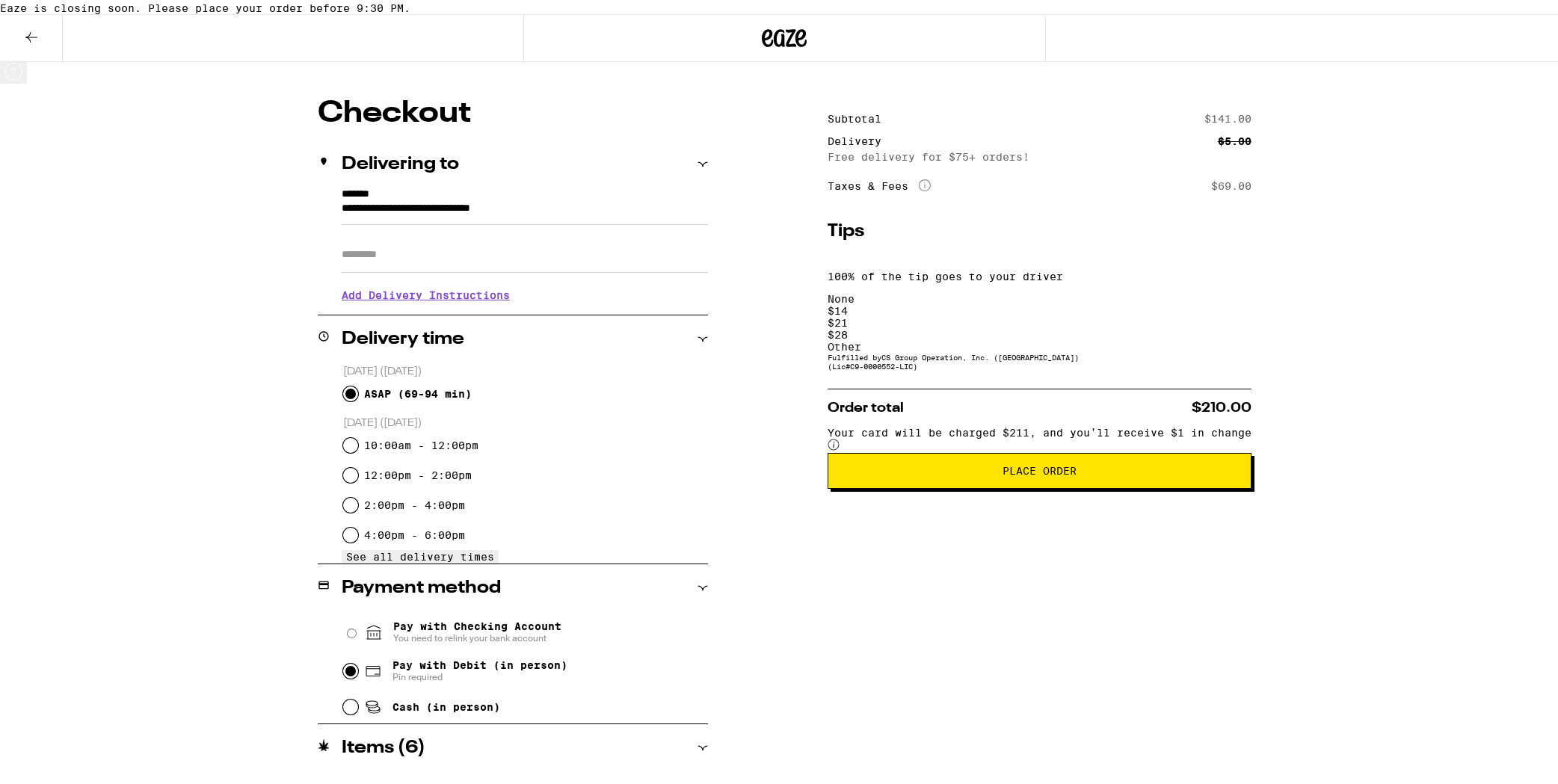
scroll to position [0, 0]
click at [34, 41] on icon at bounding box center [31, 36] width 12 height 10
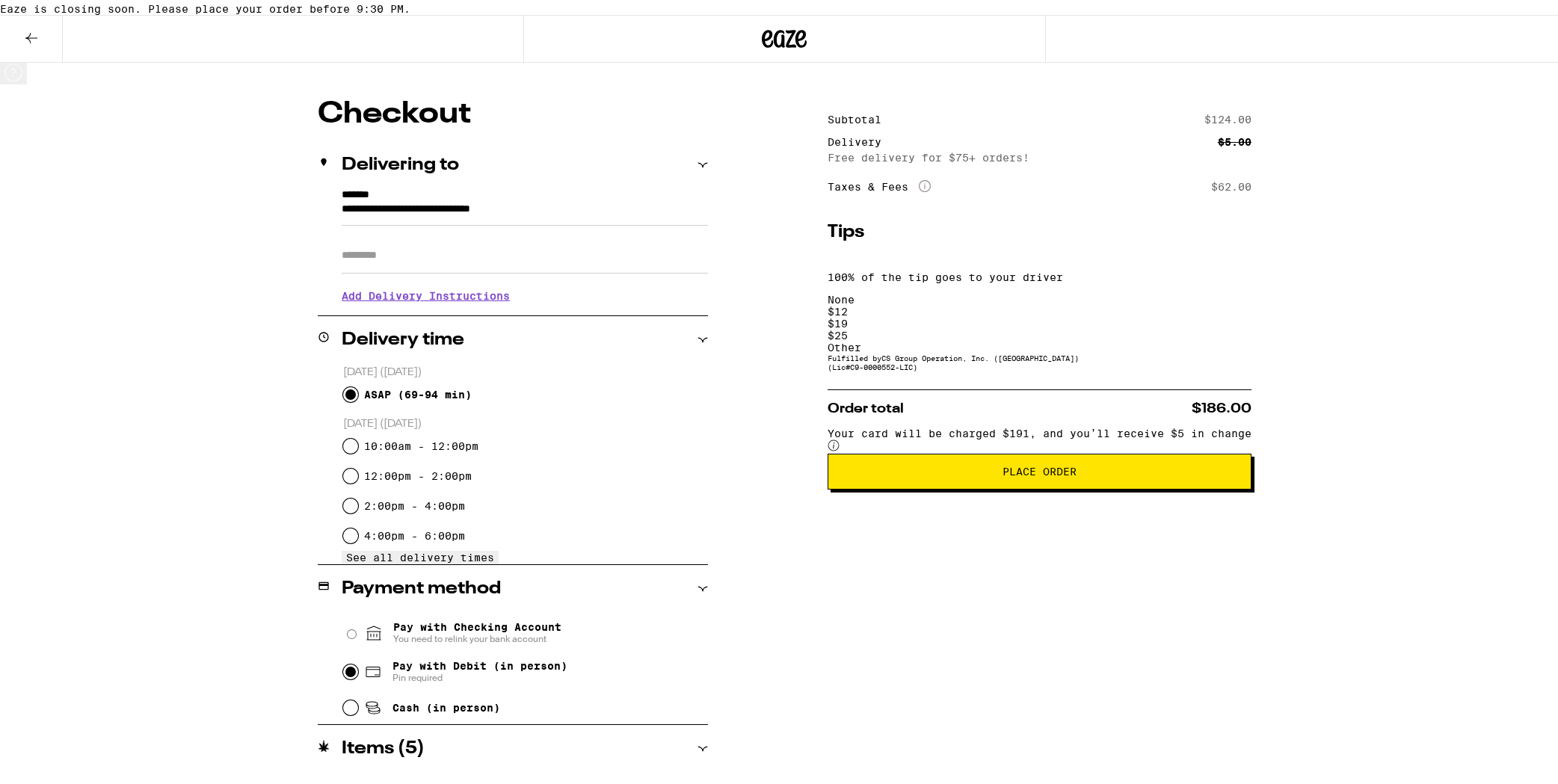
click at [1063, 474] on span "Place Order" at bounding box center [1039, 469] width 74 height 10
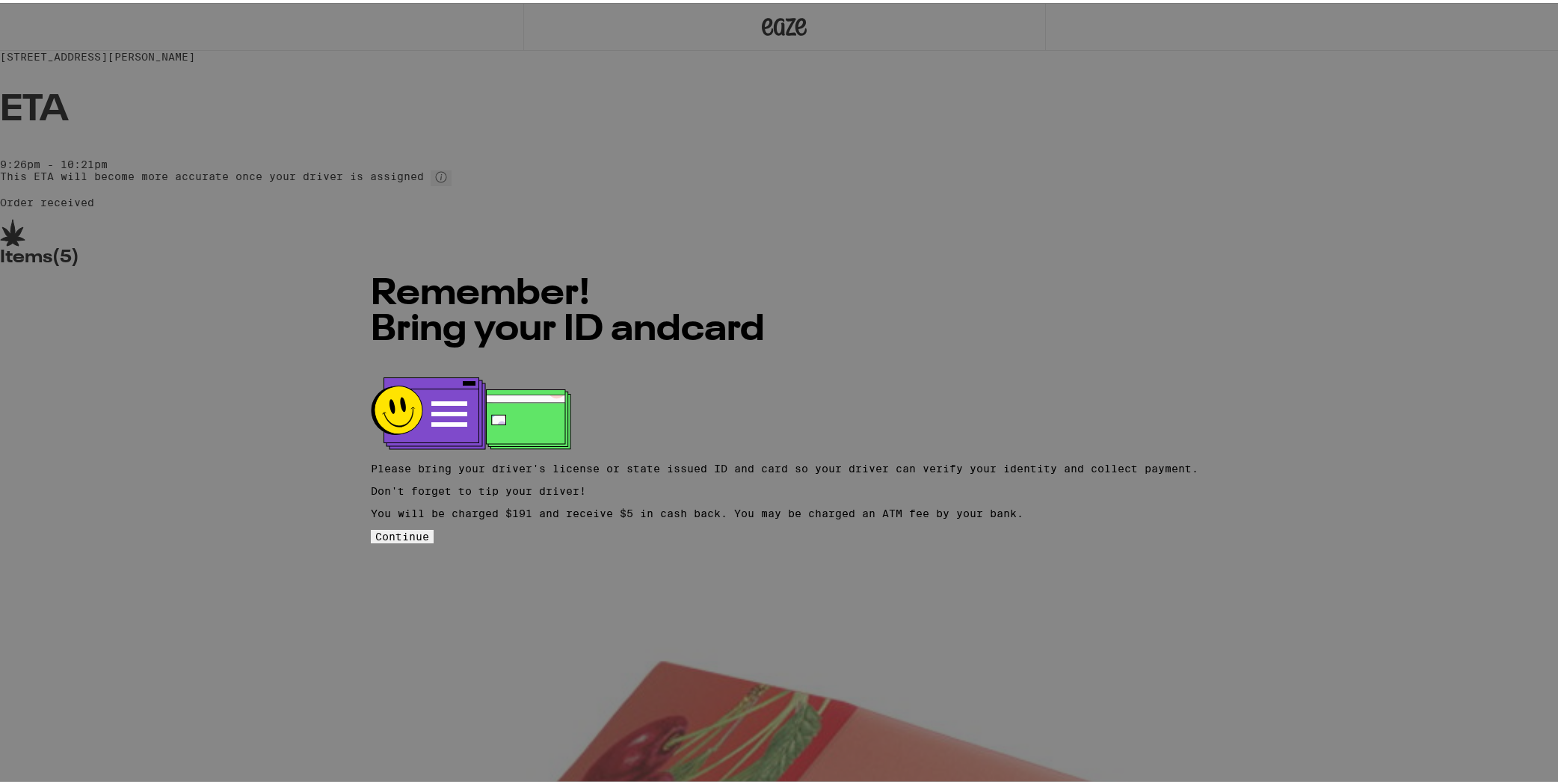
click at [433, 541] on button "Continue" at bounding box center [402, 534] width 62 height 14
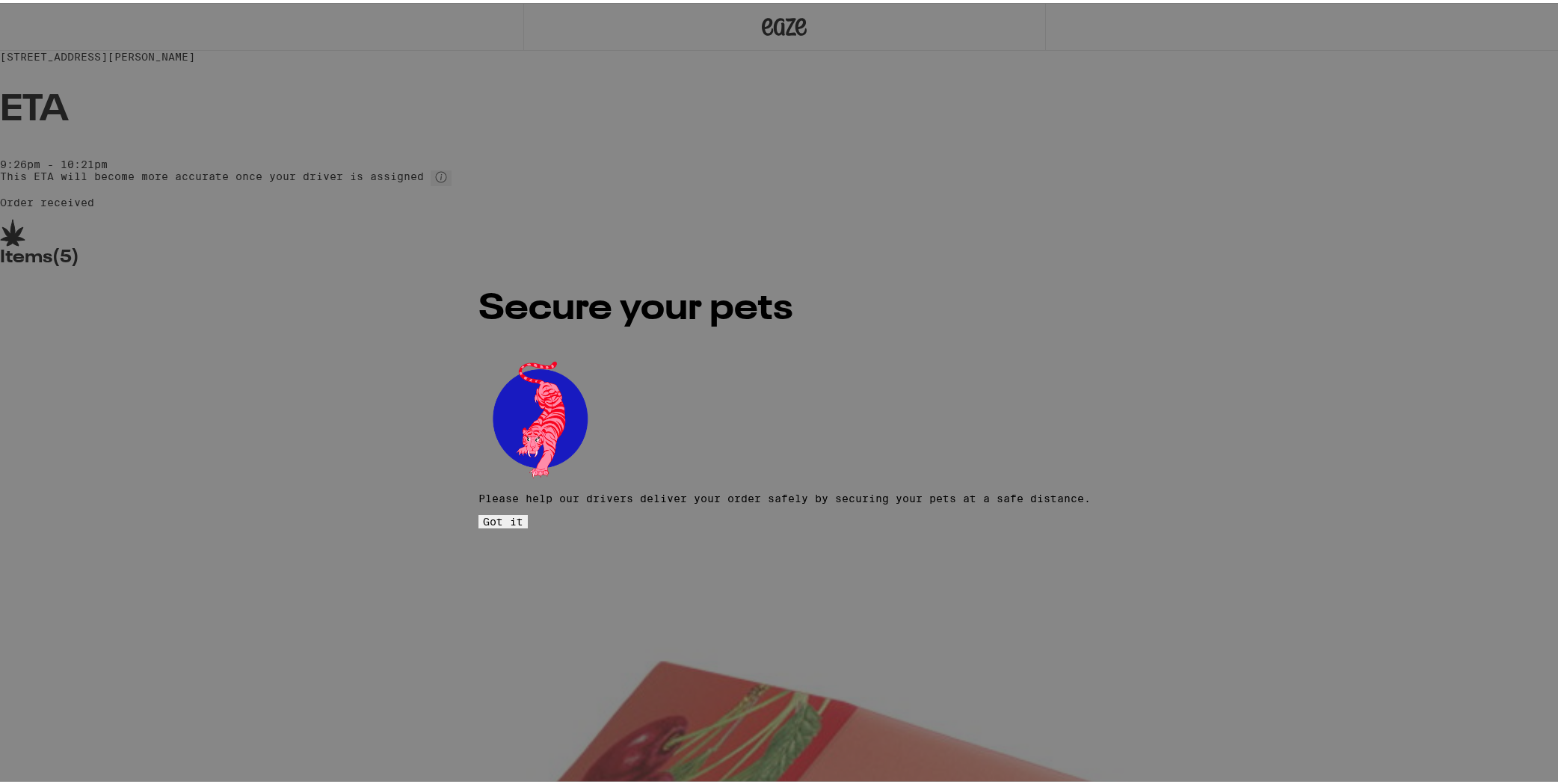
click at [523, 513] on span "Got it" at bounding box center [503, 519] width 41 height 12
